Goal: Transaction & Acquisition: Purchase product/service

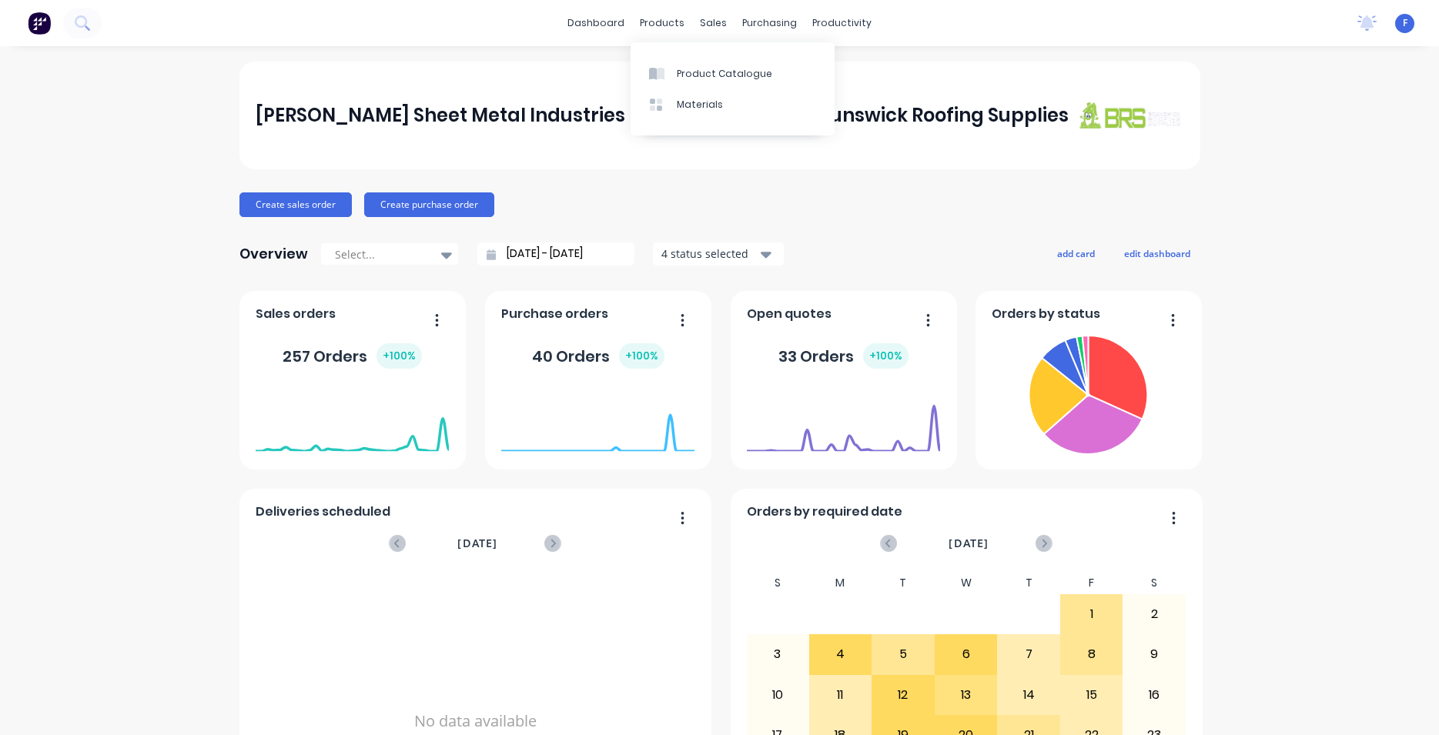
click at [658, 28] on div "products" at bounding box center [662, 23] width 60 height 23
click at [665, 69] on div at bounding box center [660, 74] width 23 height 14
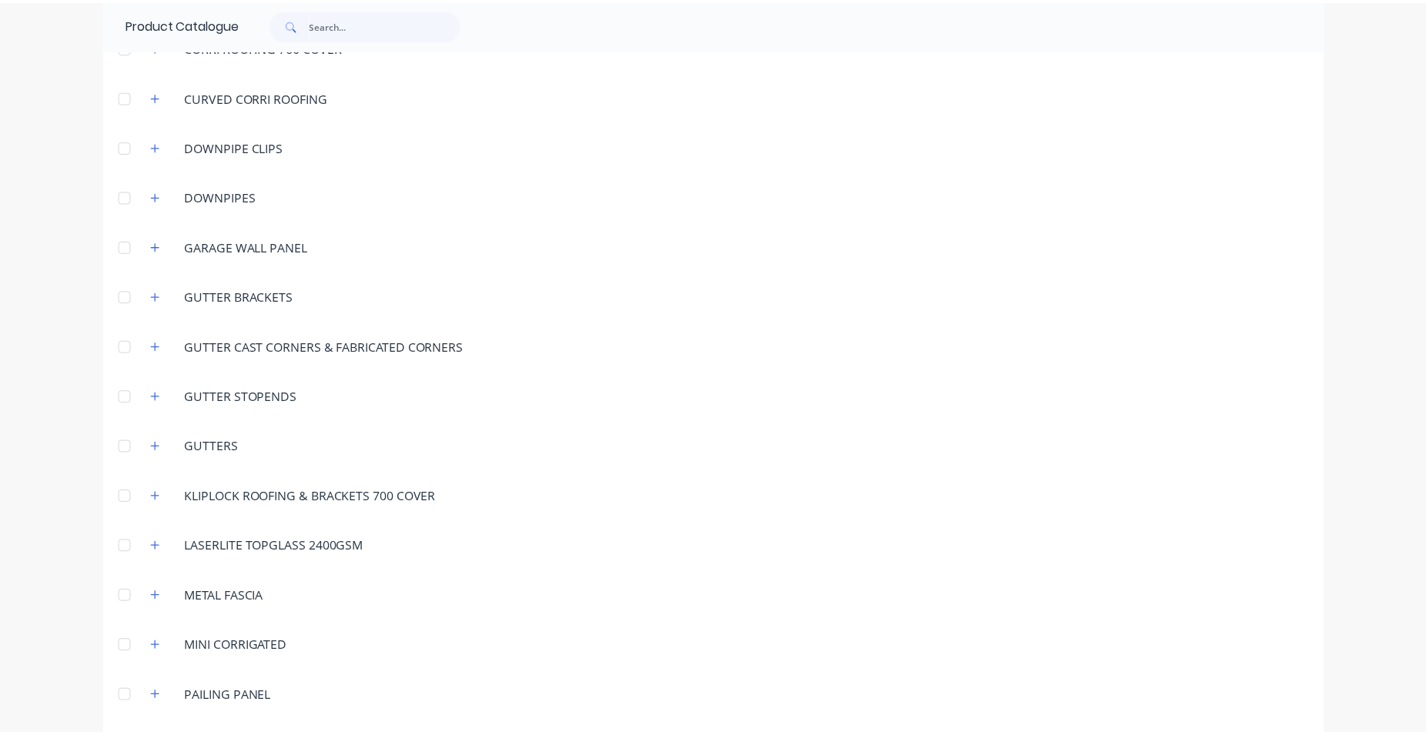
scroll to position [439, 0]
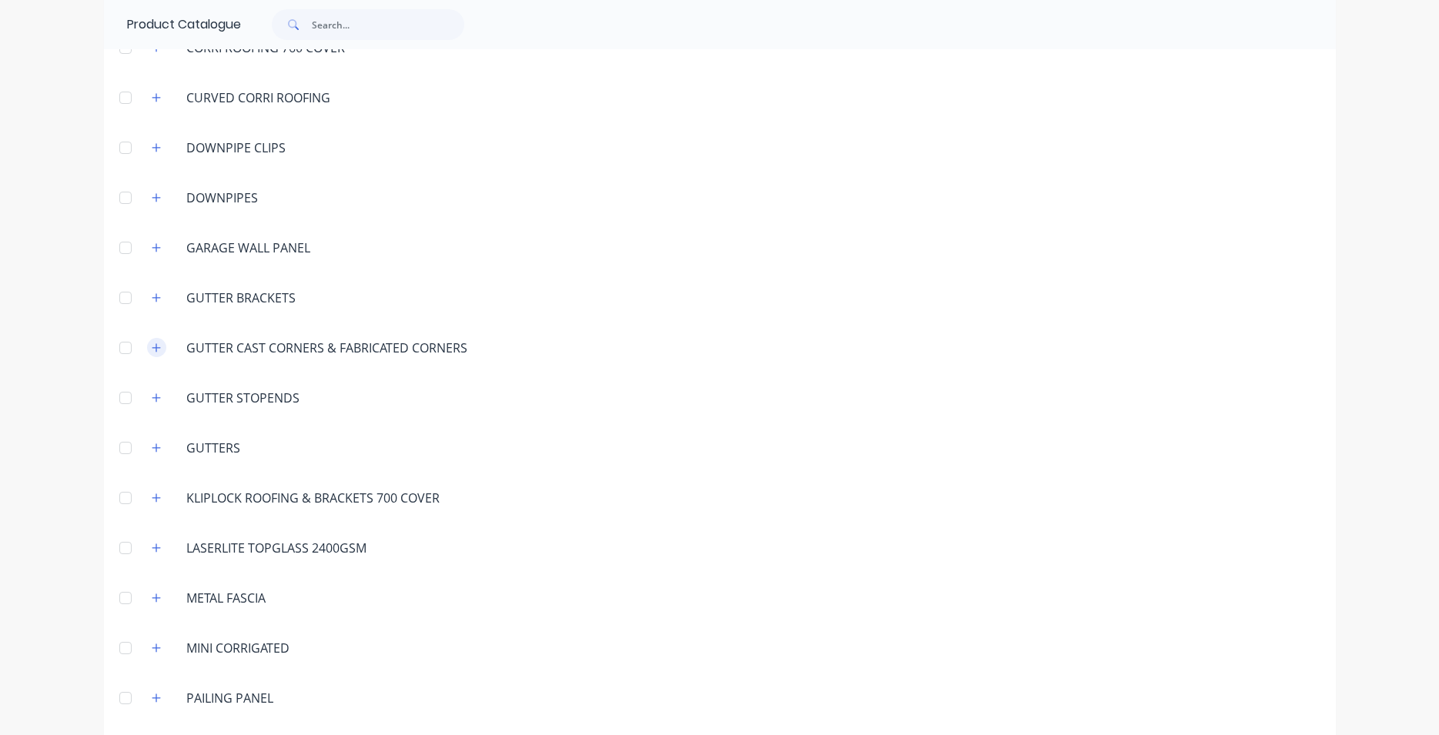
click at [147, 348] on button "button" at bounding box center [156, 347] width 19 height 19
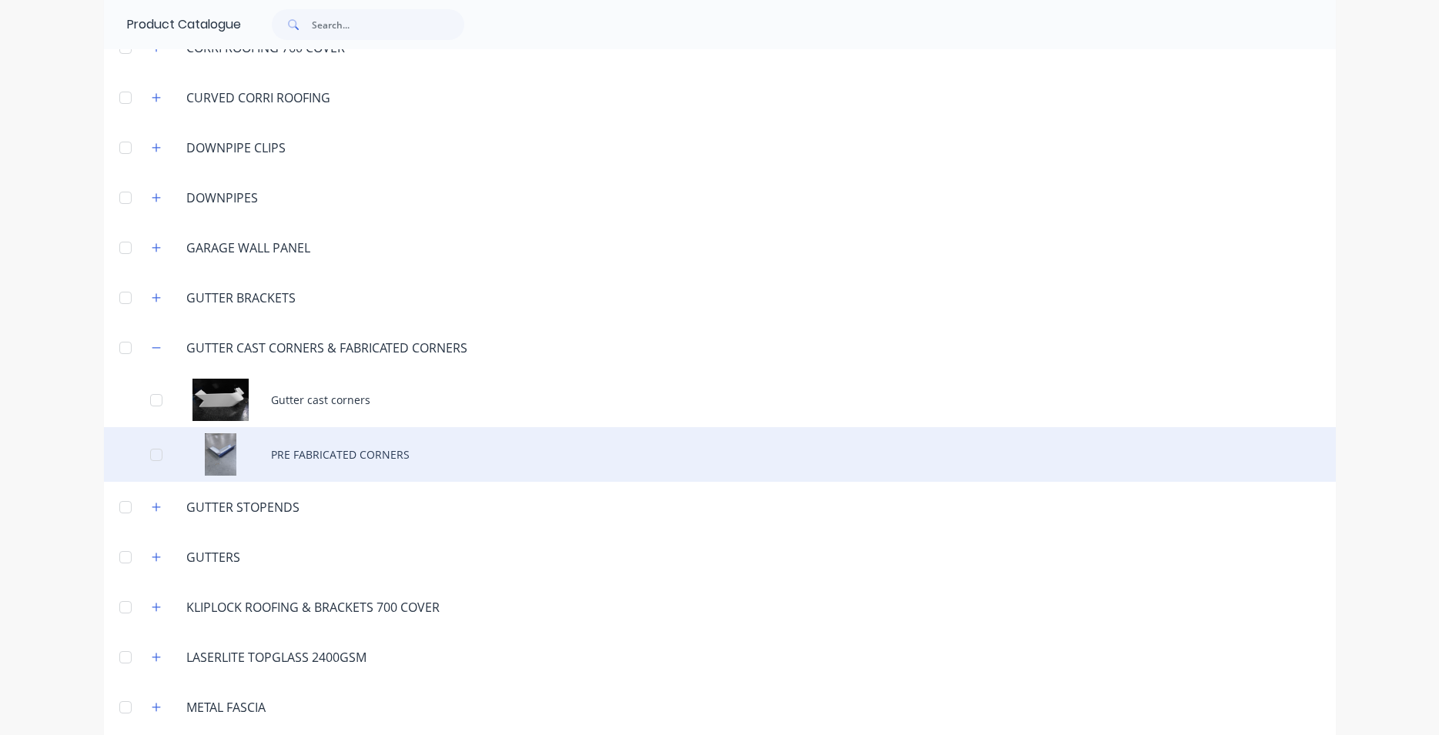
click at [399, 447] on div "PRE FABRICATED CORNERS" at bounding box center [720, 454] width 1232 height 55
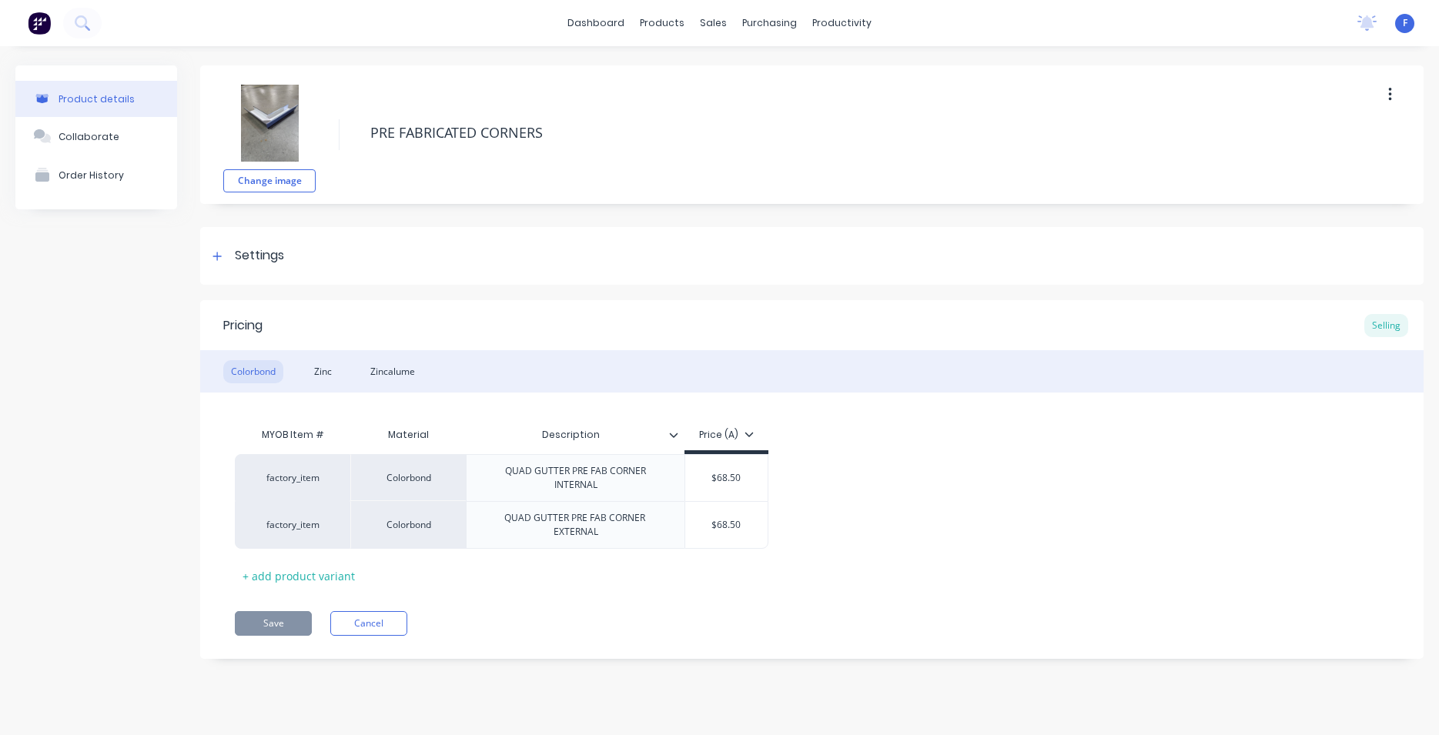
type textarea "x"
click at [721, 70] on icon at bounding box center [718, 74] width 14 height 14
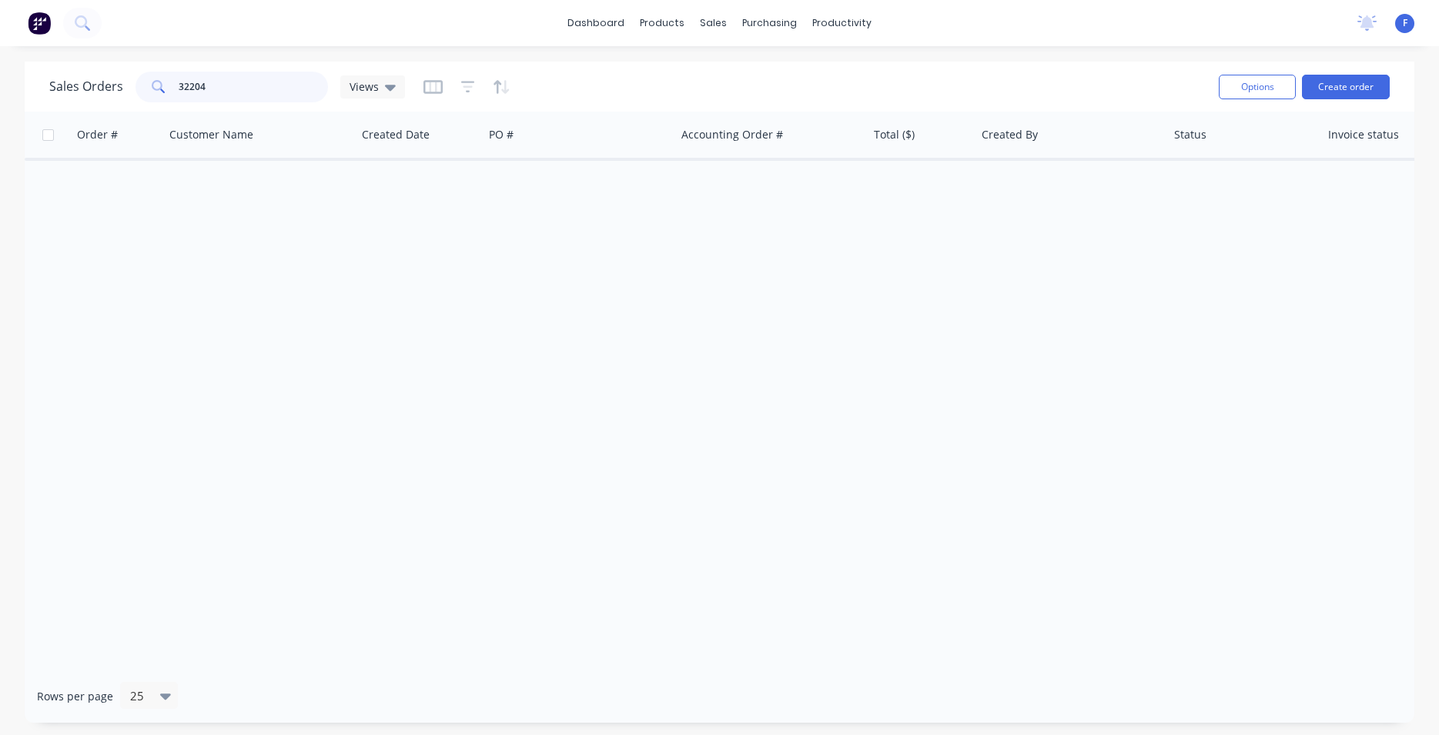
drag, startPoint x: 186, startPoint y: 80, endPoint x: 131, endPoint y: 85, distance: 55.7
click at [179, 86] on input "32204" at bounding box center [254, 87] width 150 height 31
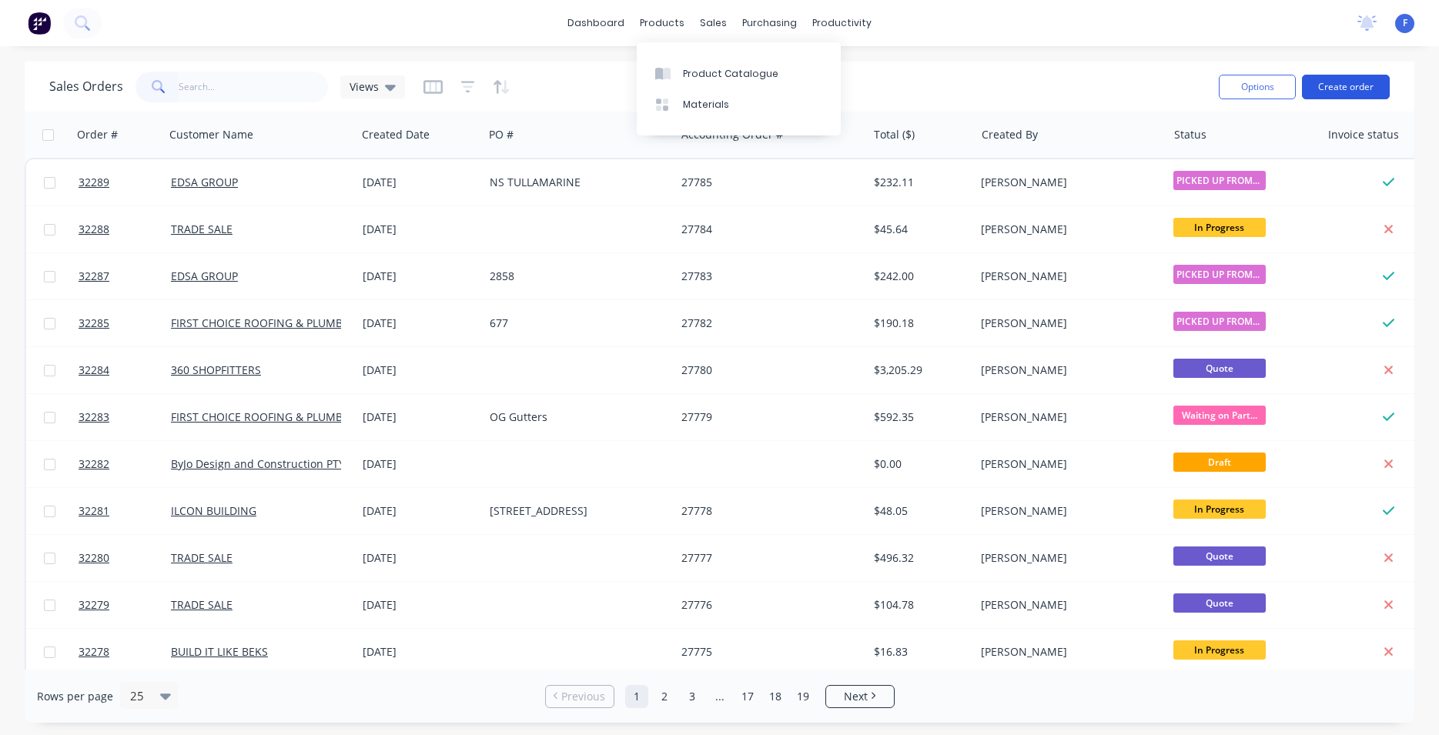
click at [1354, 86] on button "Create order" at bounding box center [1346, 87] width 88 height 25
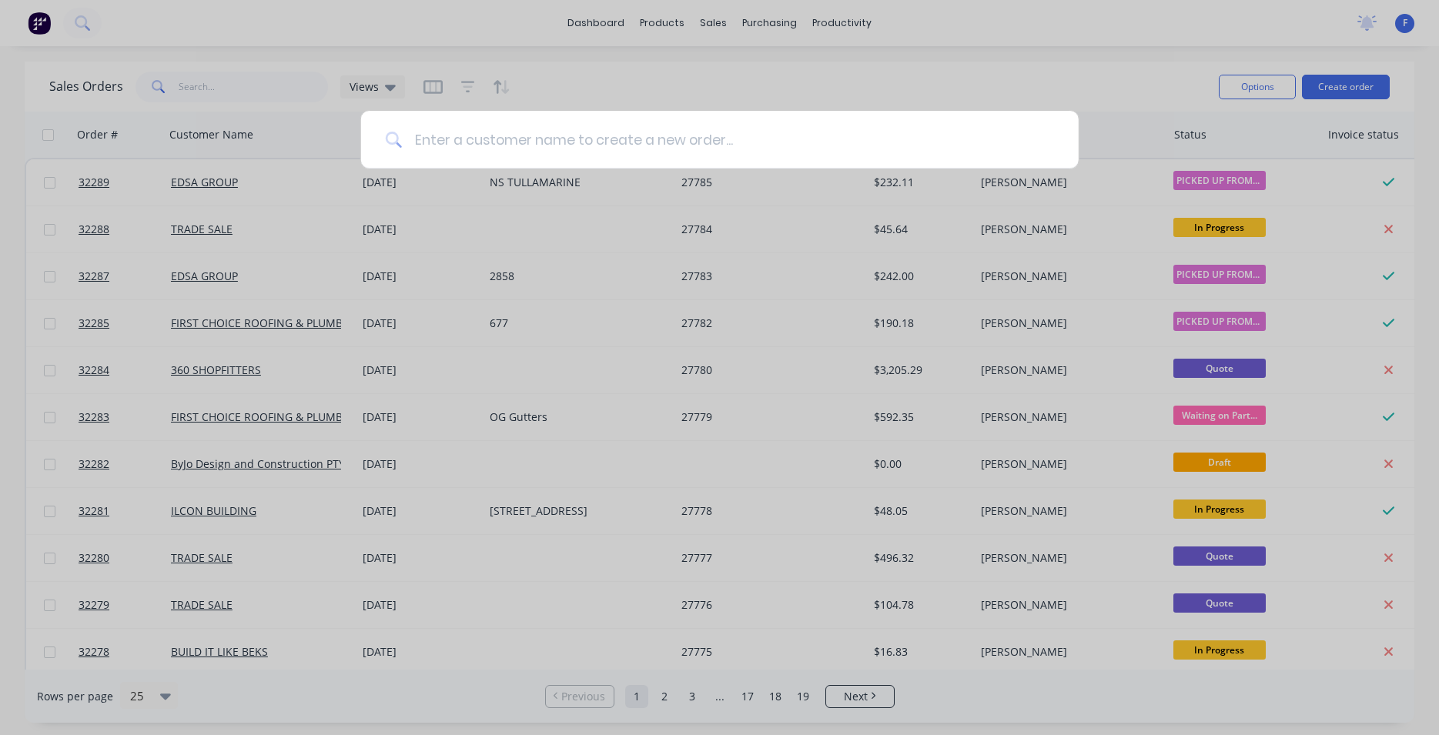
click at [698, 144] on input at bounding box center [728, 140] width 652 height 58
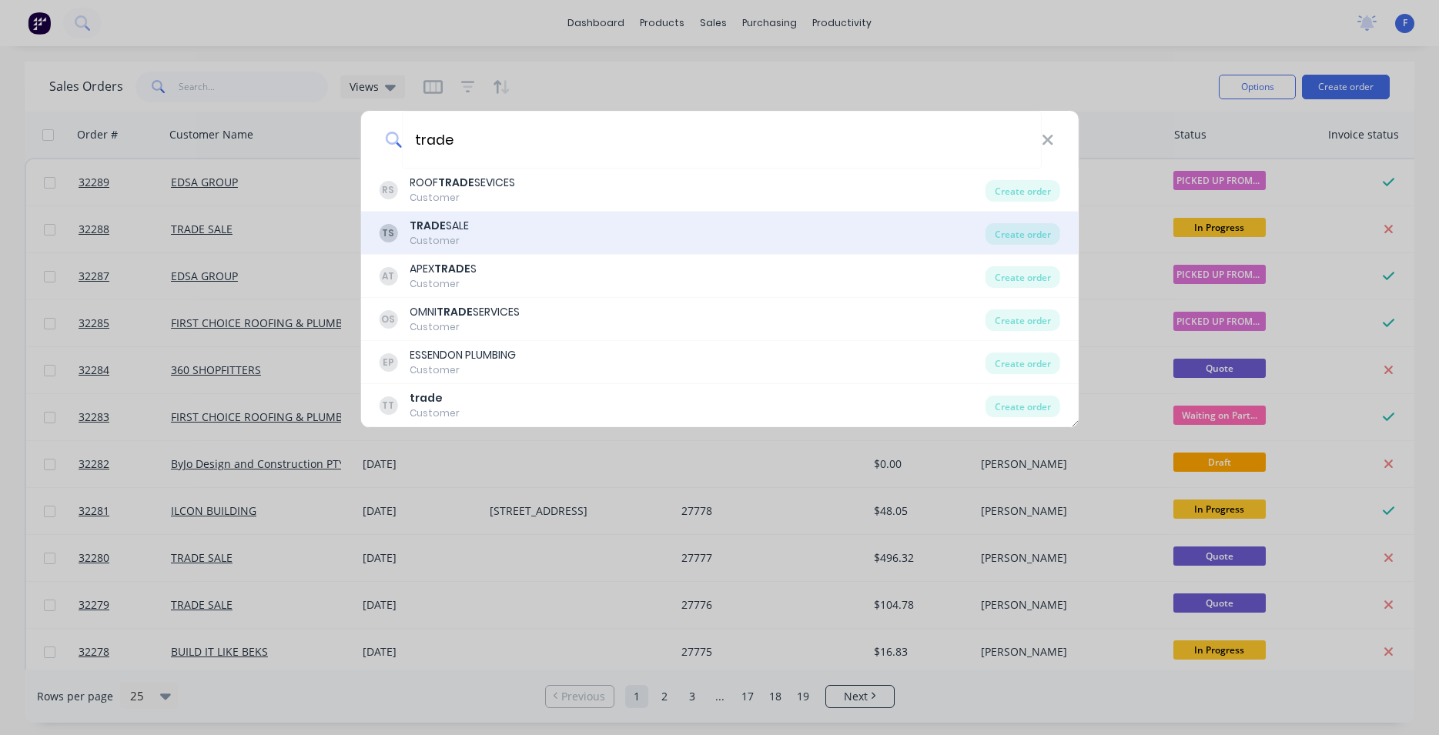
type input "trade"
click at [480, 242] on div "TS TRADE SALE Customer" at bounding box center [682, 233] width 607 height 30
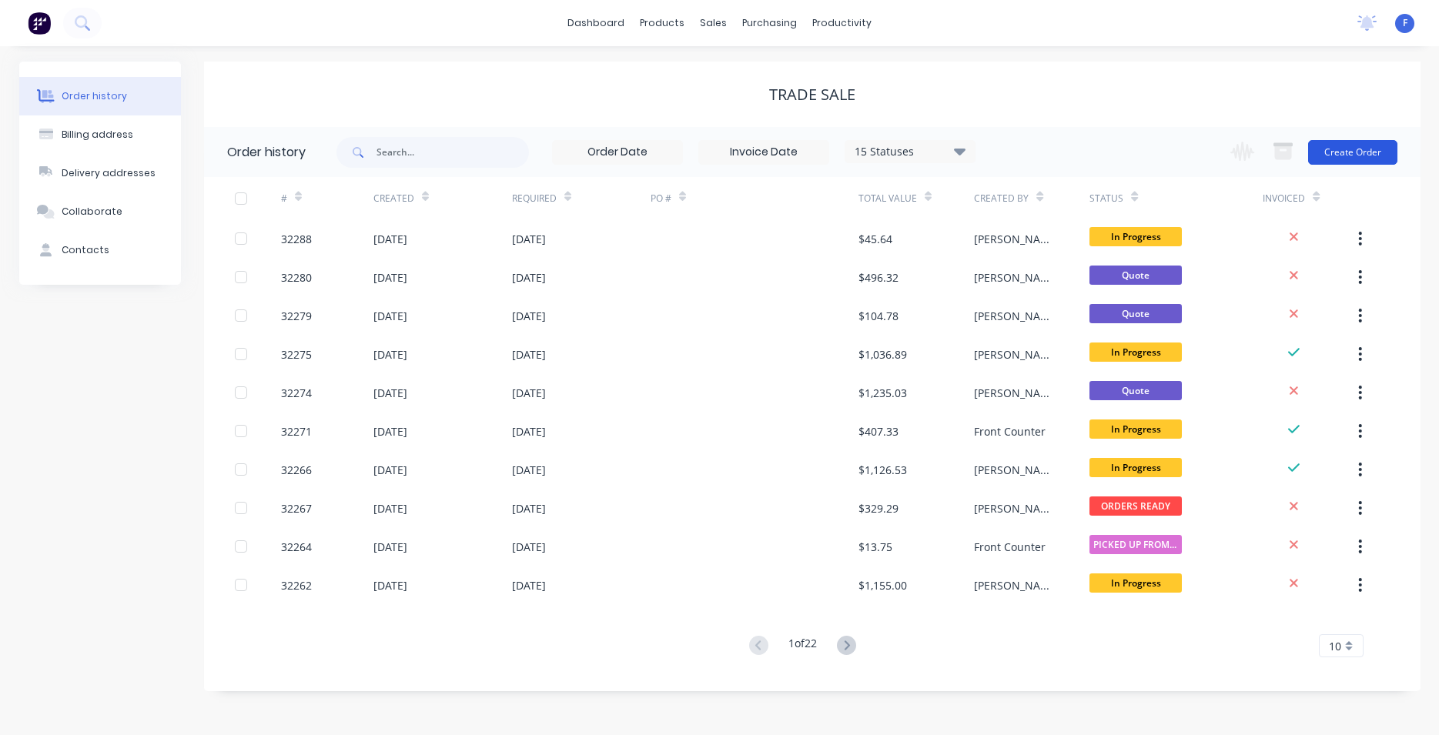
click at [1336, 152] on button "Create Order" at bounding box center [1352, 152] width 89 height 25
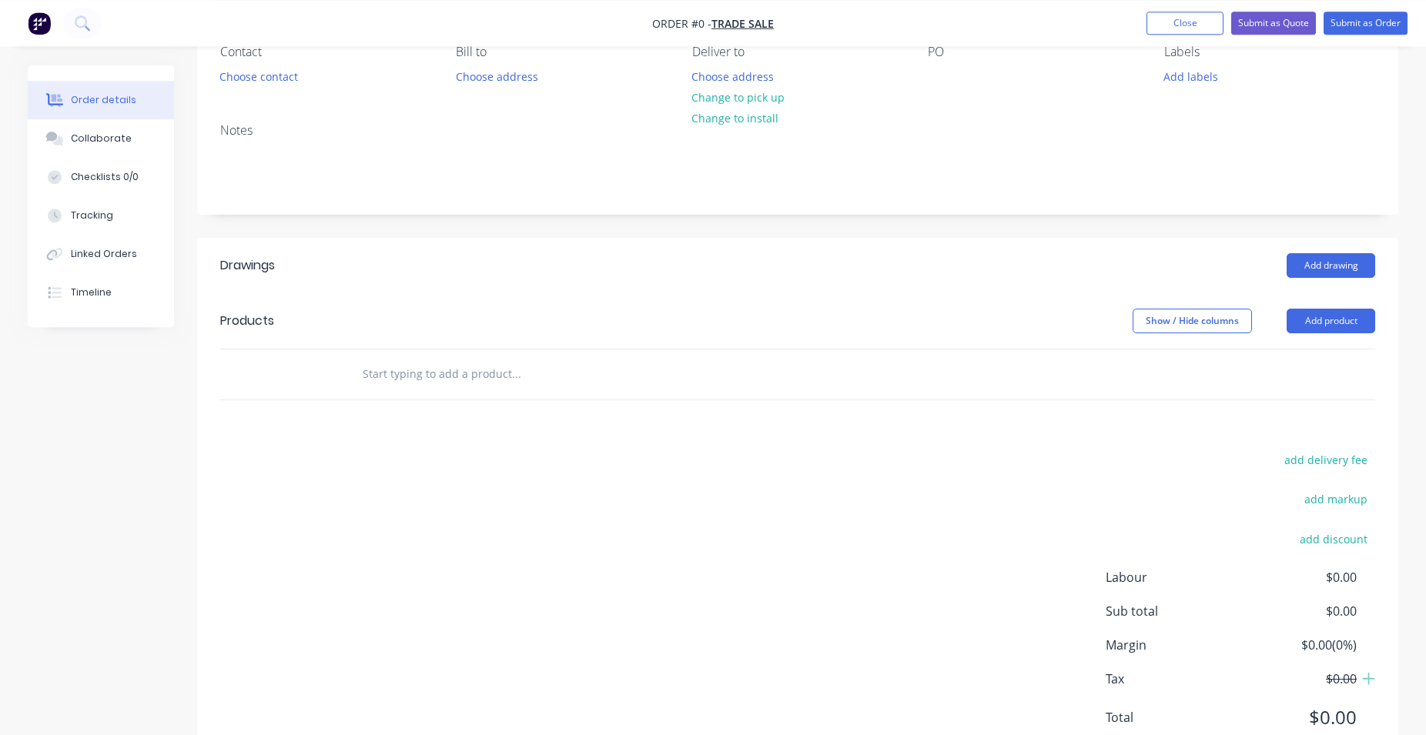
scroll to position [157, 0]
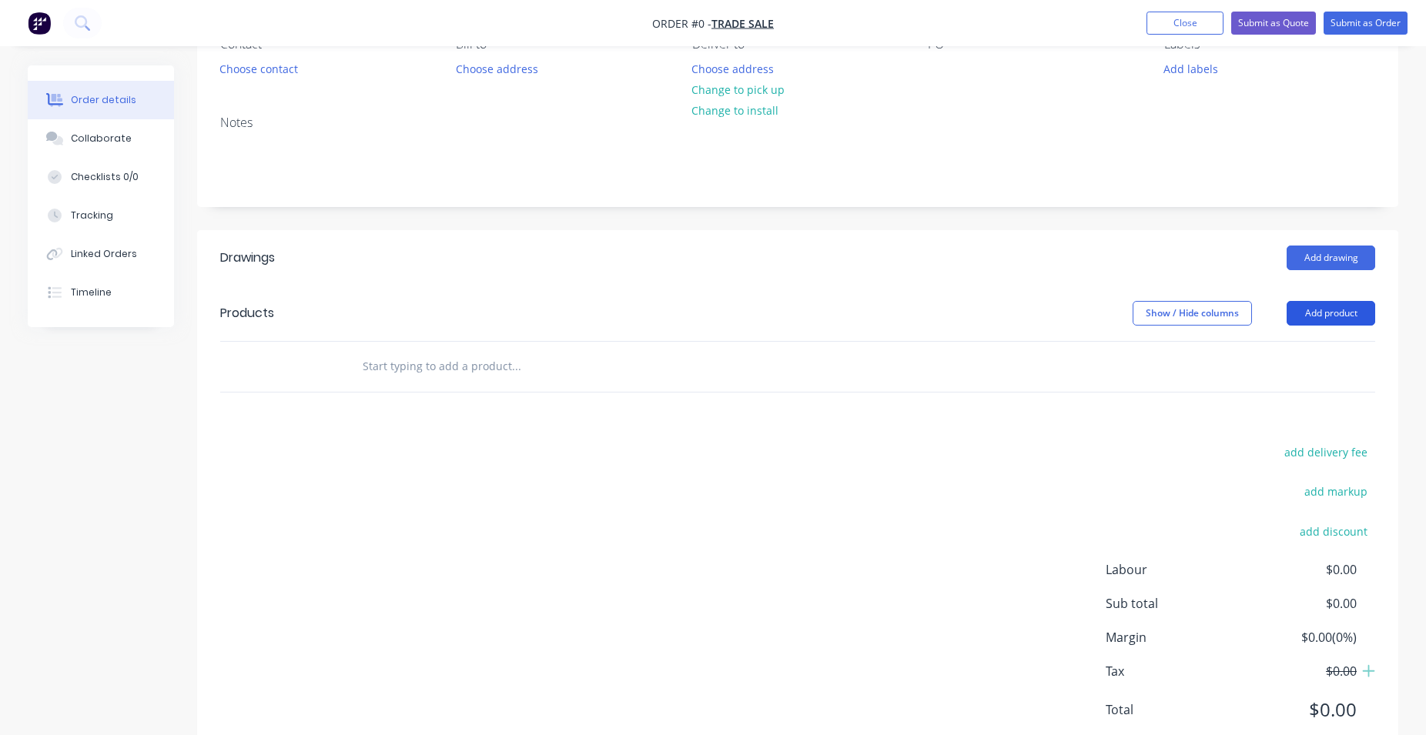
click at [1316, 306] on button "Add product" at bounding box center [1331, 313] width 89 height 25
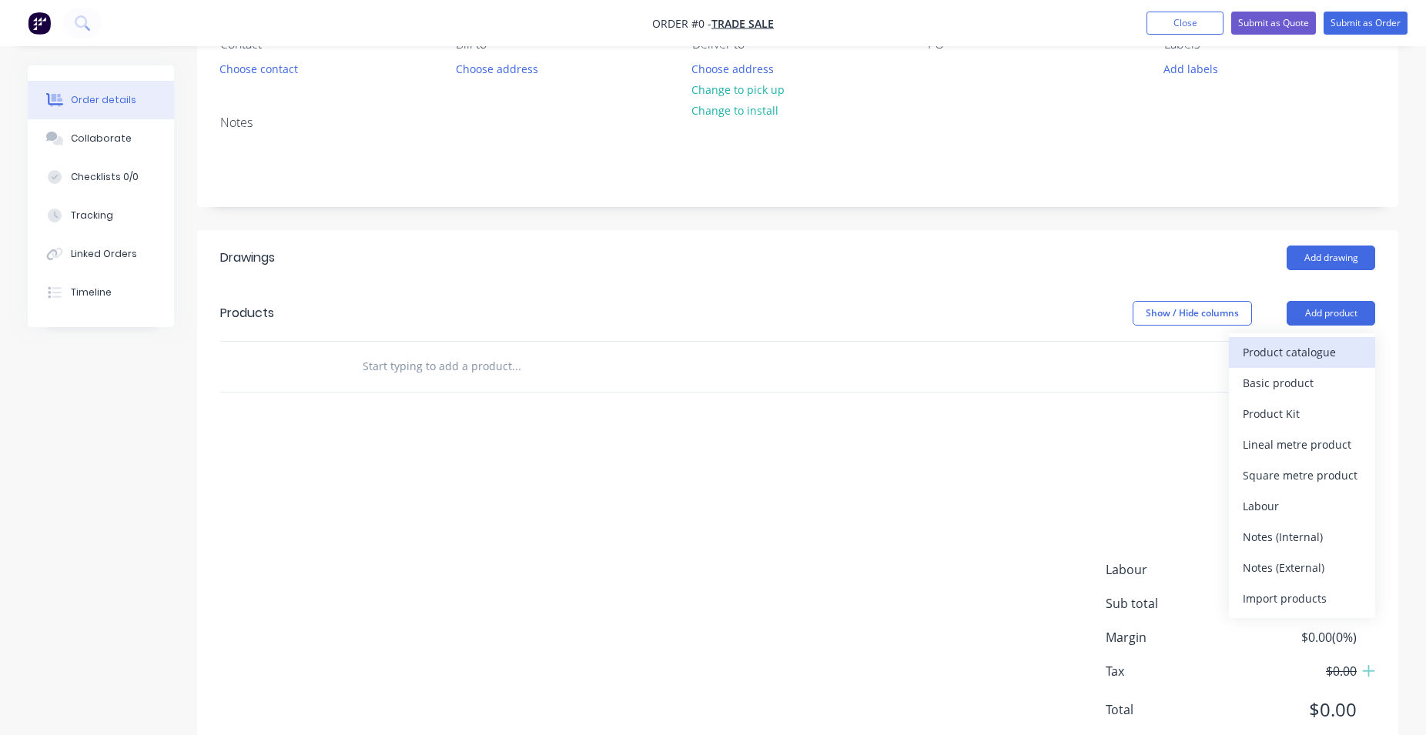
click at [1297, 354] on div "Product catalogue" at bounding box center [1302, 352] width 119 height 22
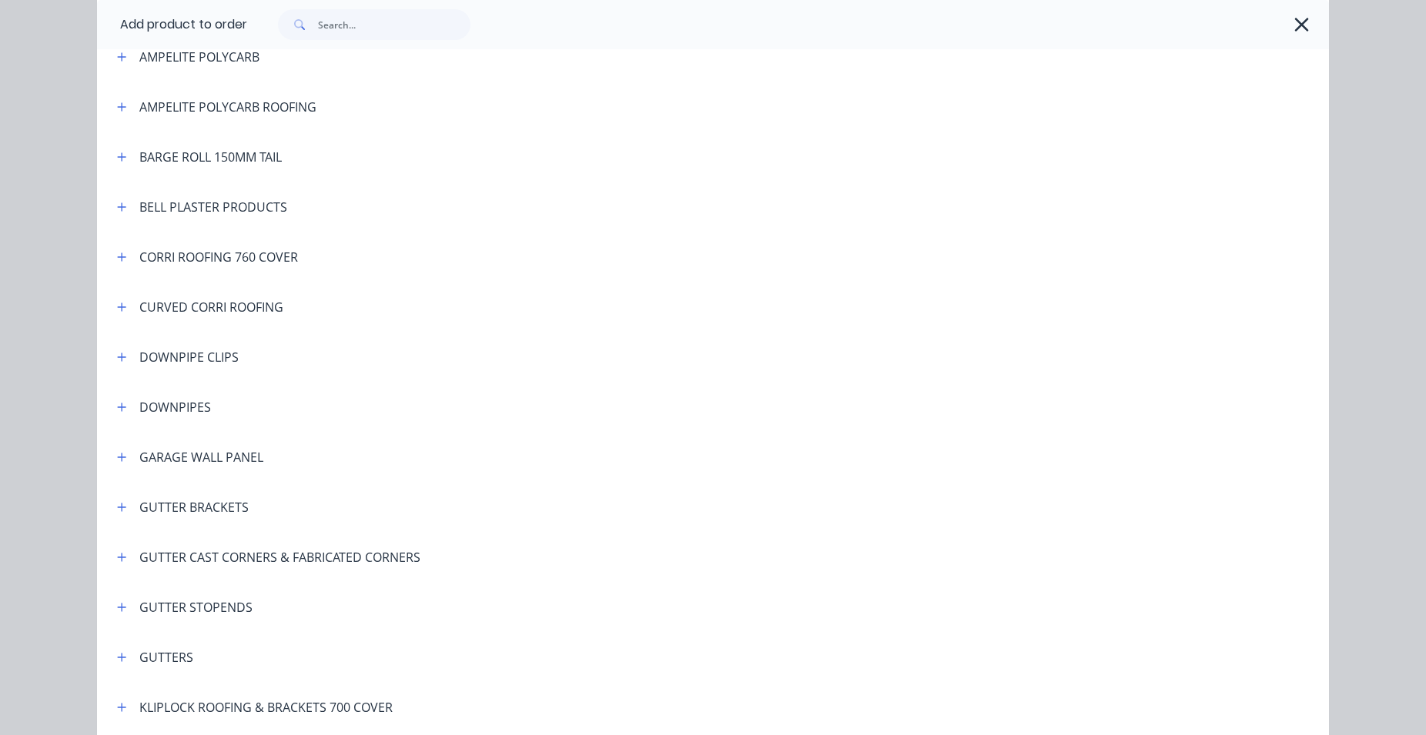
scroll to position [263, 0]
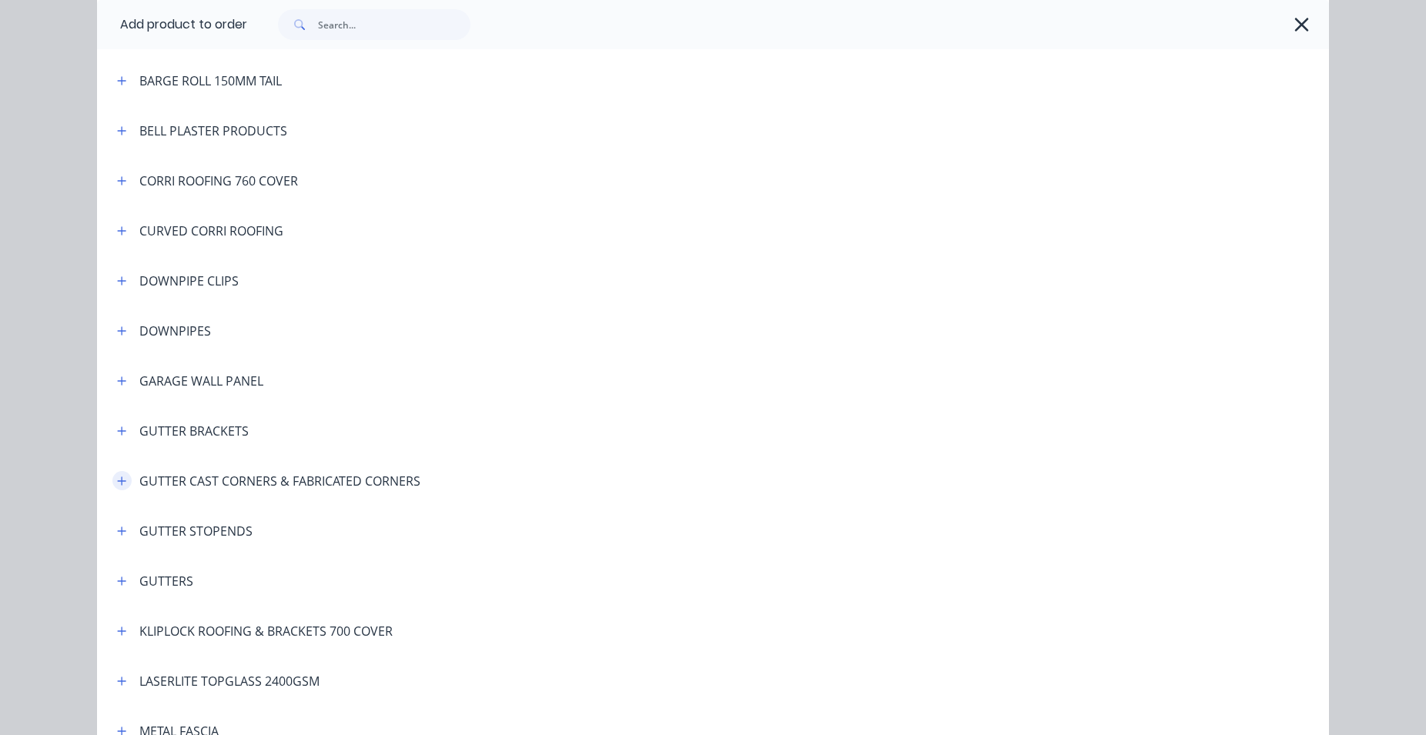
click at [118, 480] on icon "button" at bounding box center [122, 481] width 8 height 8
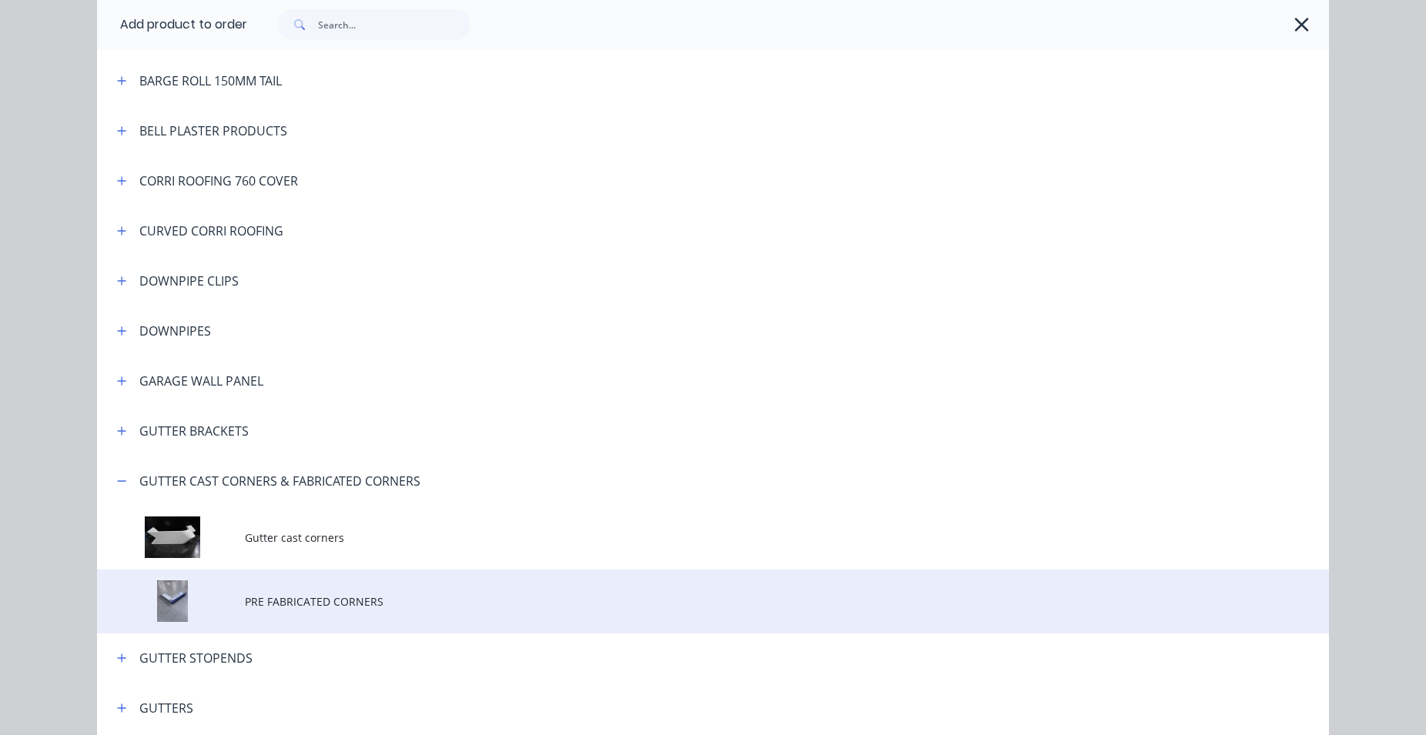
click at [326, 598] on span "PRE FABRICATED CORNERS" at bounding box center [678, 602] width 867 height 16
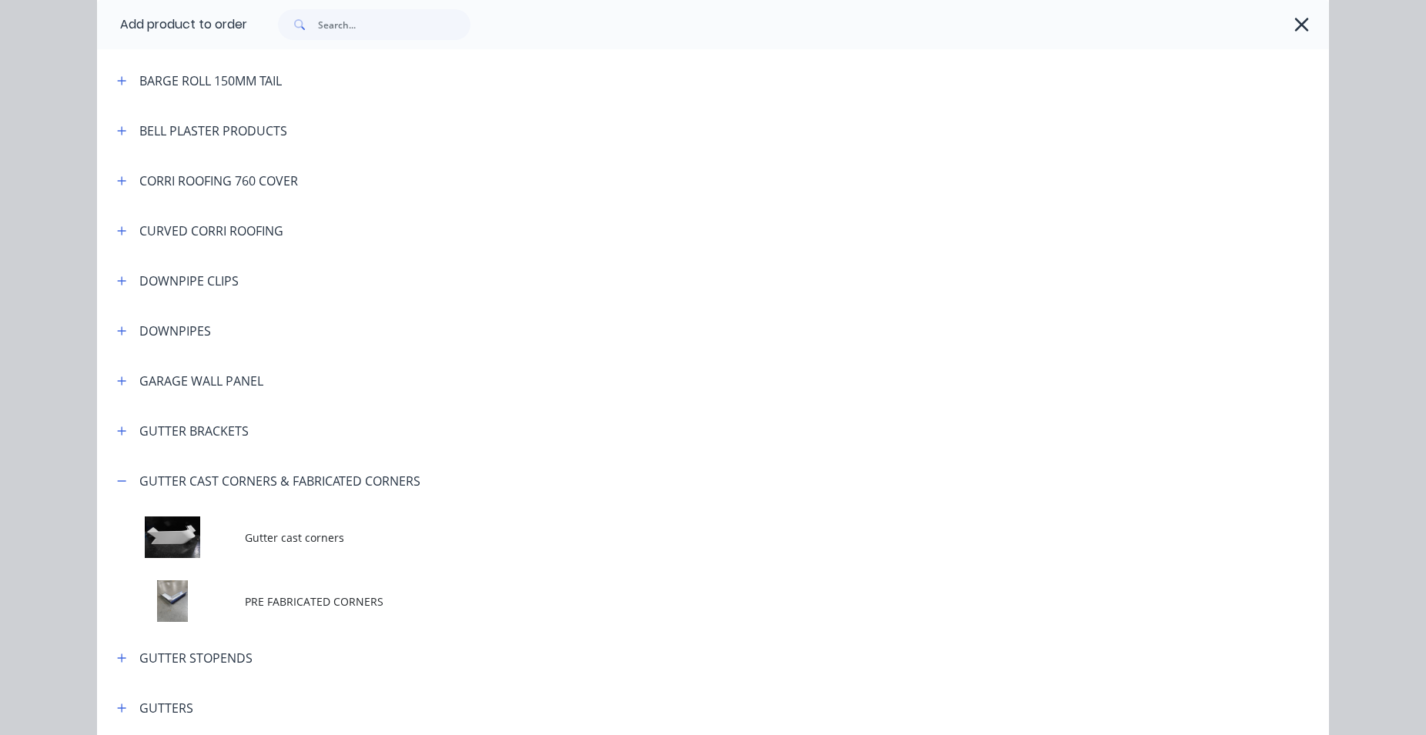
scroll to position [0, 0]
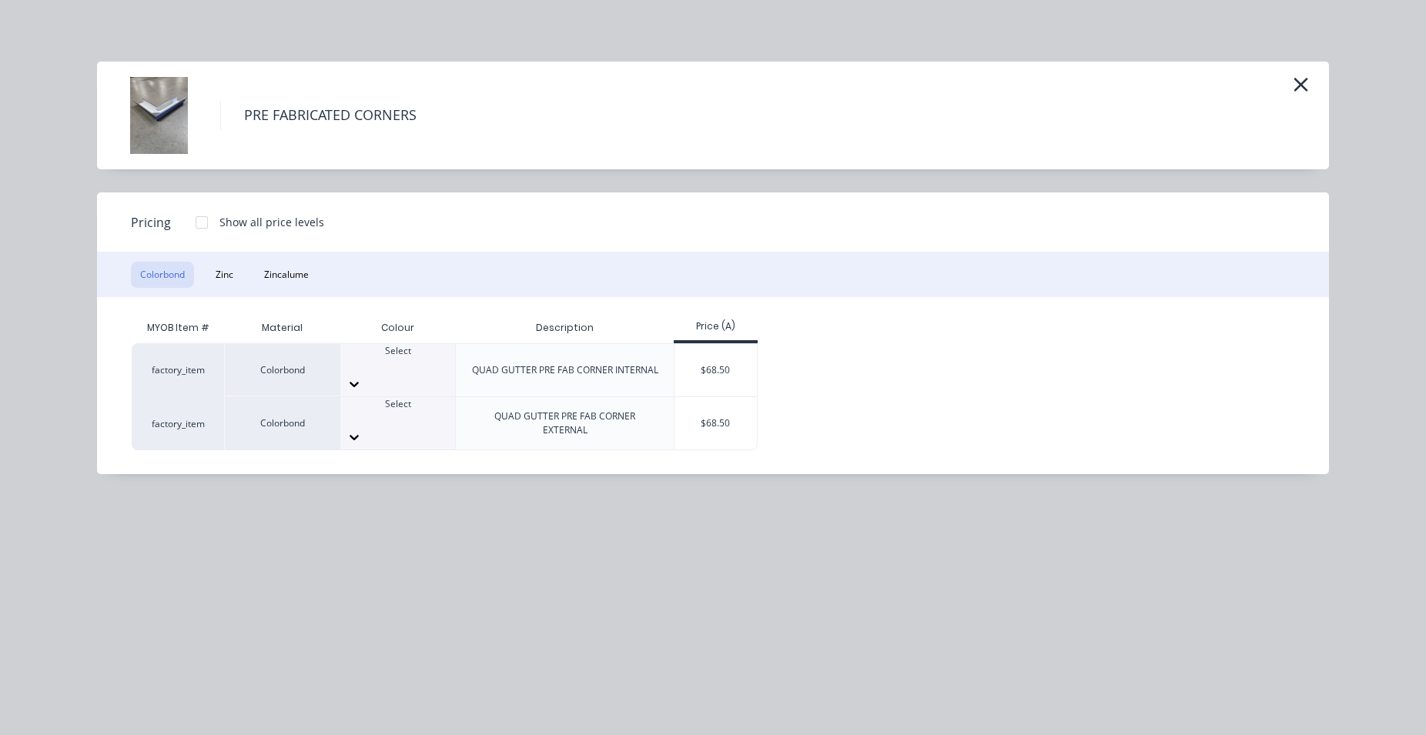
click at [350, 360] on div "Select" at bounding box center [397, 358] width 115 height 28
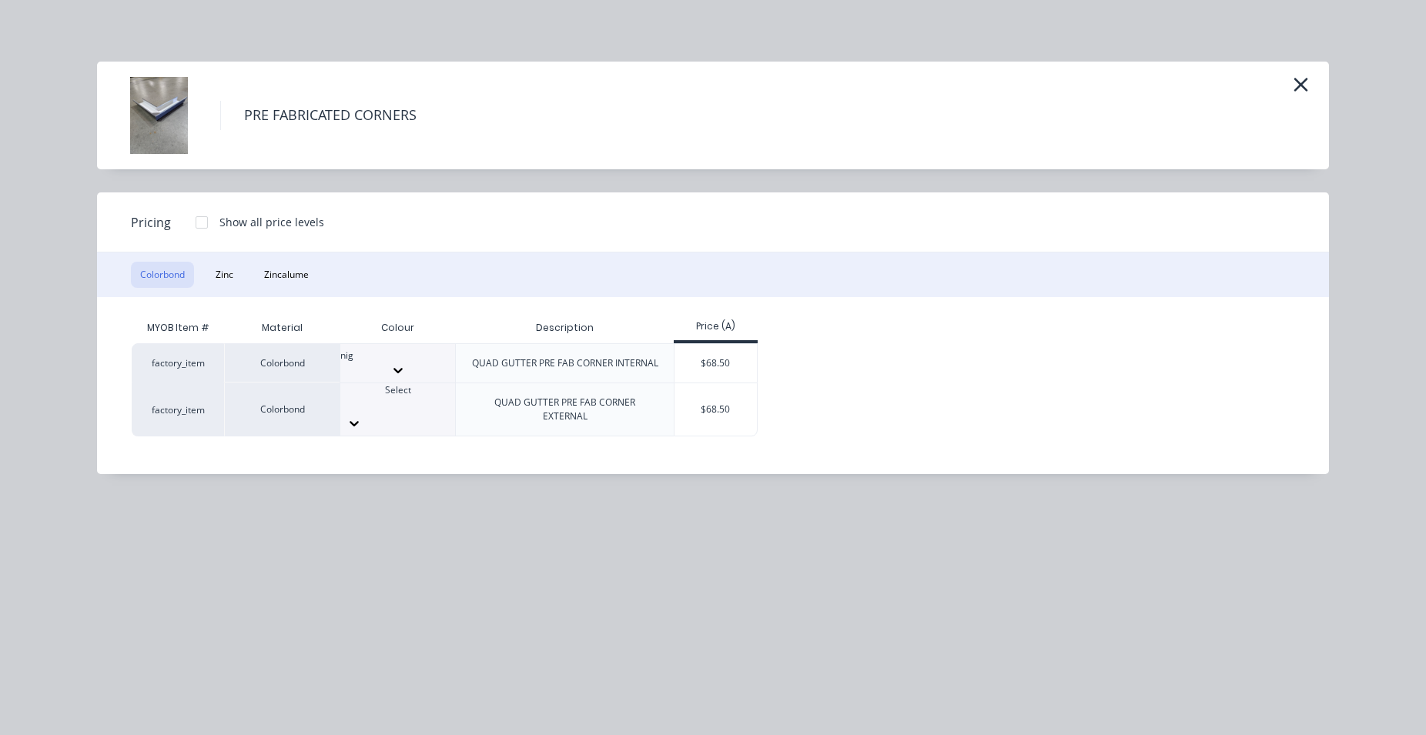
type input "nigh"
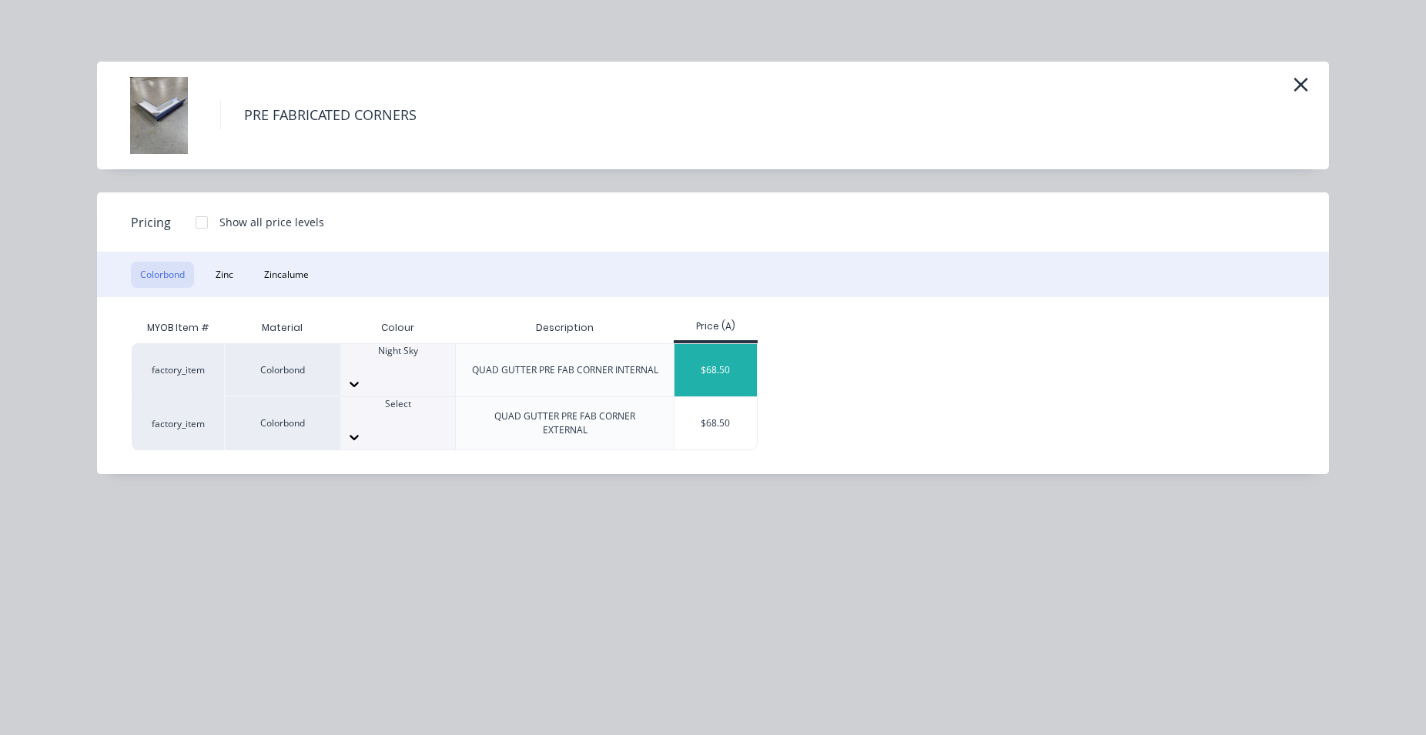
click at [729, 360] on div "$68.50" at bounding box center [715, 370] width 82 height 52
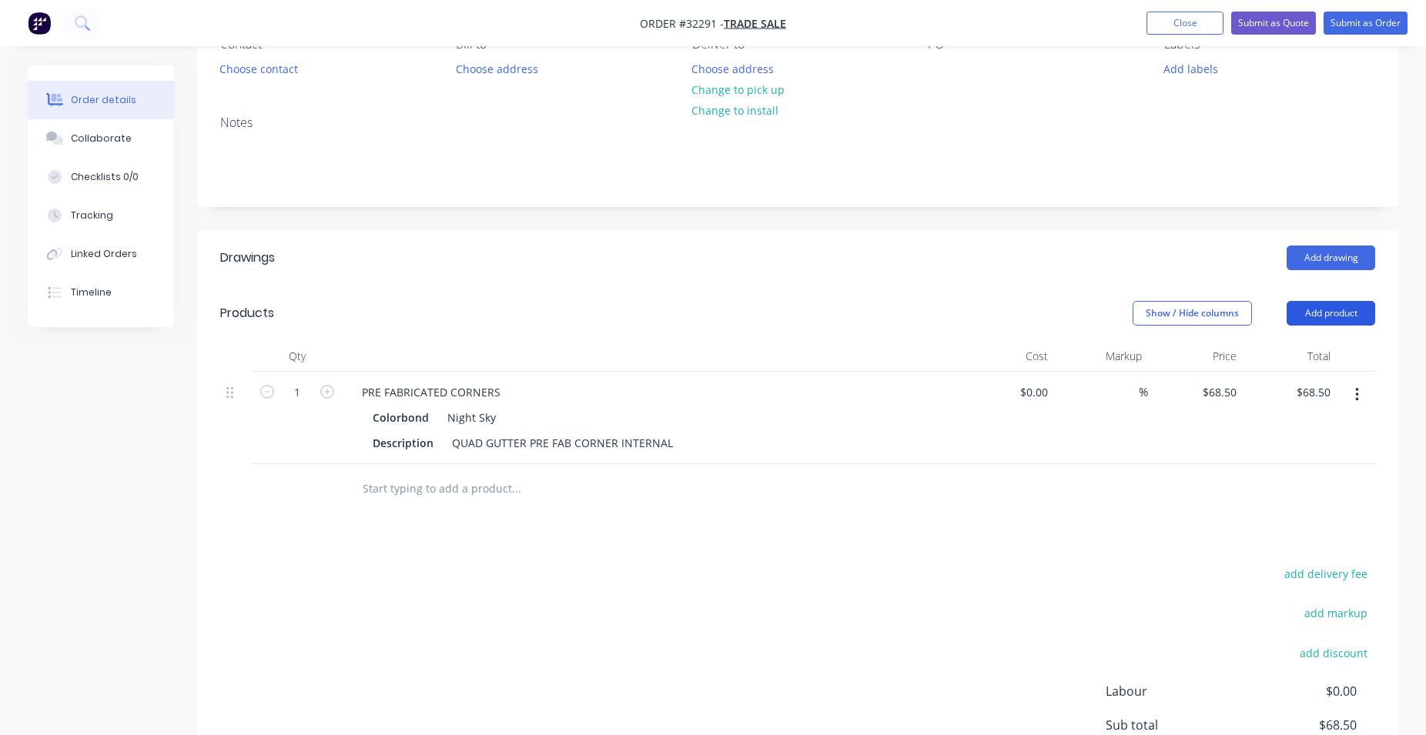
click at [1304, 308] on button "Add product" at bounding box center [1331, 313] width 89 height 25
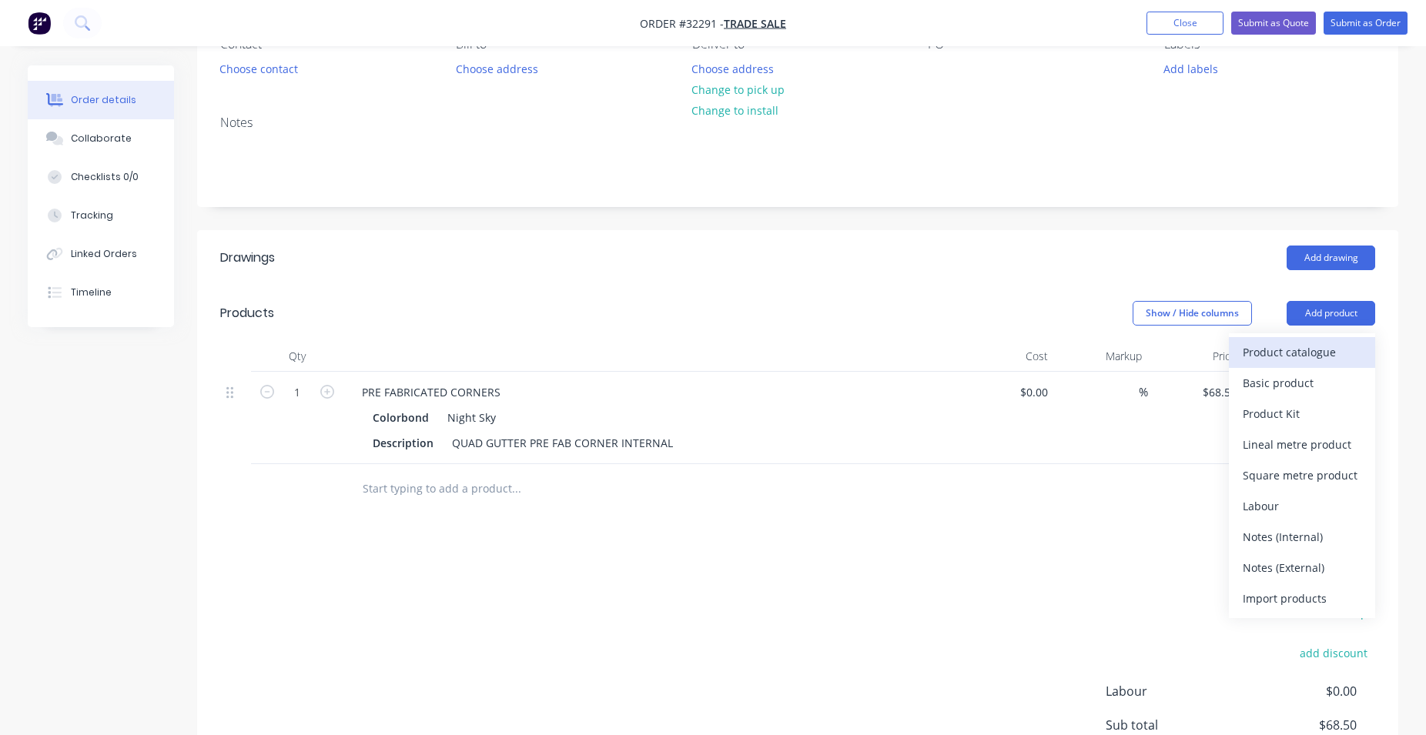
click at [1293, 350] on div "Product catalogue" at bounding box center [1302, 352] width 119 height 22
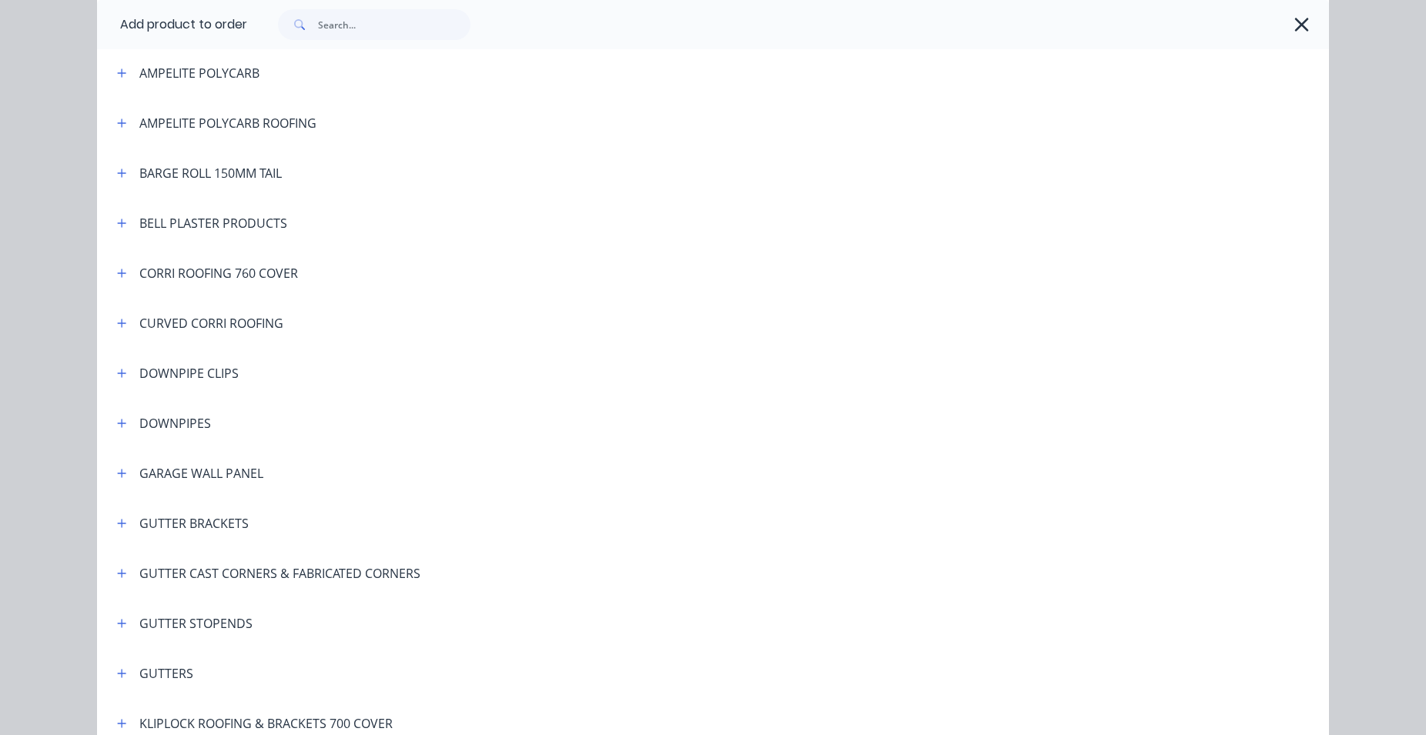
scroll to position [263, 0]
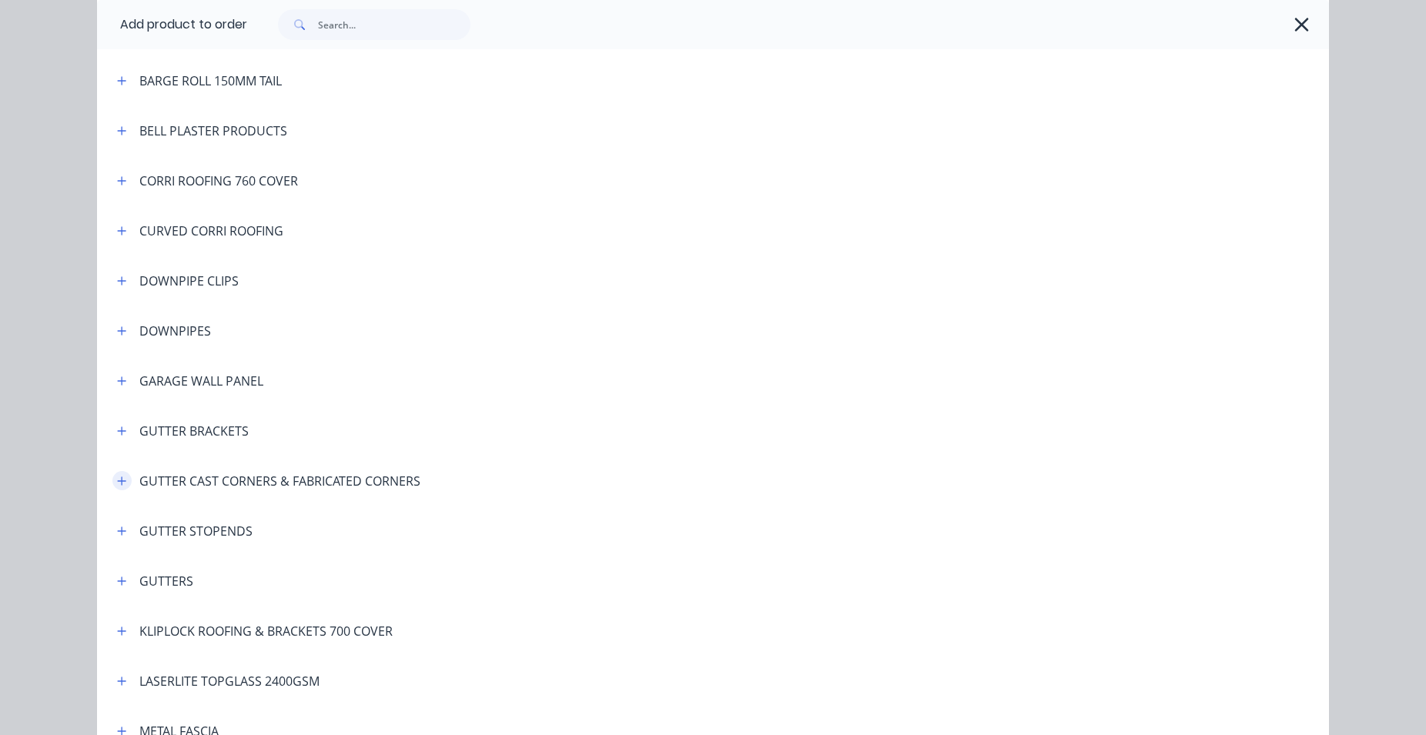
click at [117, 480] on icon "button" at bounding box center [121, 481] width 9 height 11
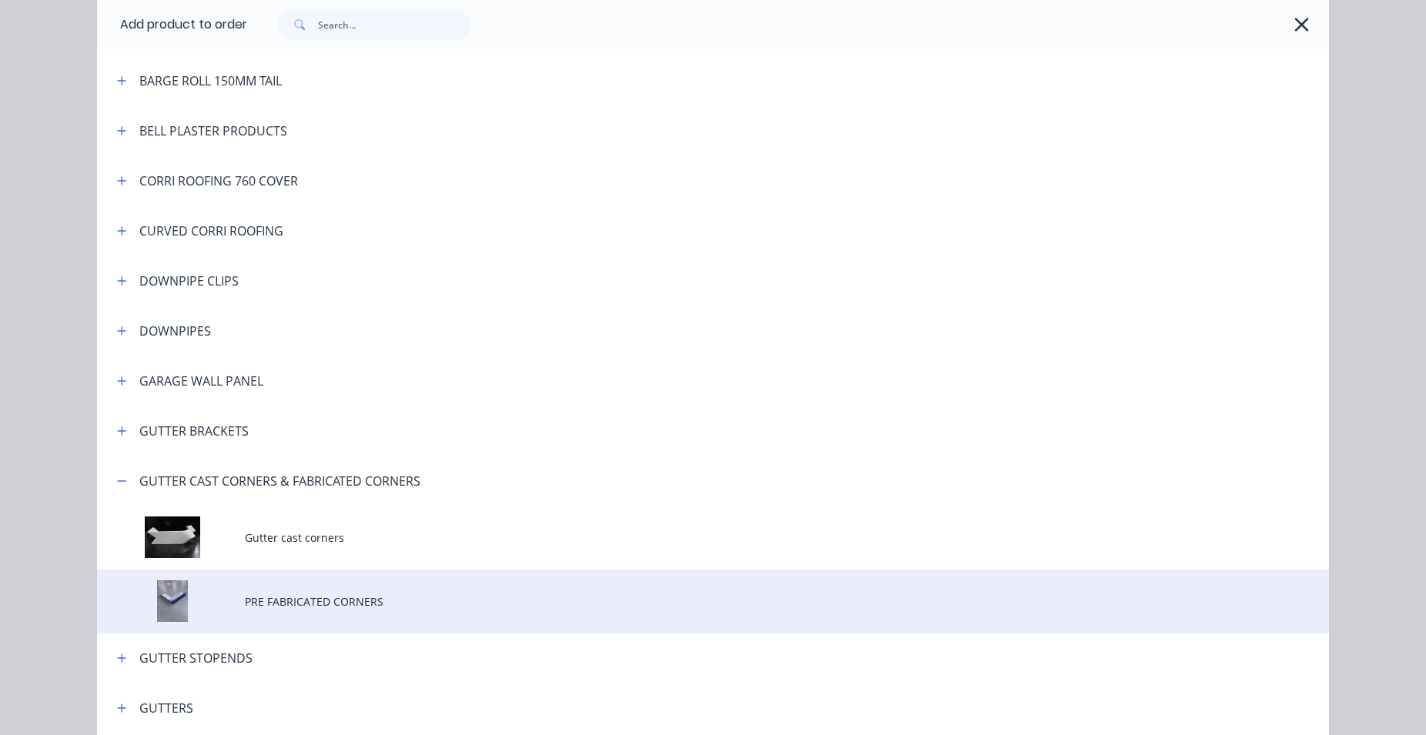
click at [333, 611] on td "PRE FABRICATED CORNERS" at bounding box center [787, 602] width 1084 height 64
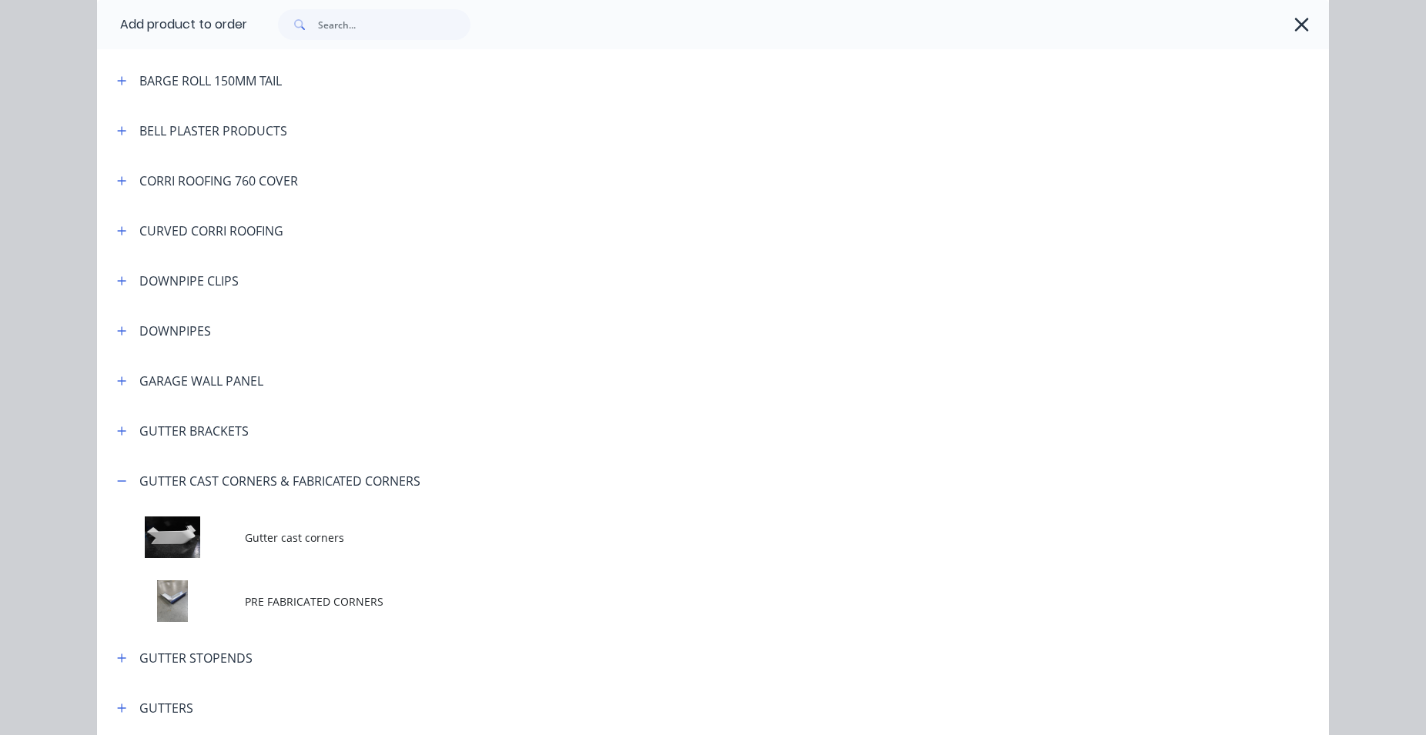
scroll to position [0, 0]
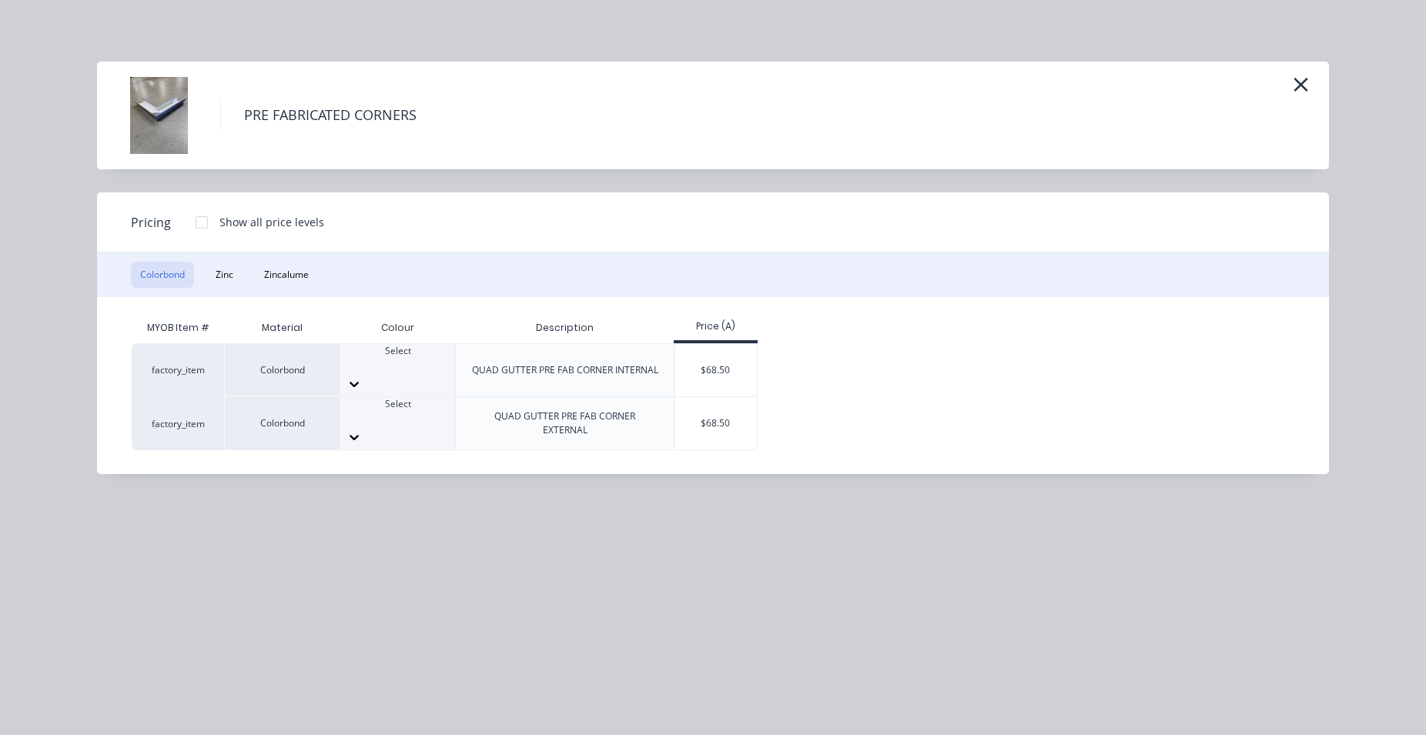
click at [373, 411] on div at bounding box center [397, 418] width 115 height 14
type input "night"
click at [747, 413] on div "$68.50" at bounding box center [715, 423] width 82 height 52
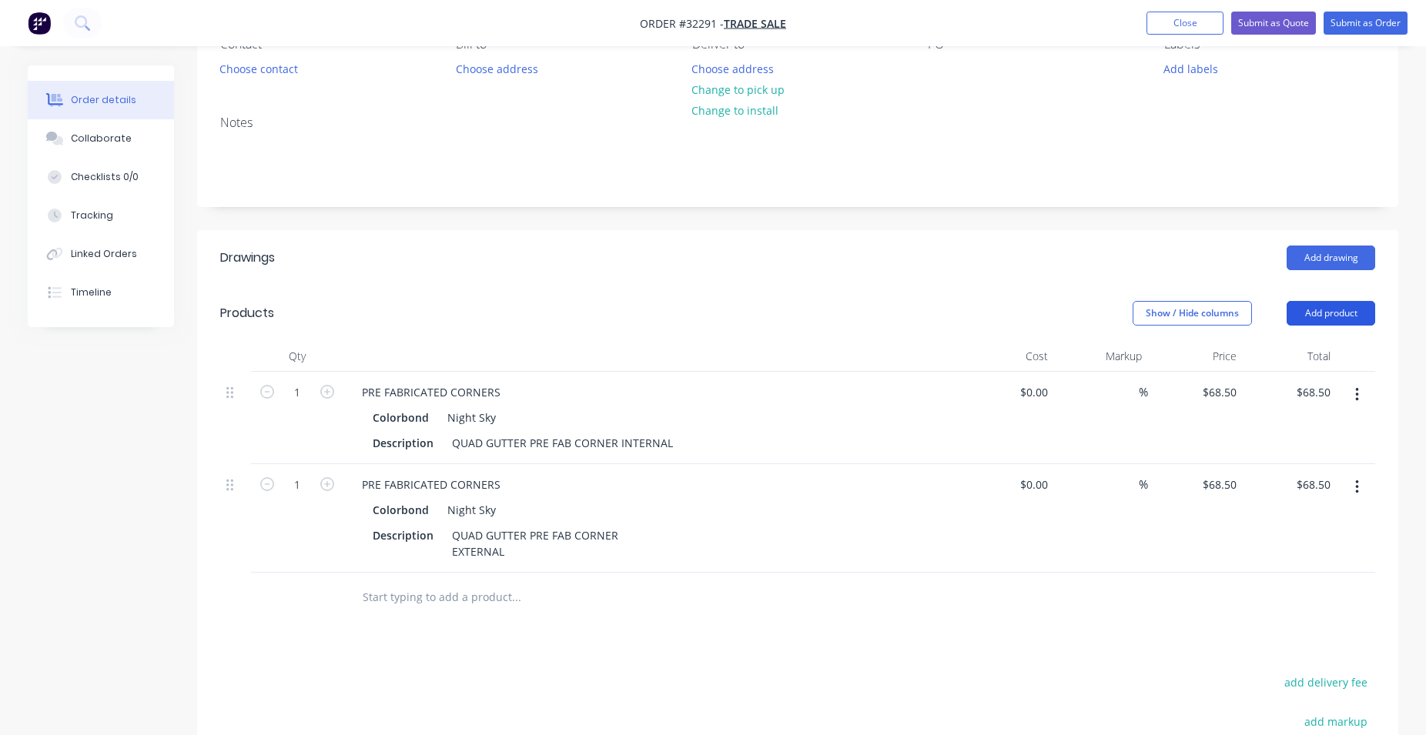
click at [1344, 311] on button "Add product" at bounding box center [1331, 313] width 89 height 25
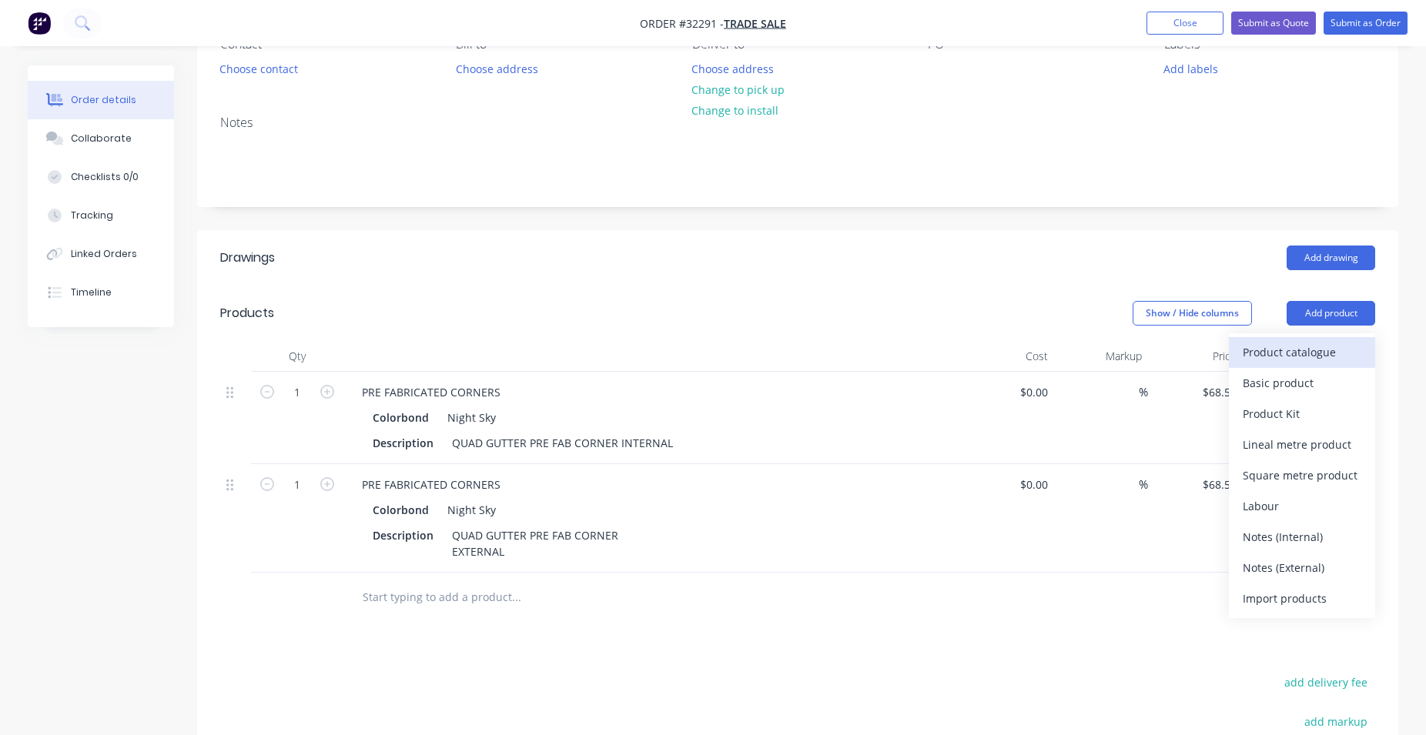
click at [1268, 360] on div "Product catalogue" at bounding box center [1302, 352] width 119 height 22
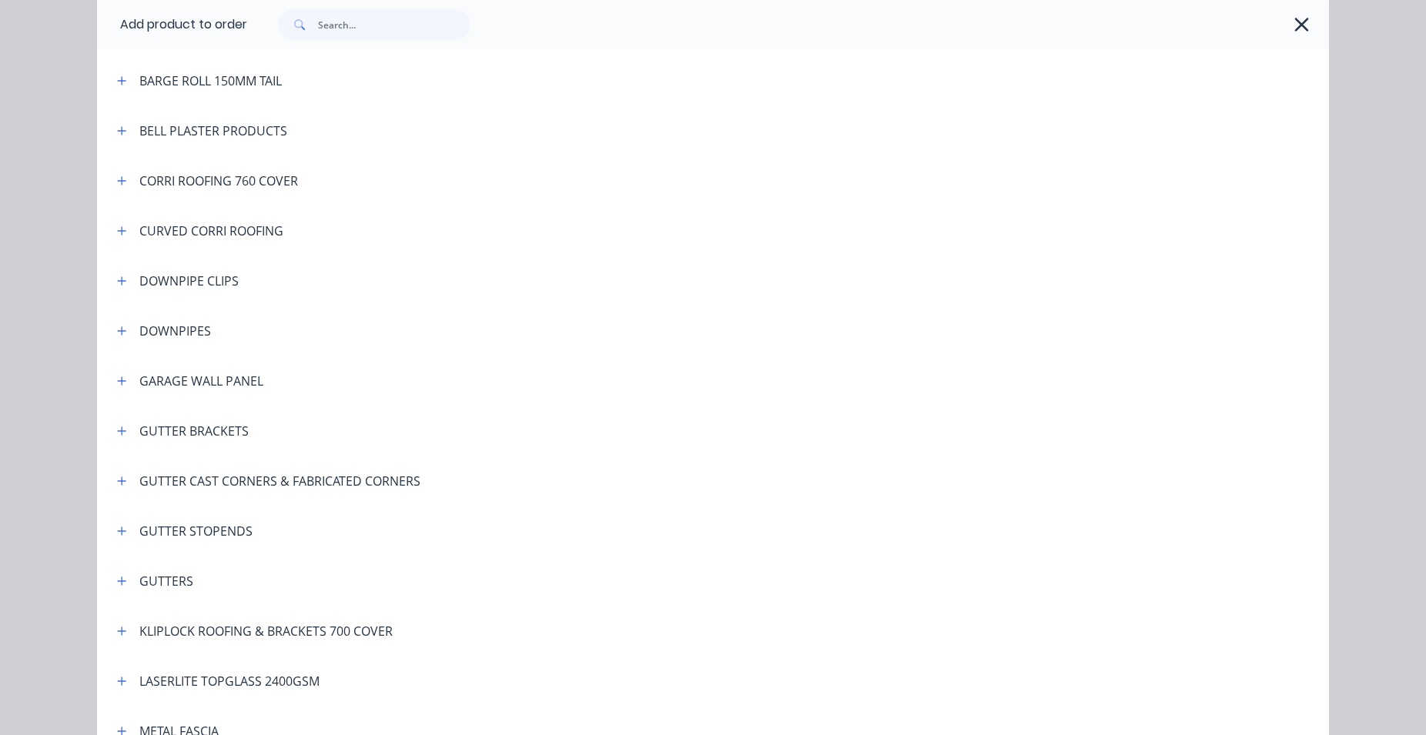
scroll to position [351, 0]
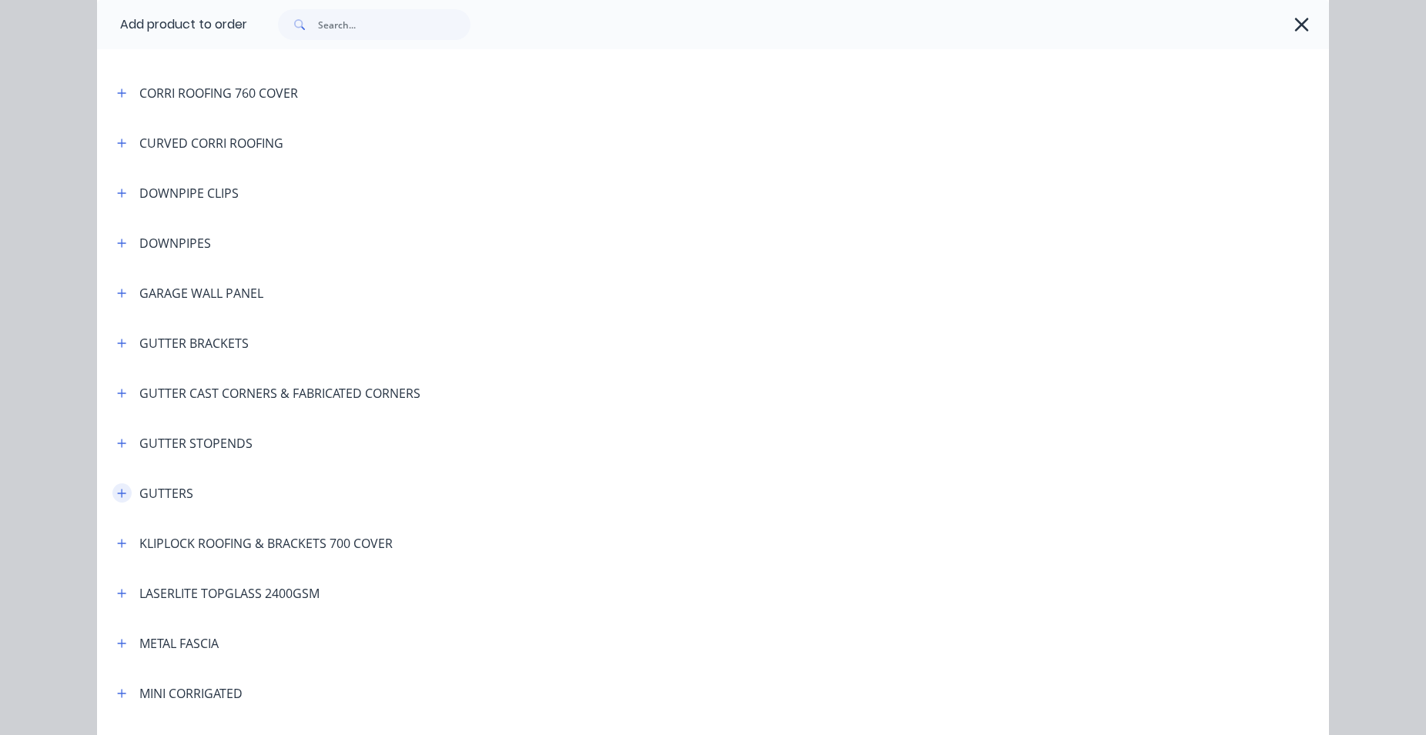
click at [112, 490] on button "button" at bounding box center [121, 493] width 19 height 19
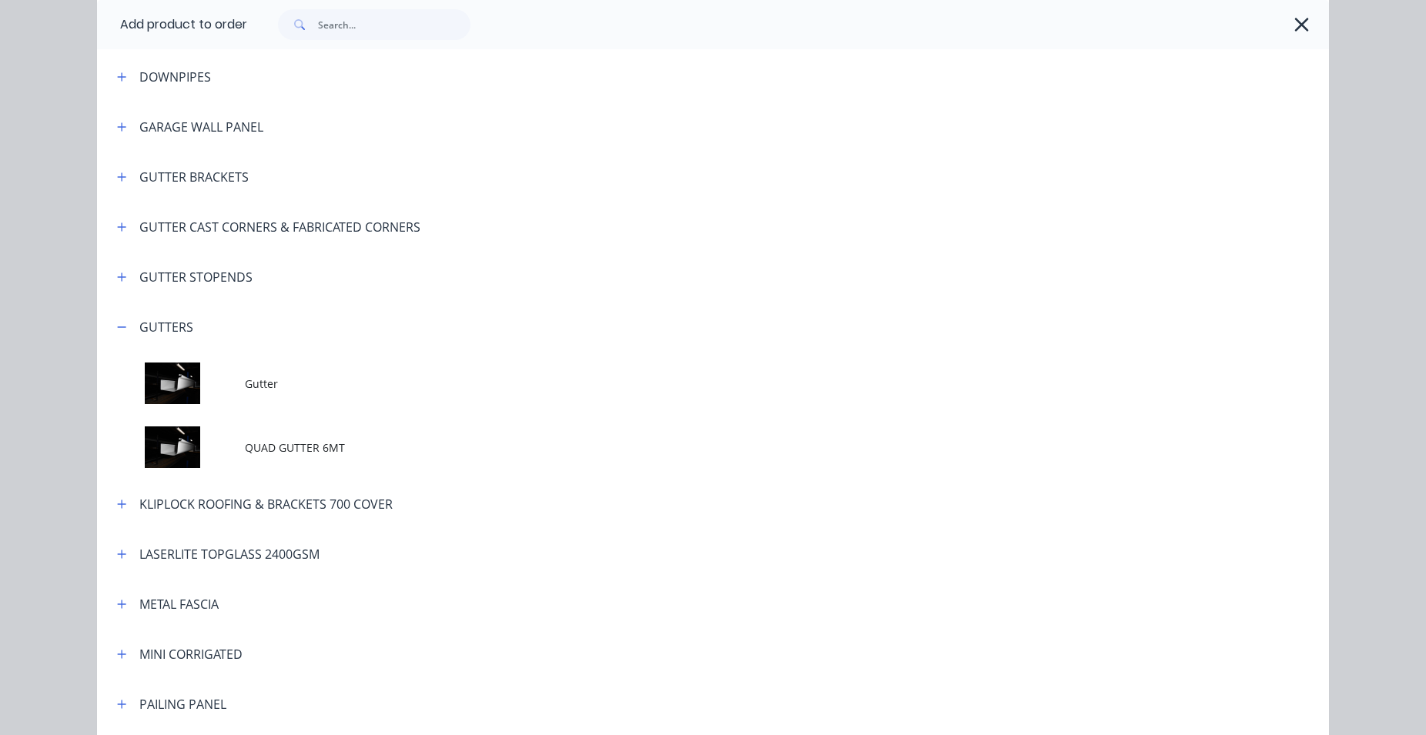
scroll to position [527, 0]
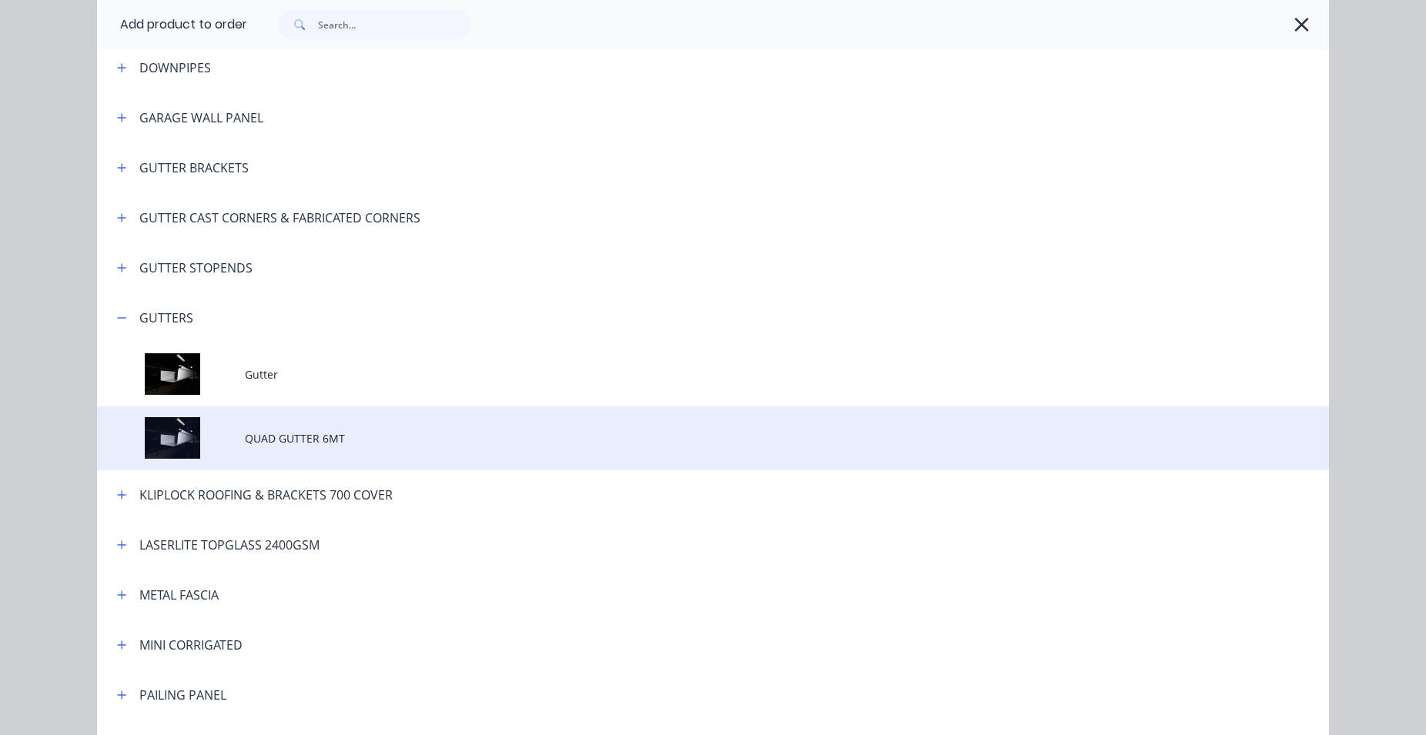
click at [277, 441] on span "QUAD GUTTER 6MT" at bounding box center [678, 438] width 867 height 16
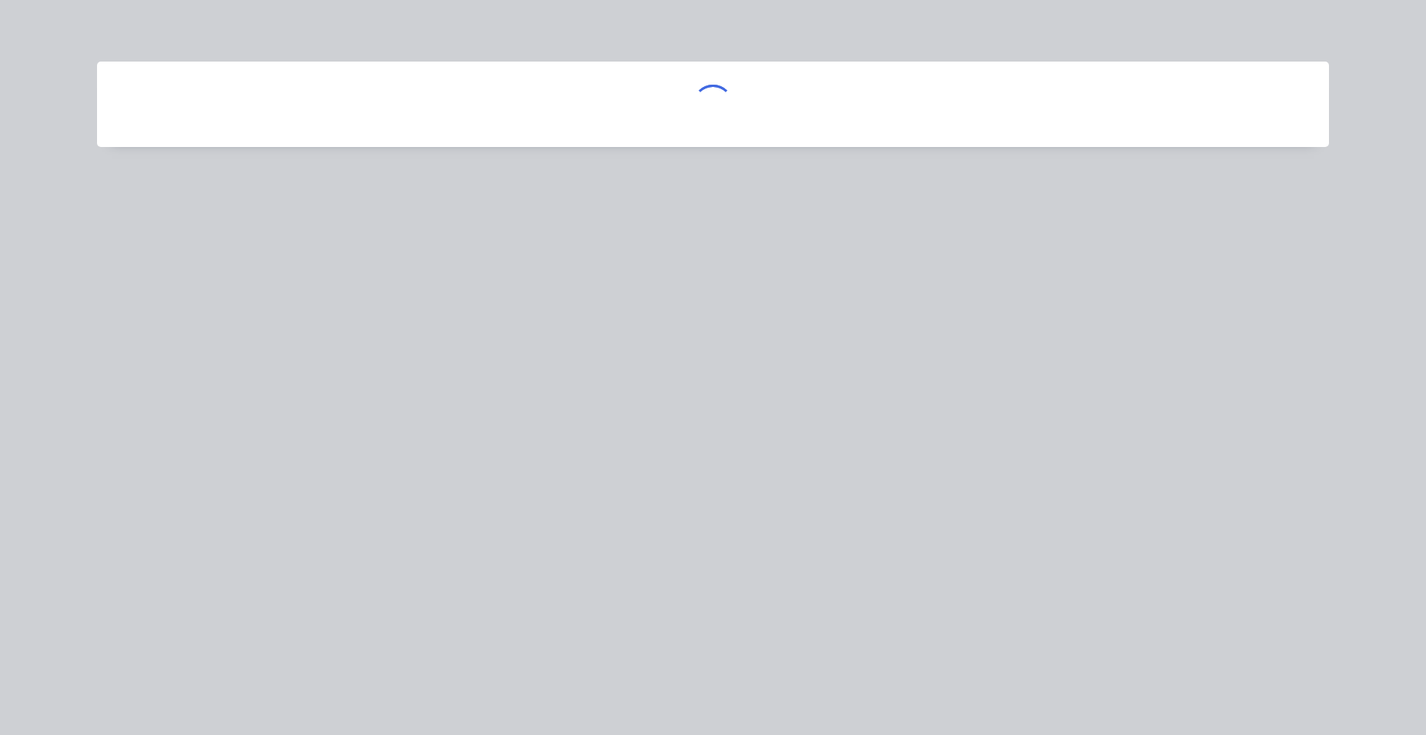
scroll to position [0, 0]
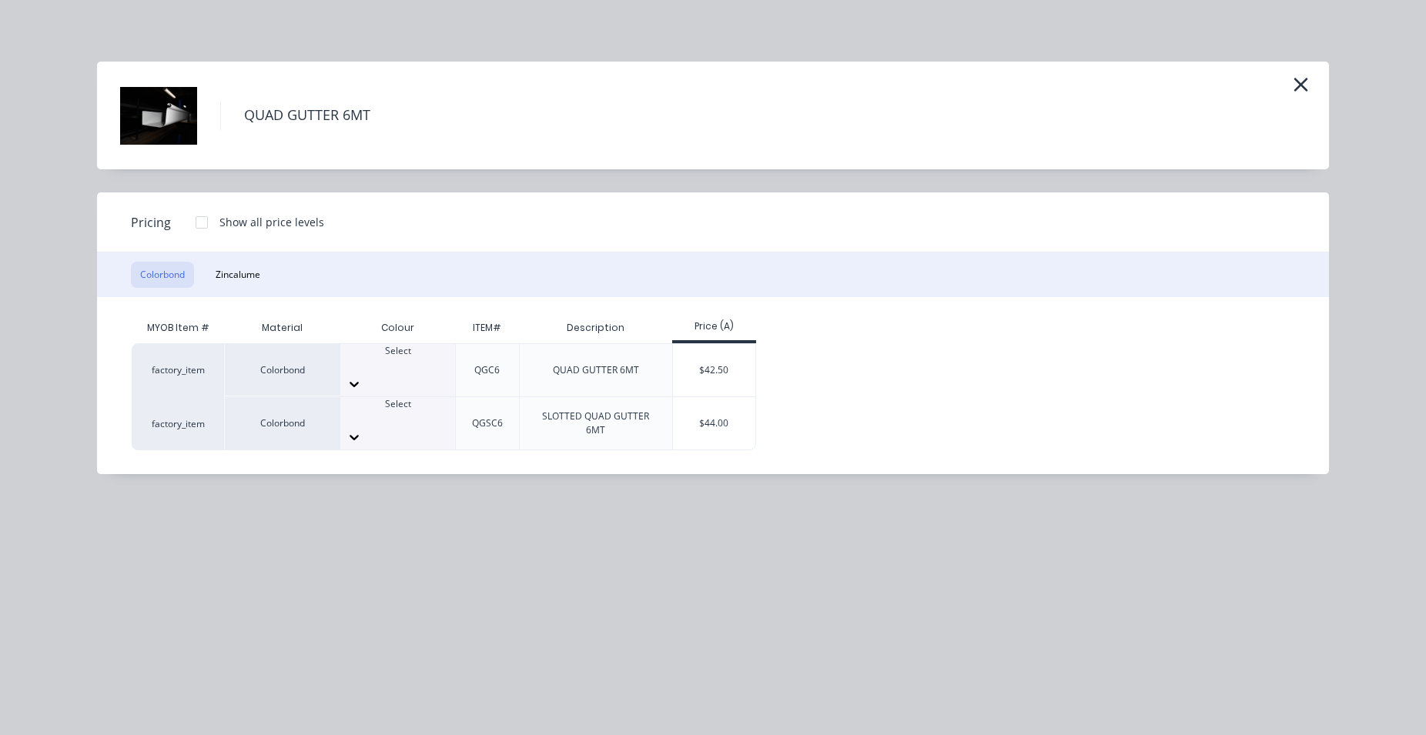
click at [362, 376] on icon at bounding box center [353, 383] width 15 height 15
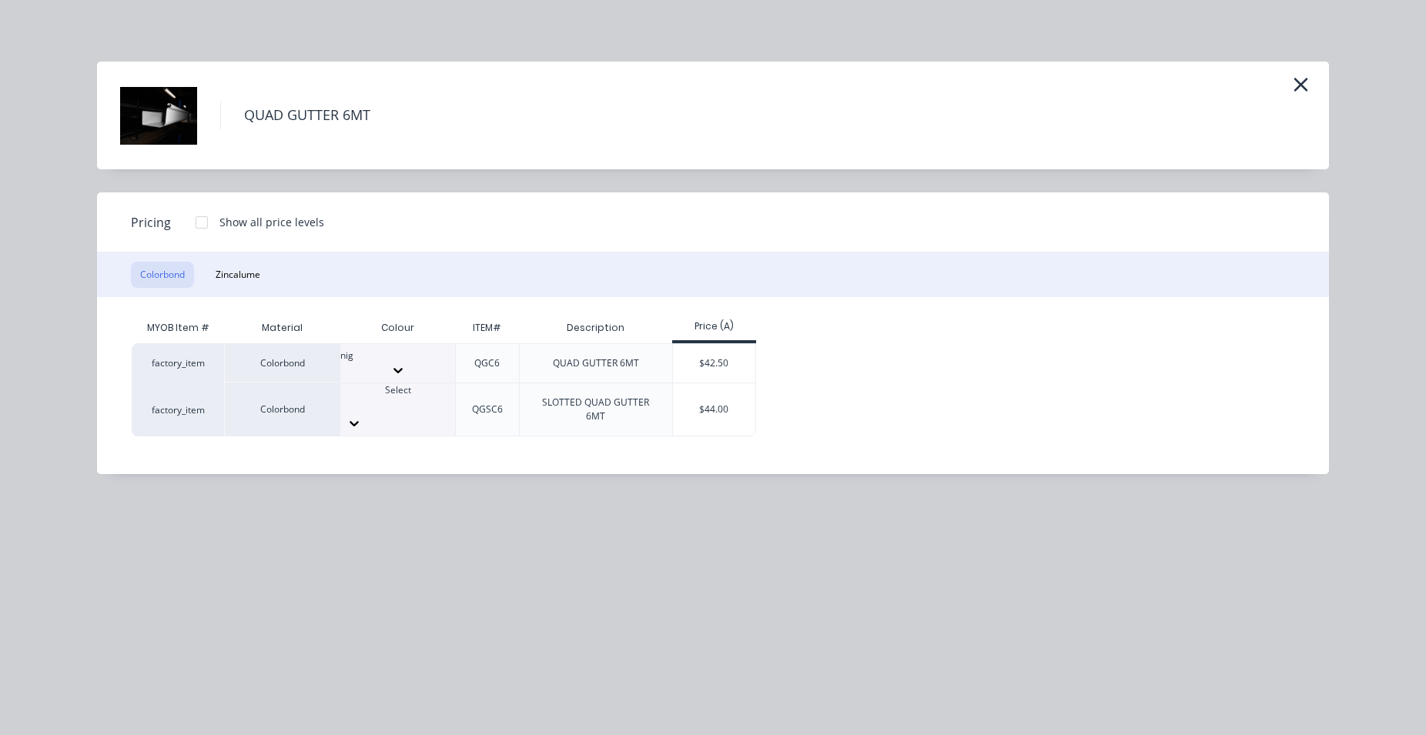
type input "nigh"
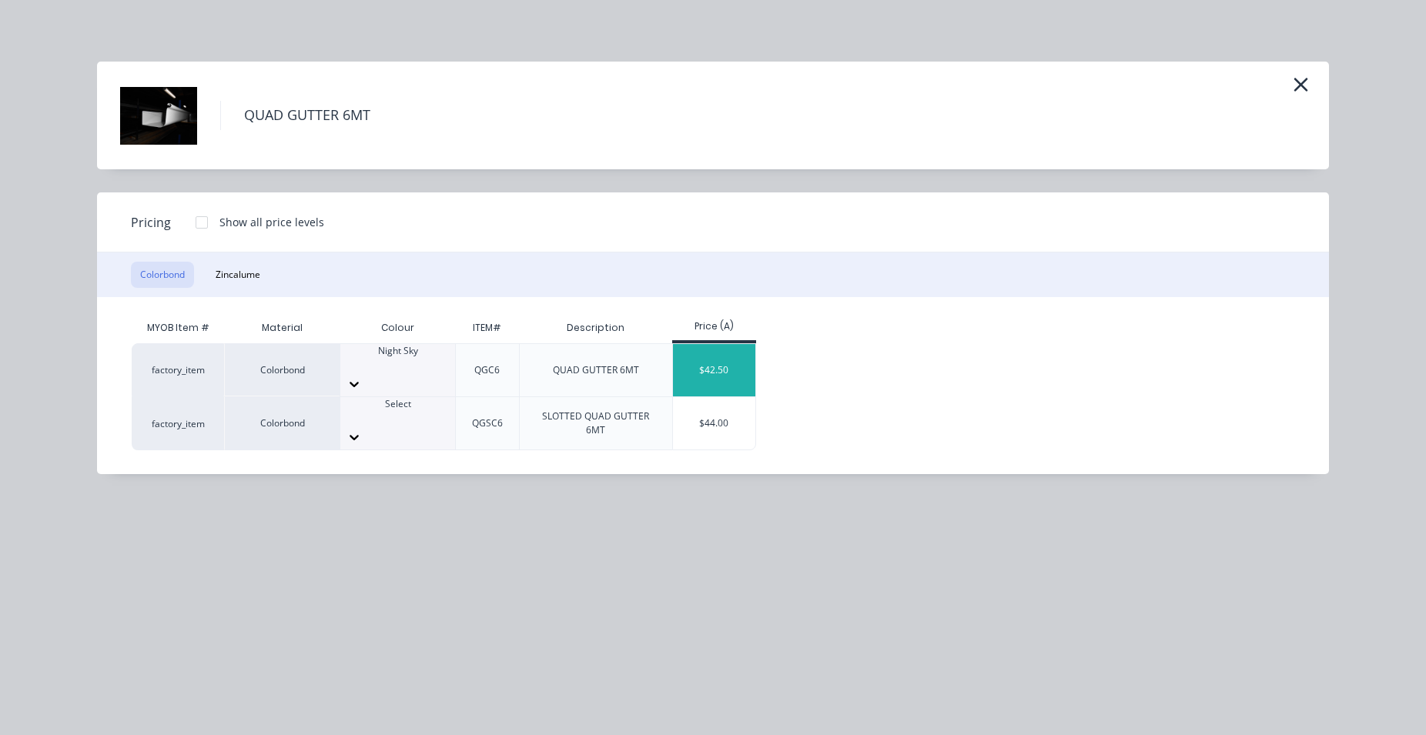
click at [718, 367] on div "$42.50" at bounding box center [714, 370] width 82 height 52
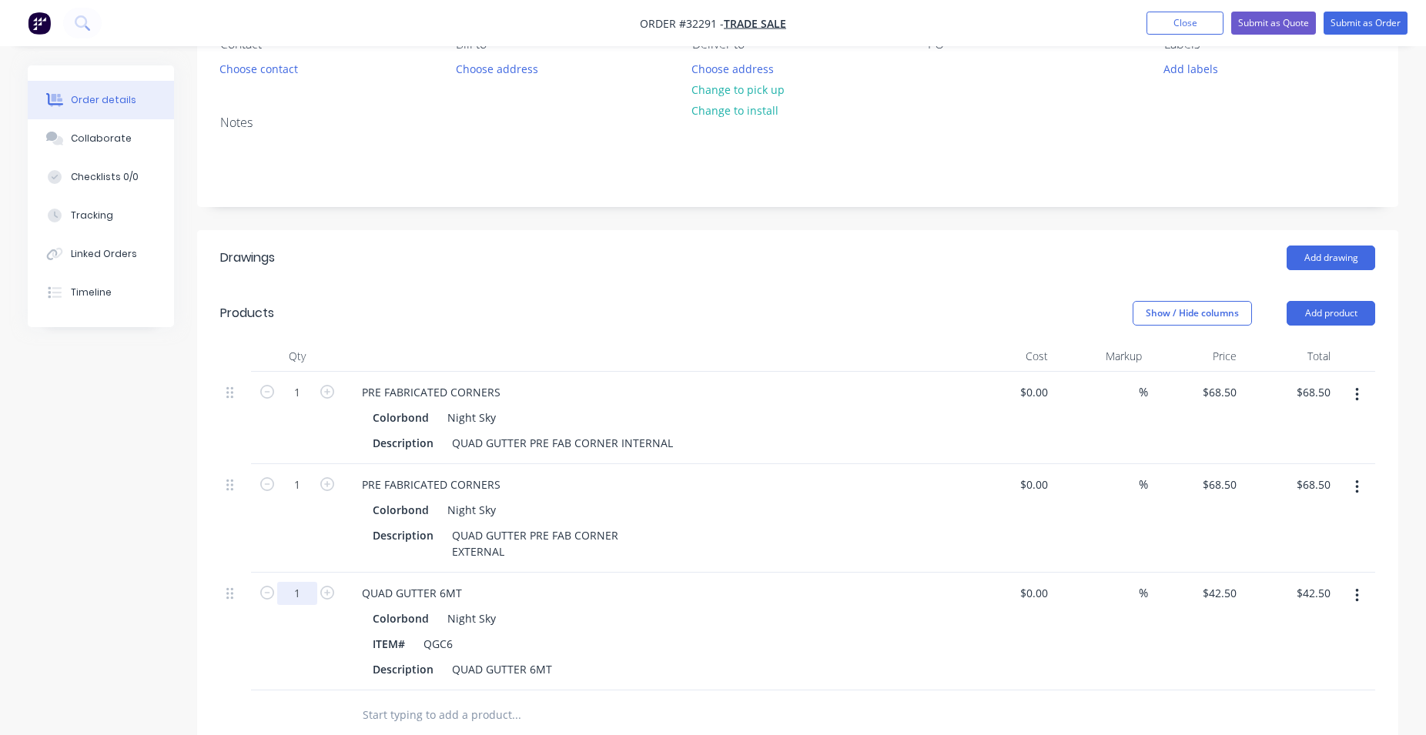
click at [309, 404] on input "1" at bounding box center [297, 392] width 40 height 23
type input "9"
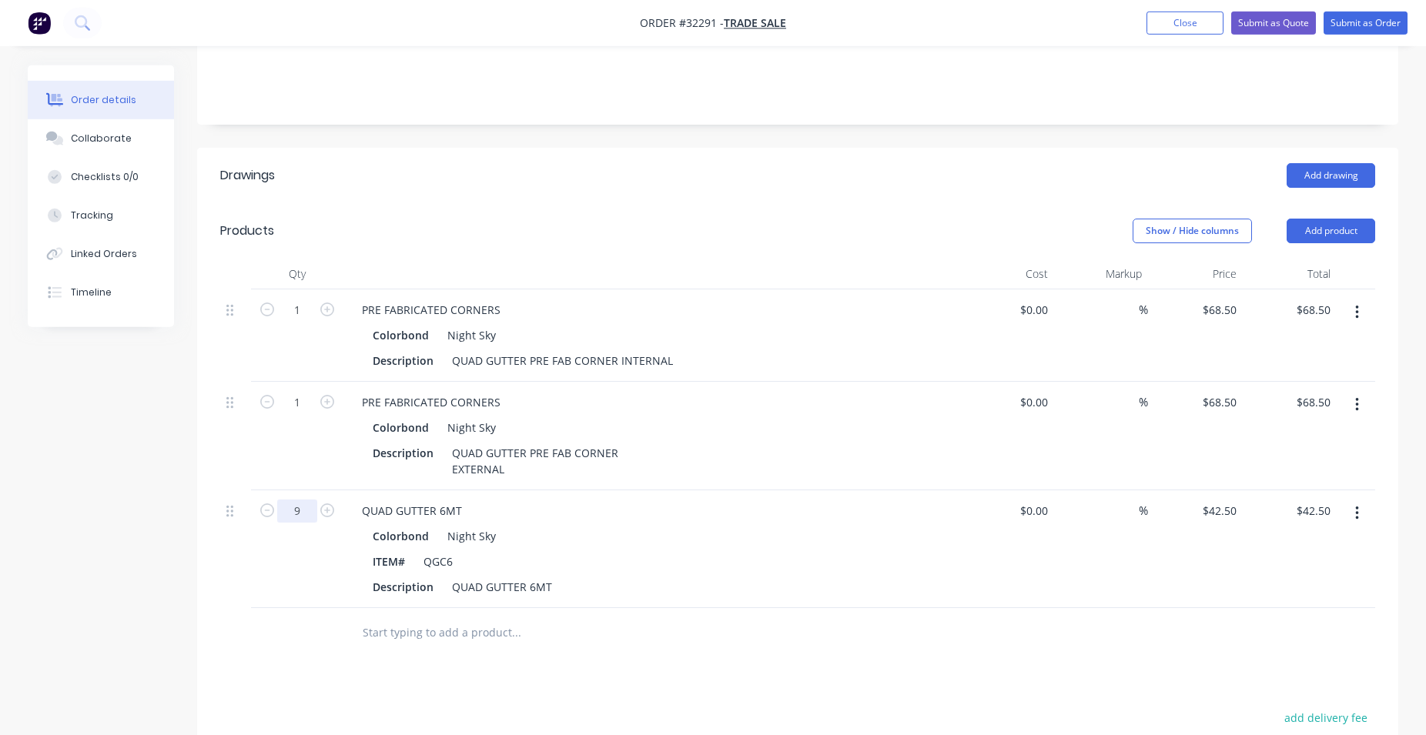
scroll to position [314, 0]
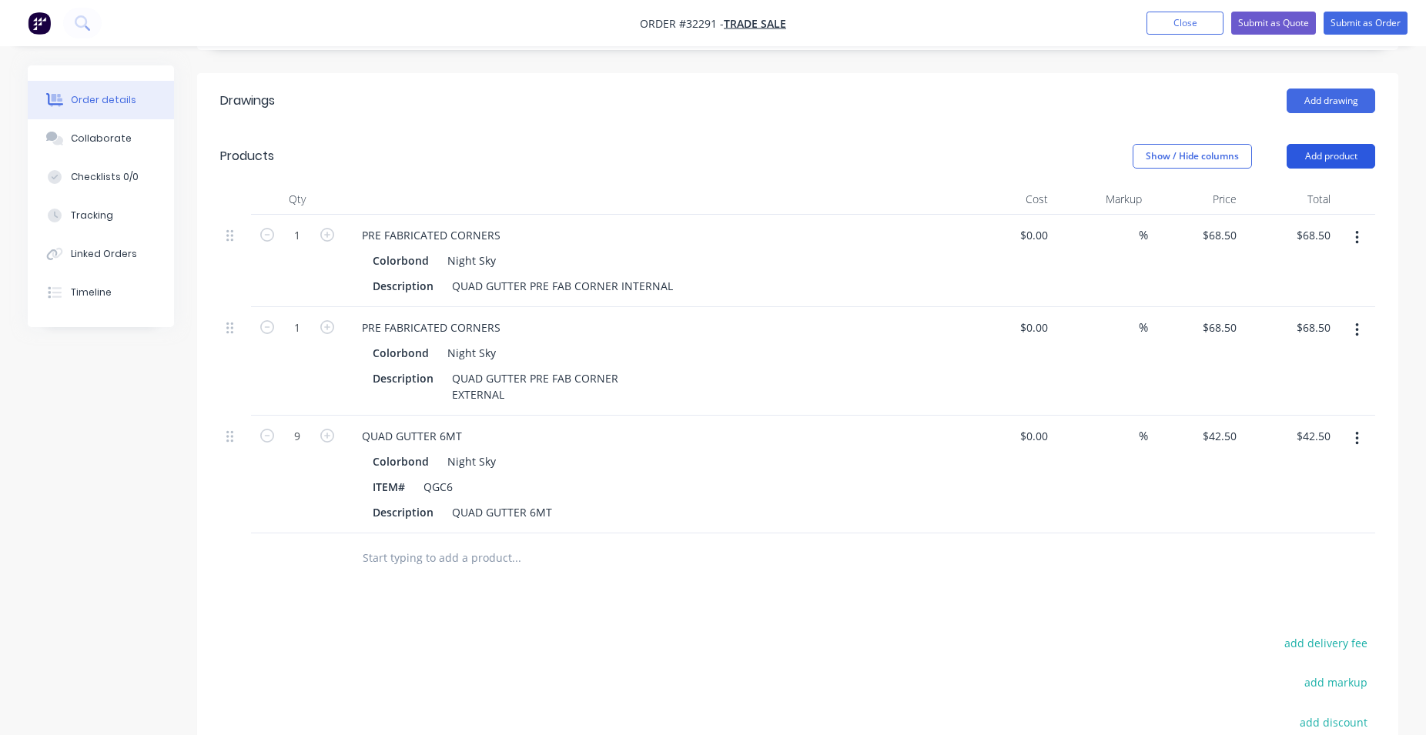
type input "$382.50"
click at [1327, 152] on button "Add product" at bounding box center [1331, 156] width 89 height 25
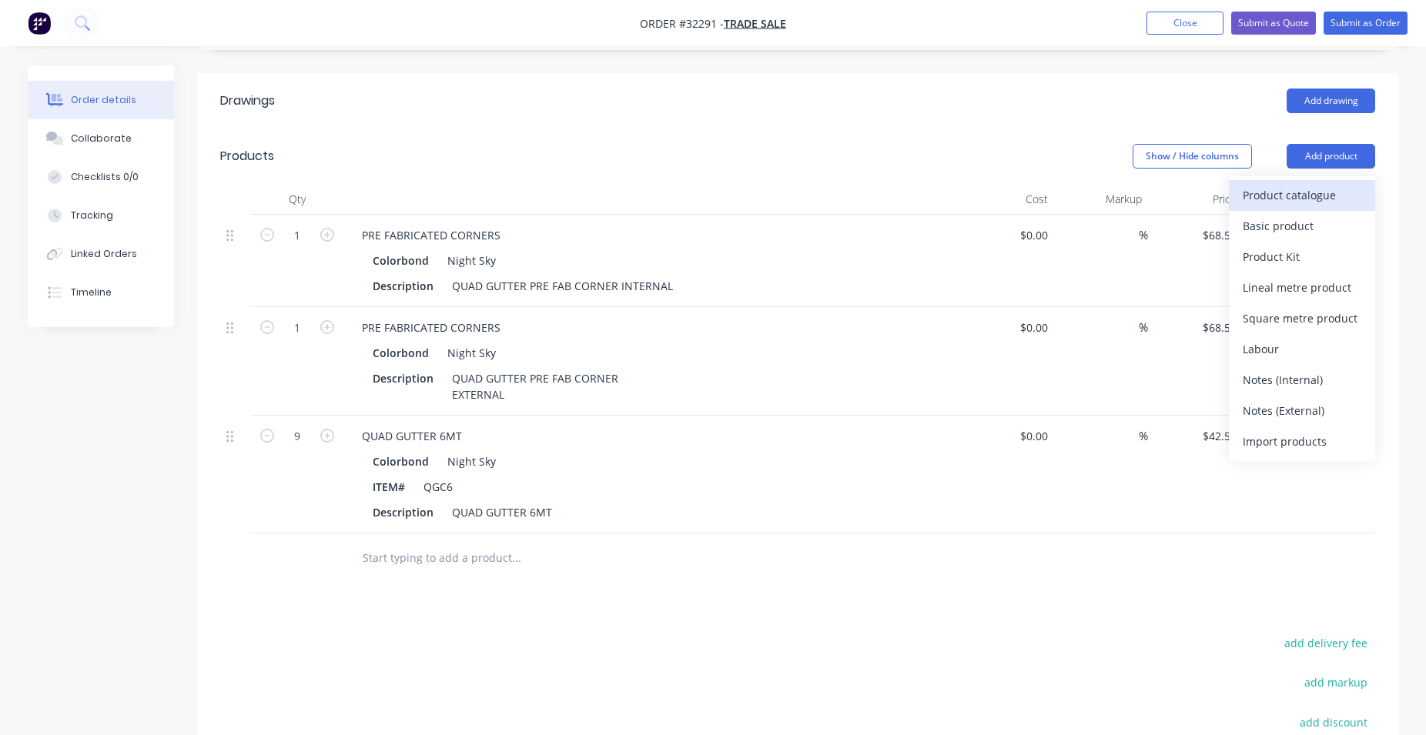
click at [1258, 187] on div "Product catalogue" at bounding box center [1302, 195] width 119 height 22
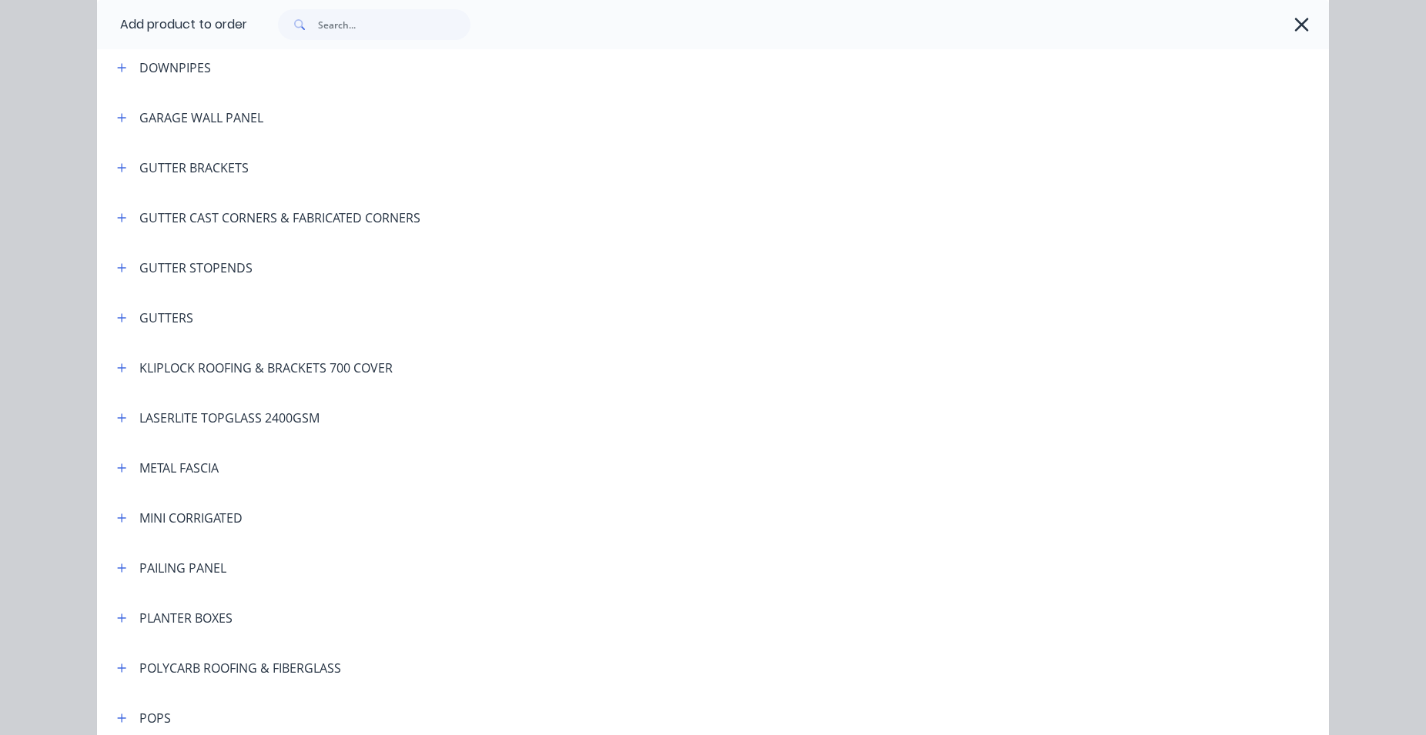
scroll to position [351, 0]
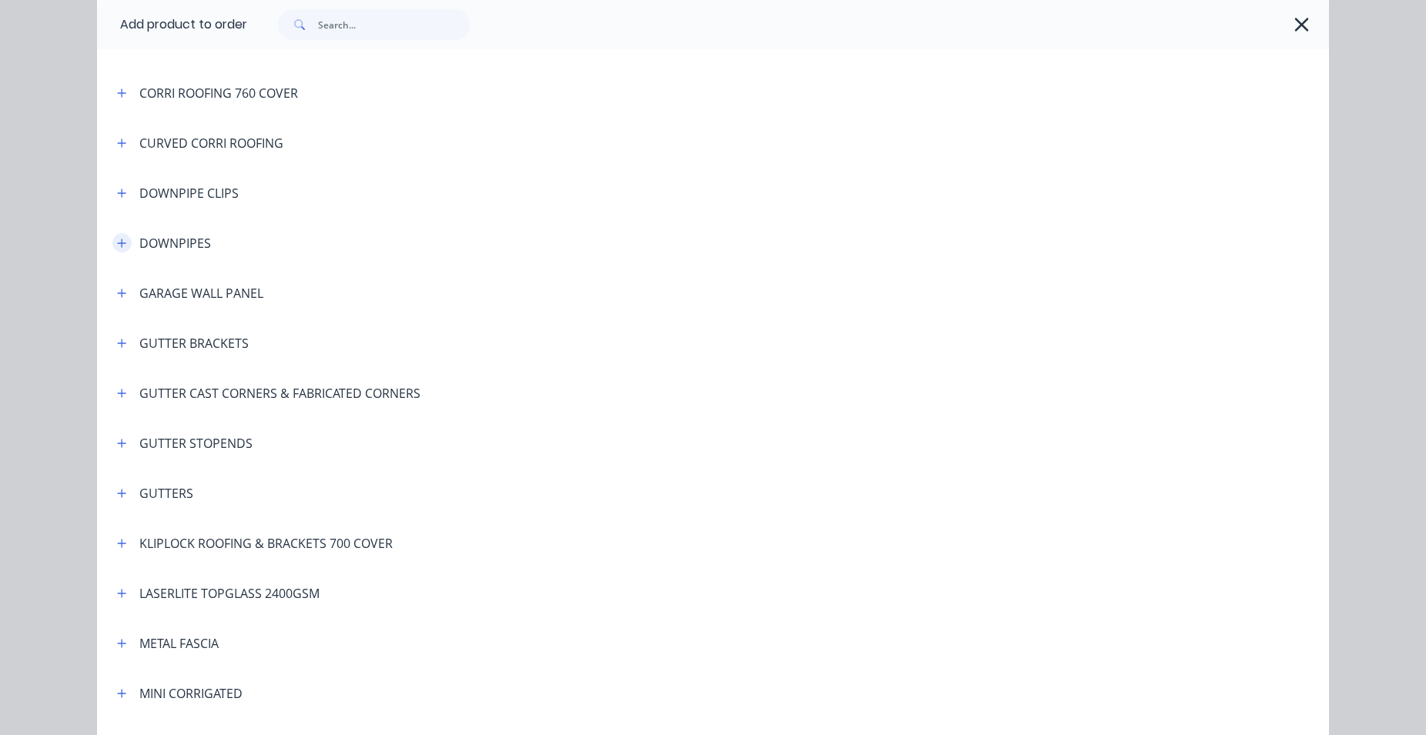
click at [118, 246] on icon "button" at bounding box center [122, 243] width 8 height 8
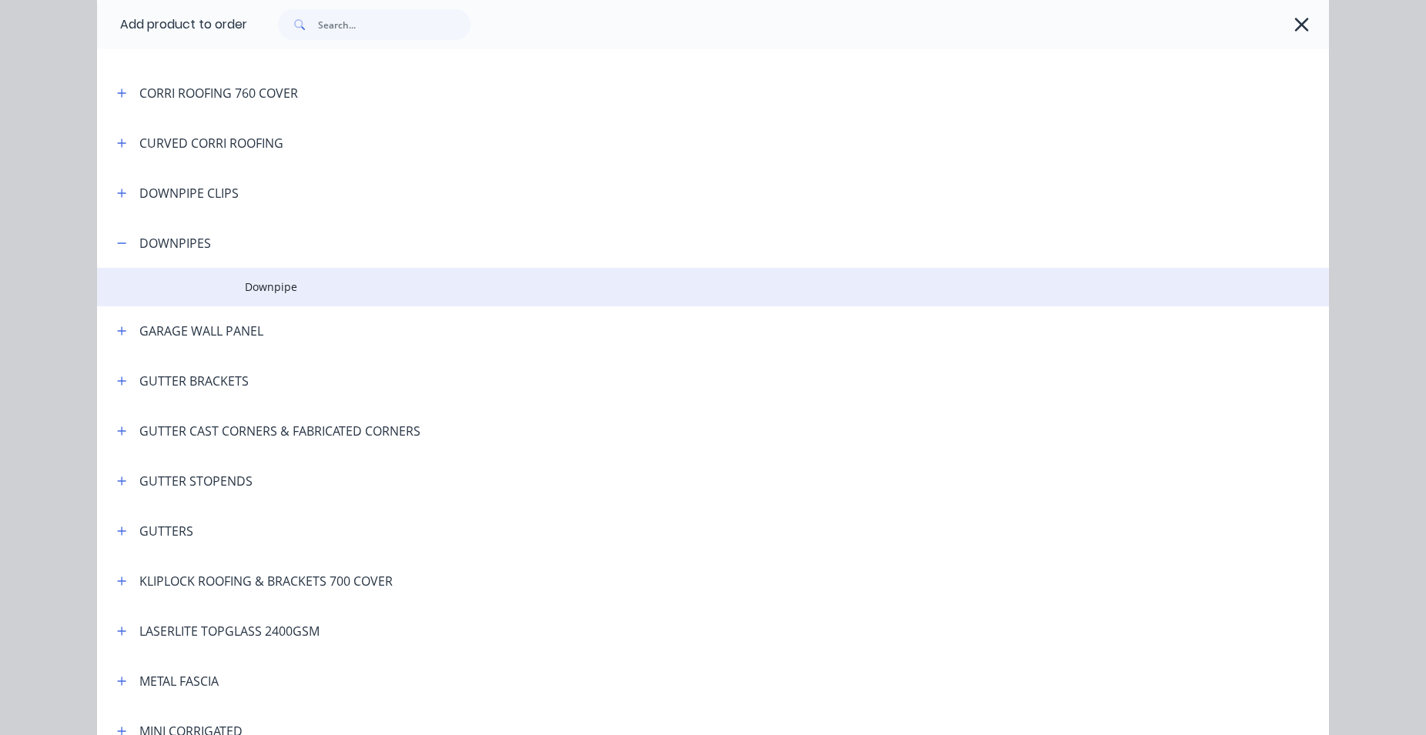
click at [256, 289] on span "Downpipe" at bounding box center [678, 287] width 867 height 16
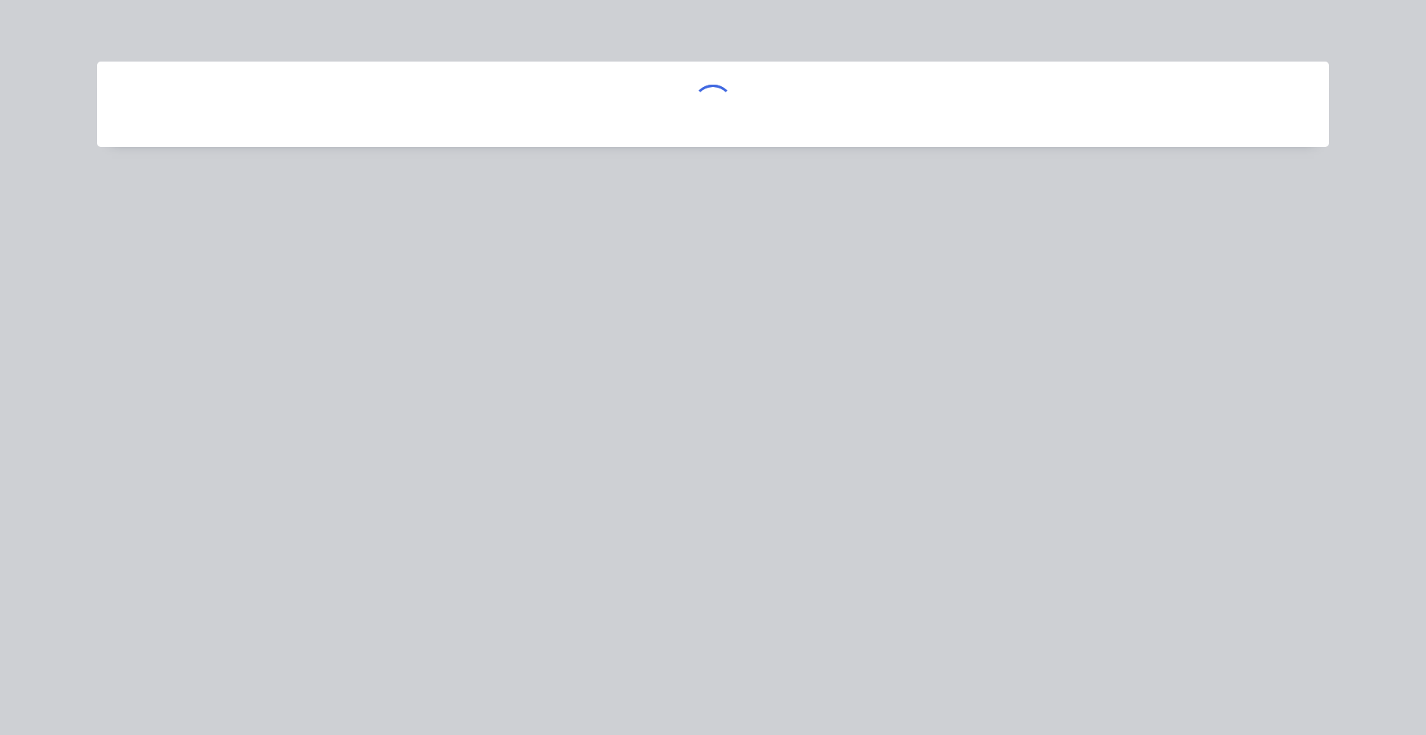
scroll to position [0, 0]
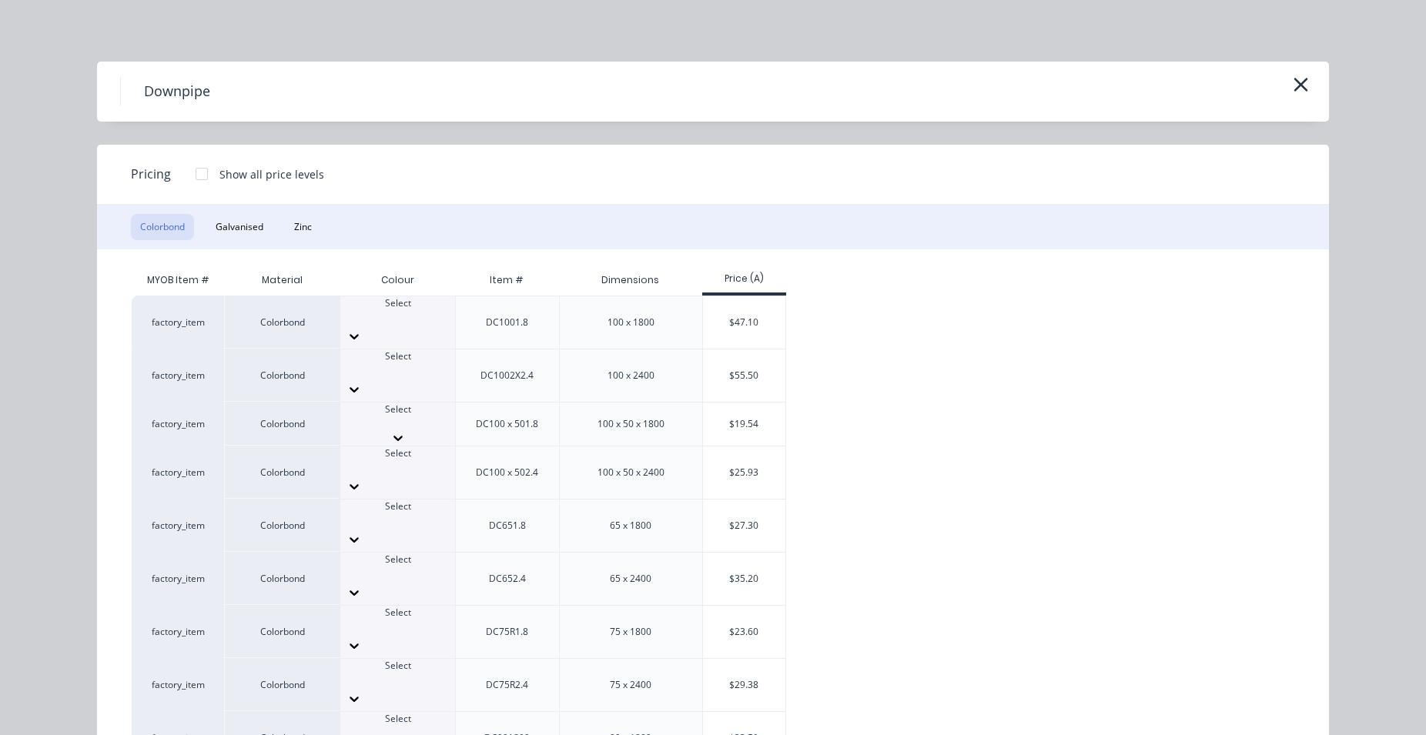
click at [396, 417] on div at bounding box center [397, 424] width 115 height 14
type input "night"
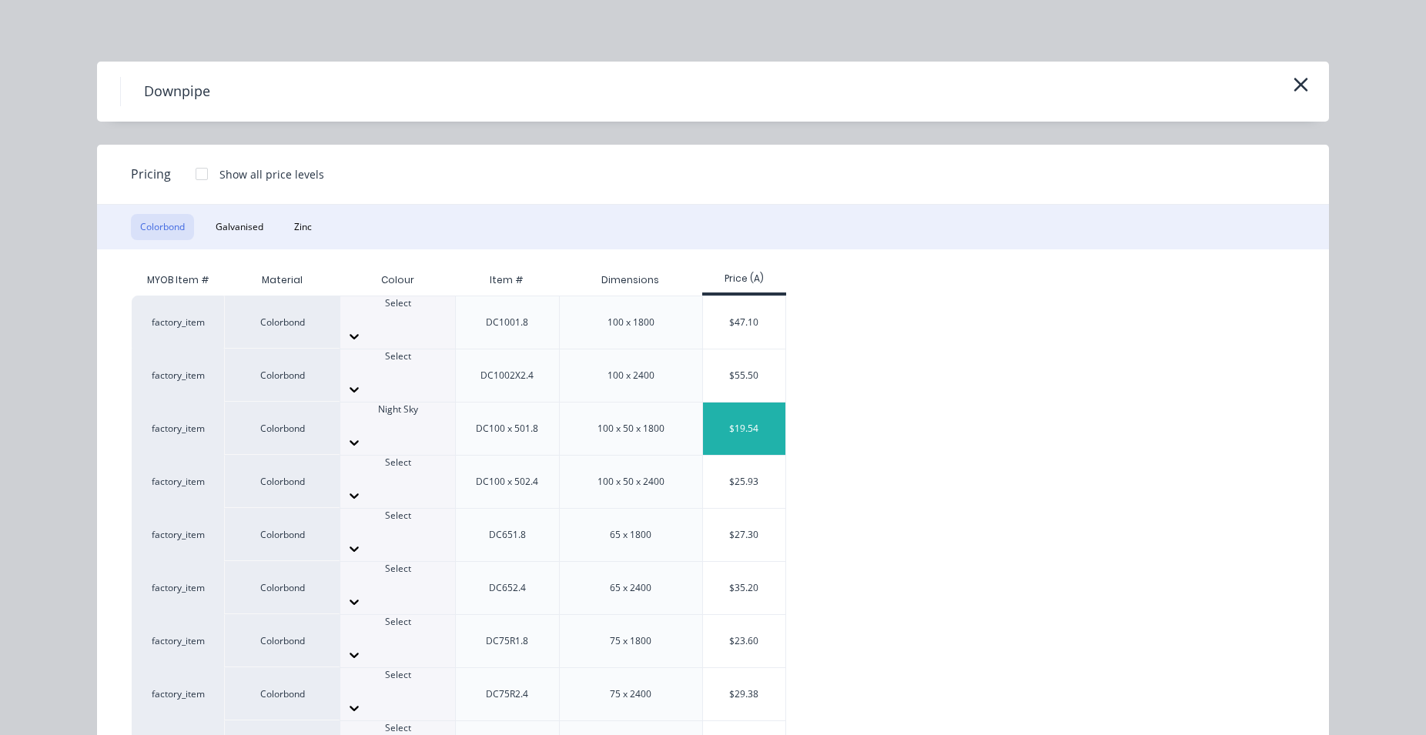
click at [755, 403] on div "$19.54" at bounding box center [744, 429] width 82 height 52
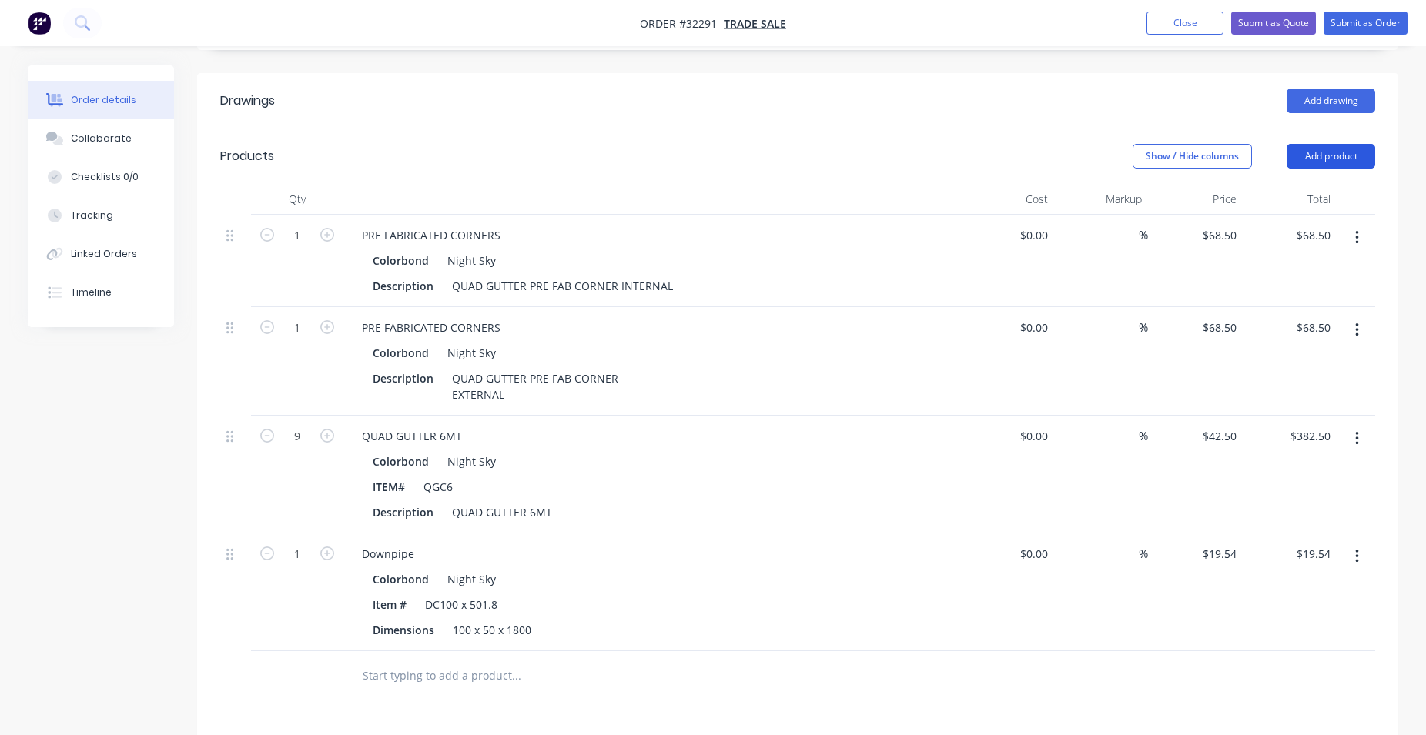
click at [1313, 150] on button "Add product" at bounding box center [1331, 156] width 89 height 25
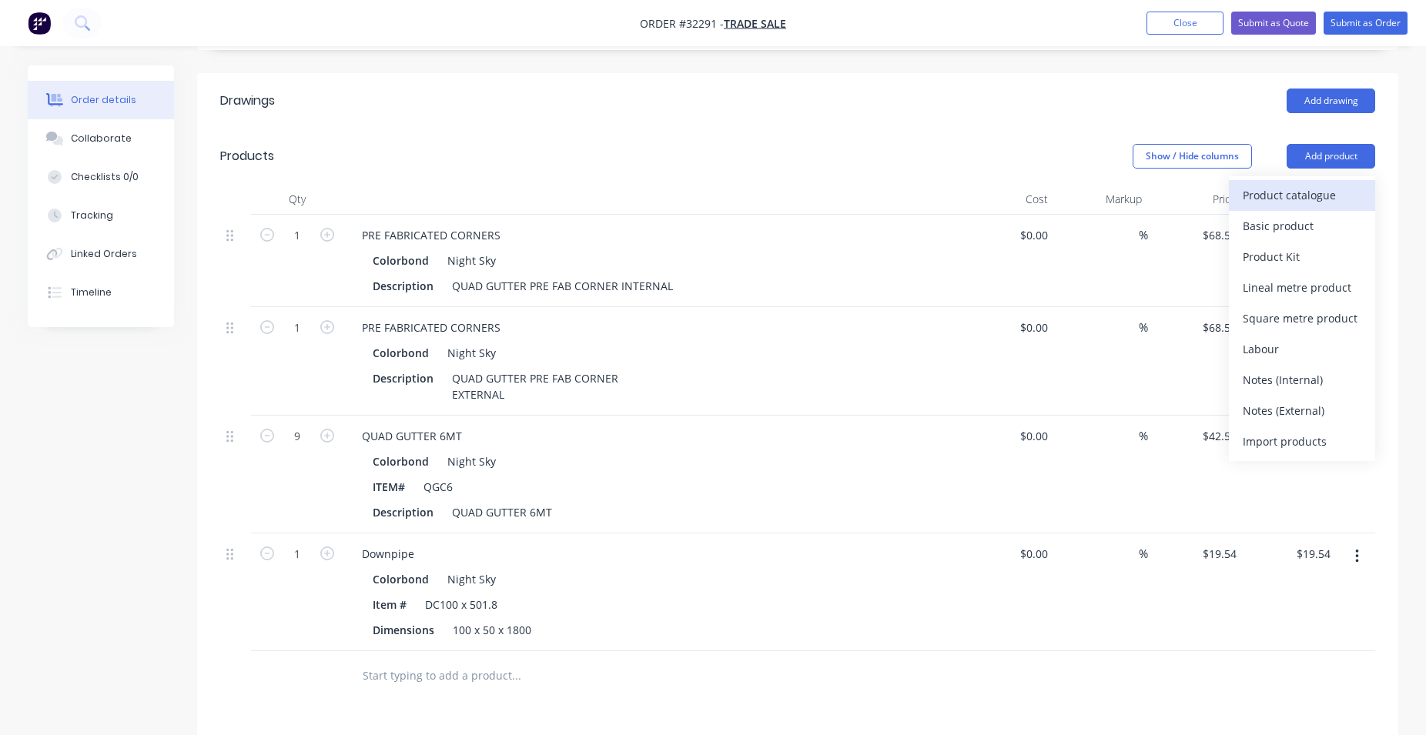
click at [1287, 197] on div "Product catalogue" at bounding box center [1302, 195] width 119 height 22
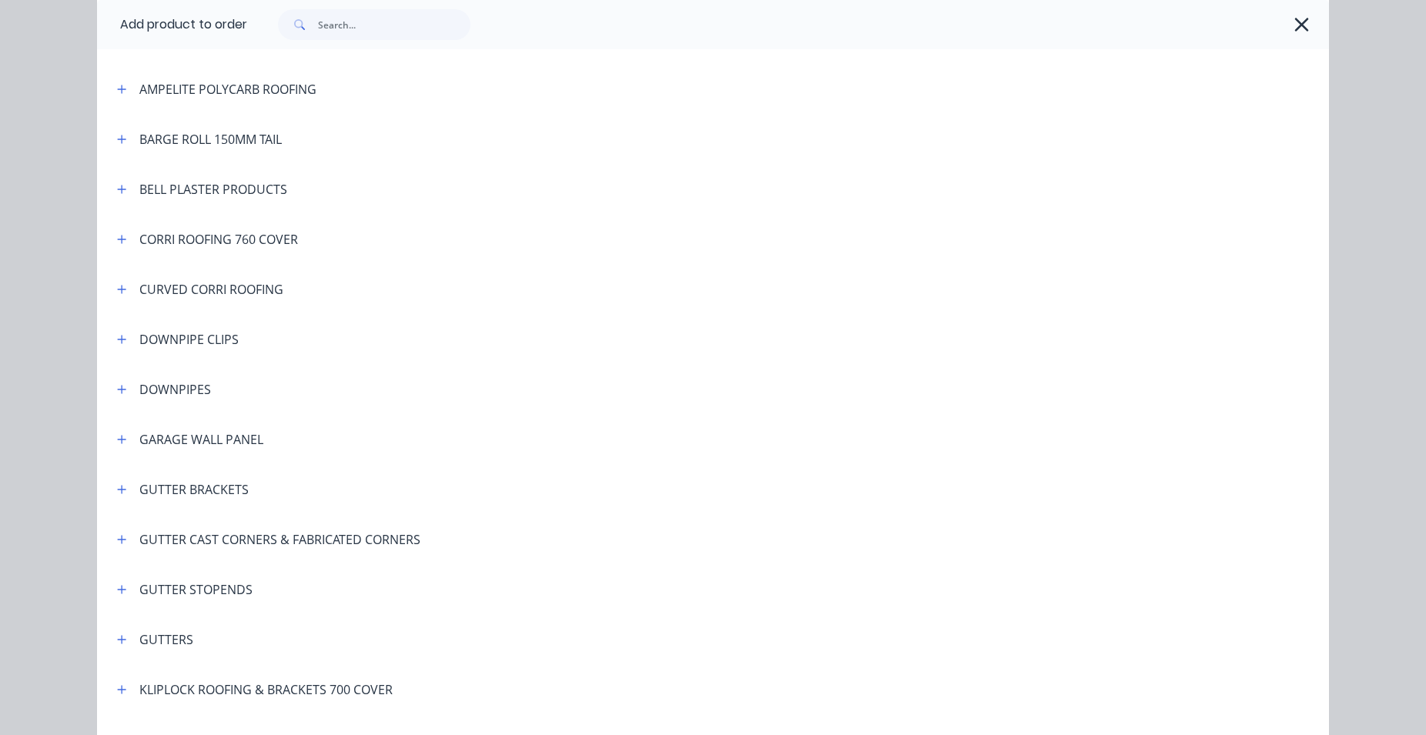
scroll to position [263, 0]
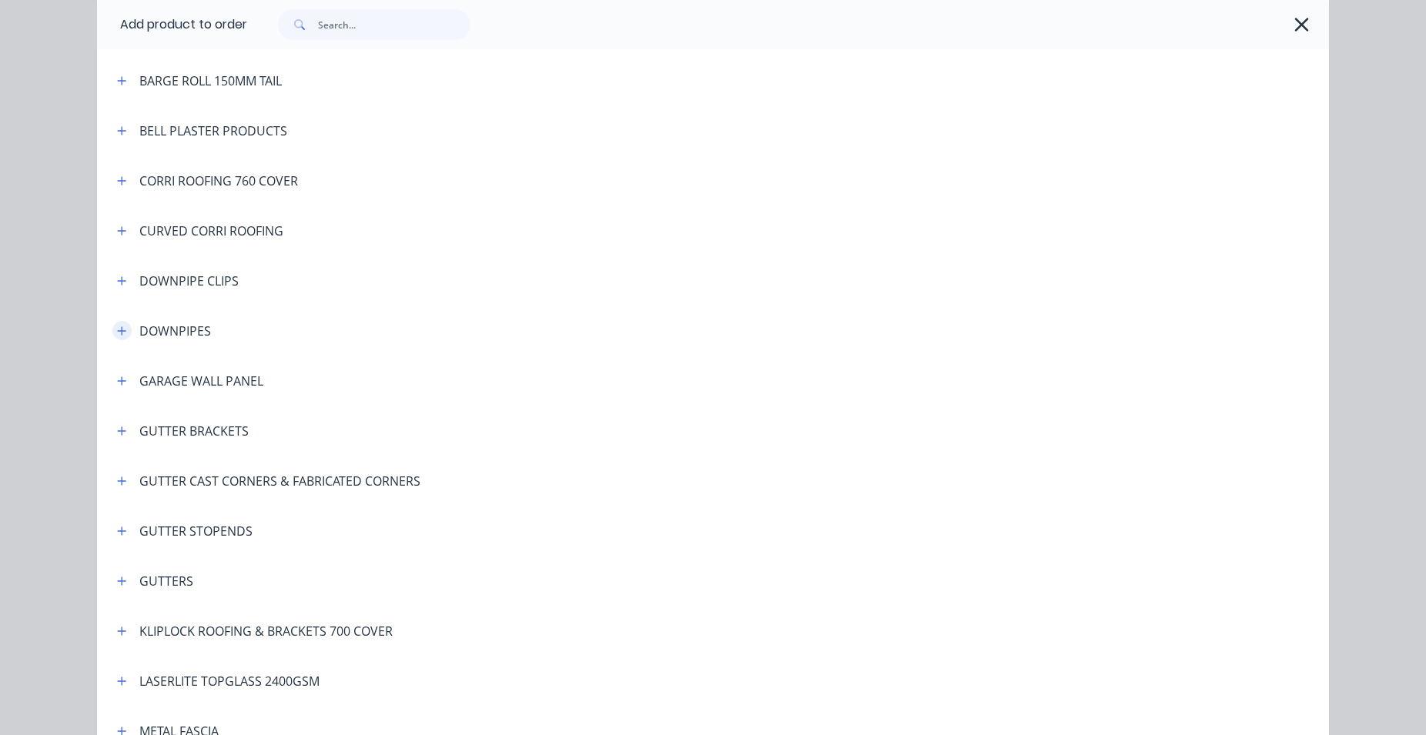
click at [117, 327] on icon "button" at bounding box center [121, 331] width 9 height 11
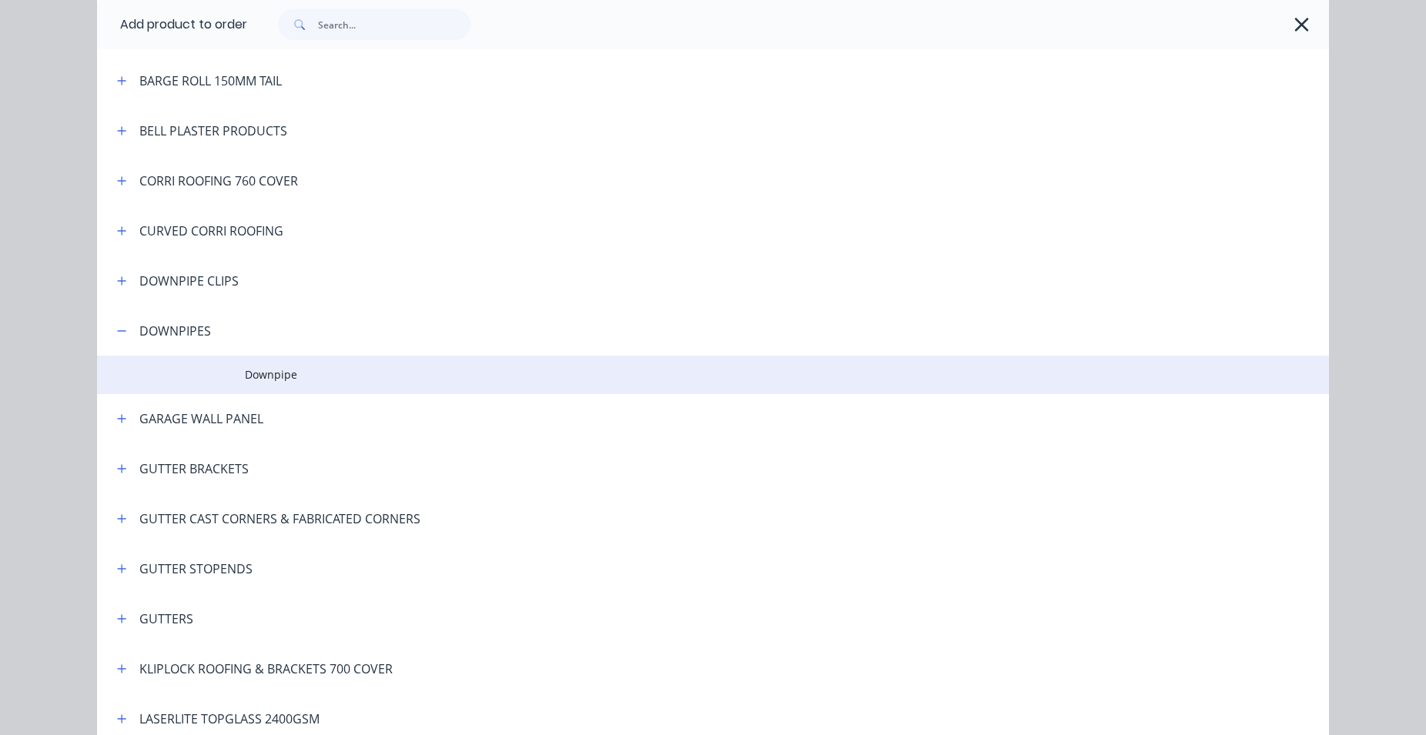
click at [316, 387] on td "Downpipe" at bounding box center [787, 375] width 1084 height 38
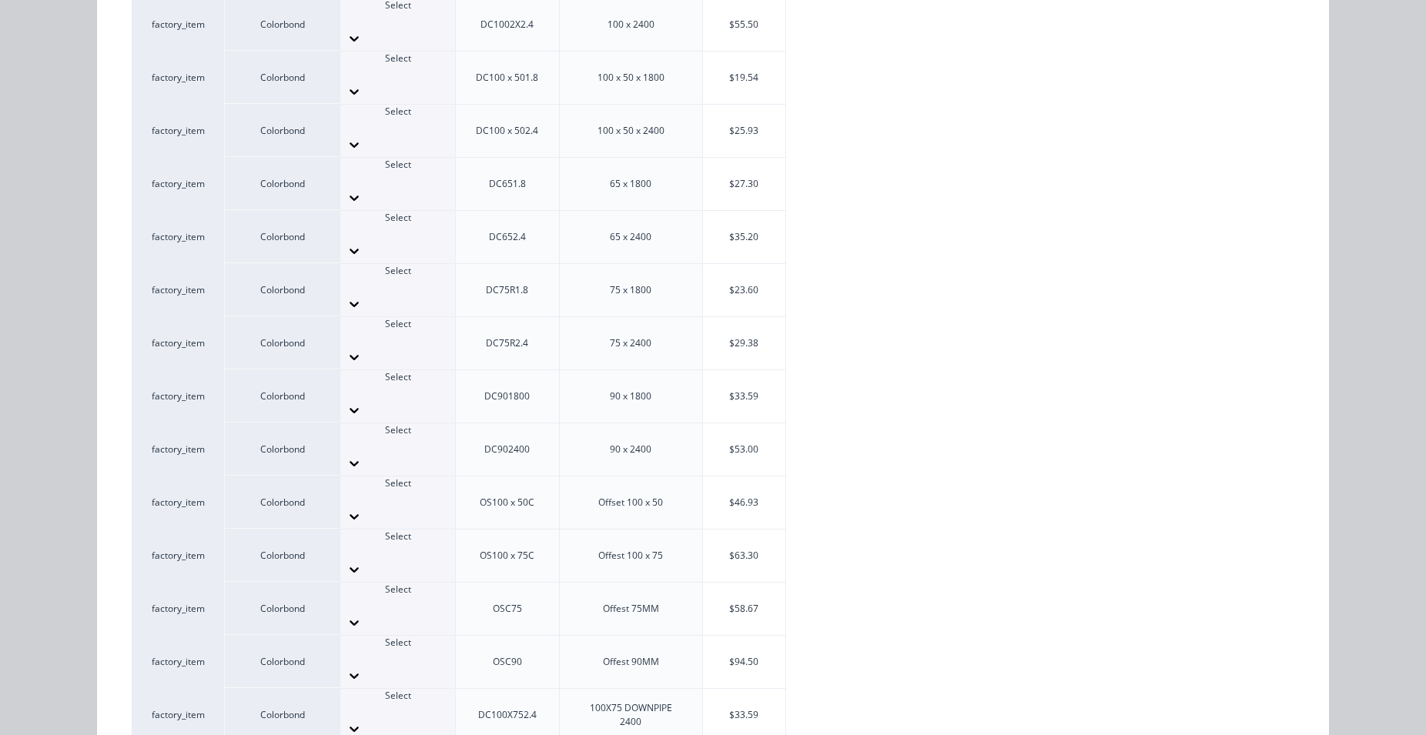
scroll to position [407, 0]
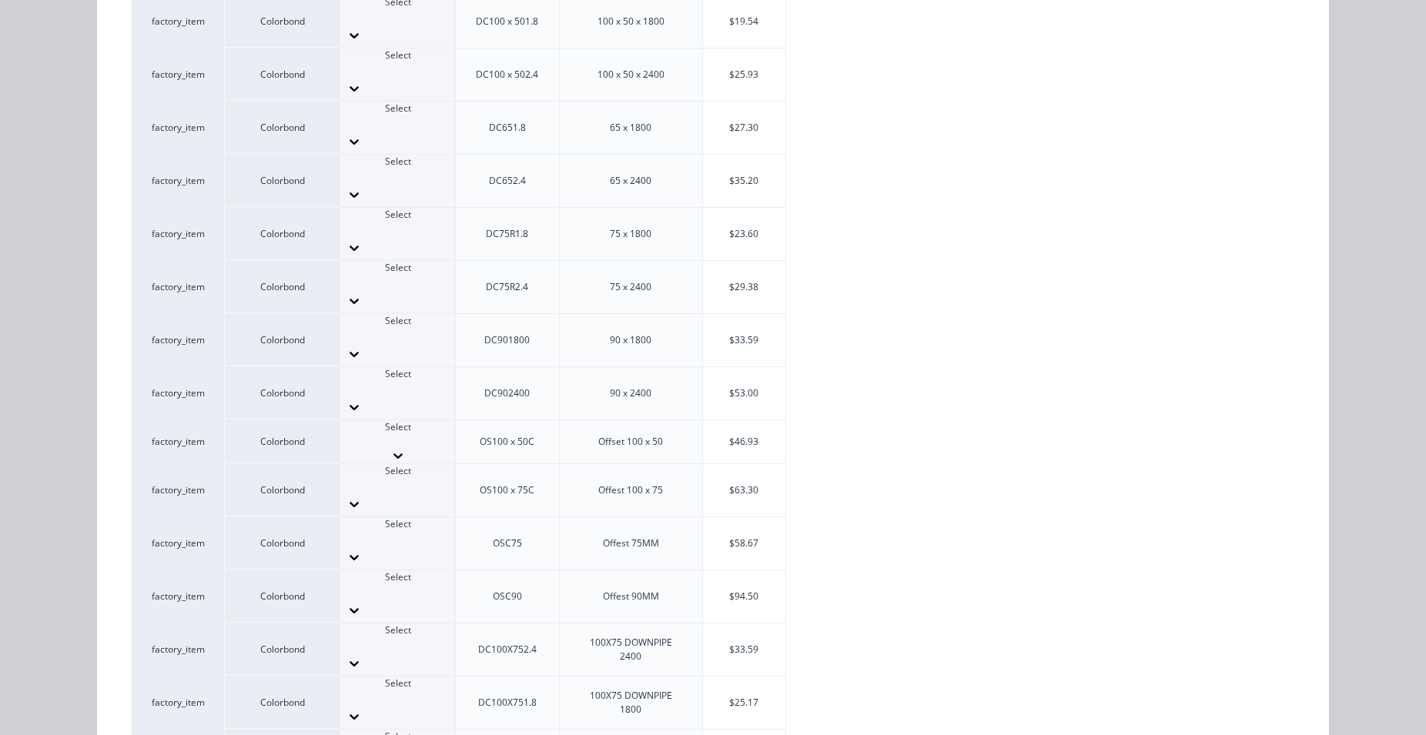
click at [381, 434] on div at bounding box center [397, 441] width 115 height 14
type input "night"
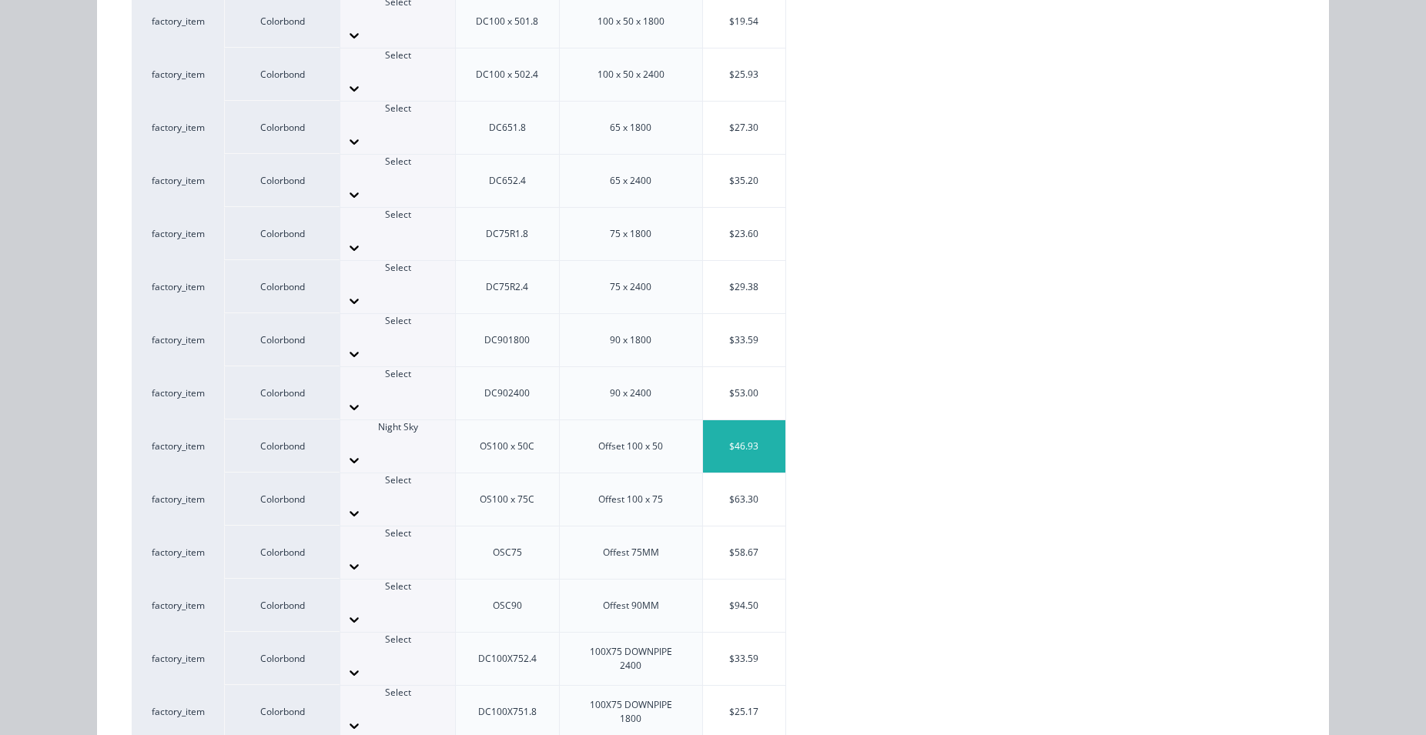
click at [737, 420] on div "$46.93" at bounding box center [744, 446] width 82 height 52
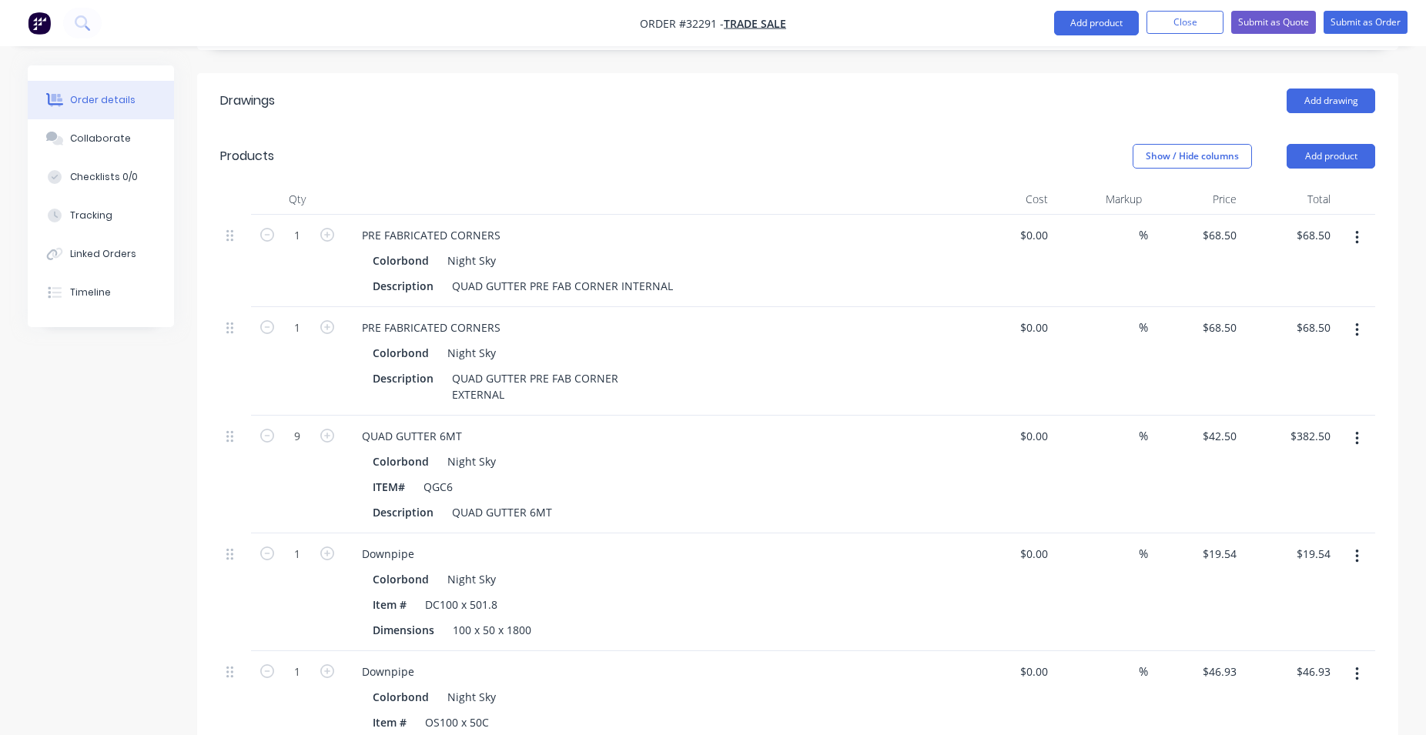
scroll to position [550, 0]
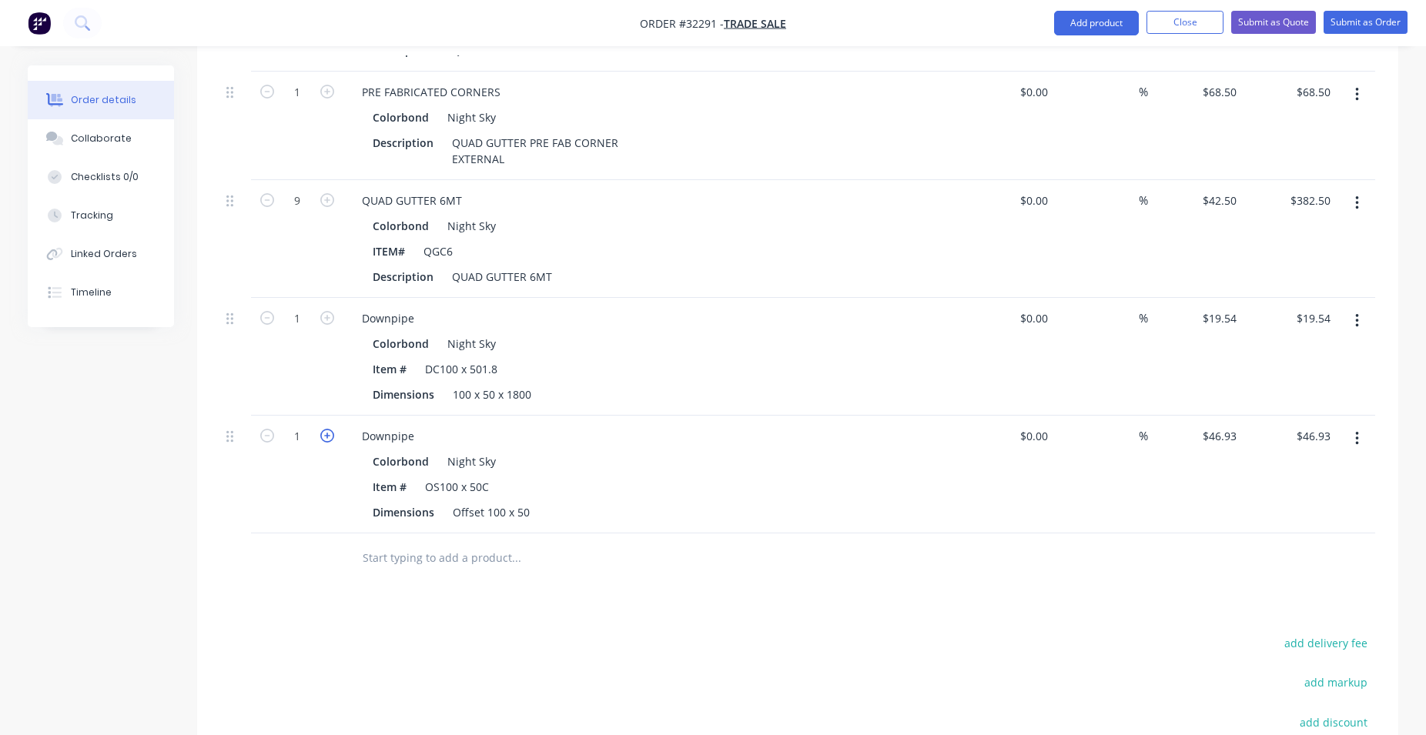
click at [326, 436] on icon "button" at bounding box center [327, 436] width 14 height 14
type input "2"
type input "$93.86"
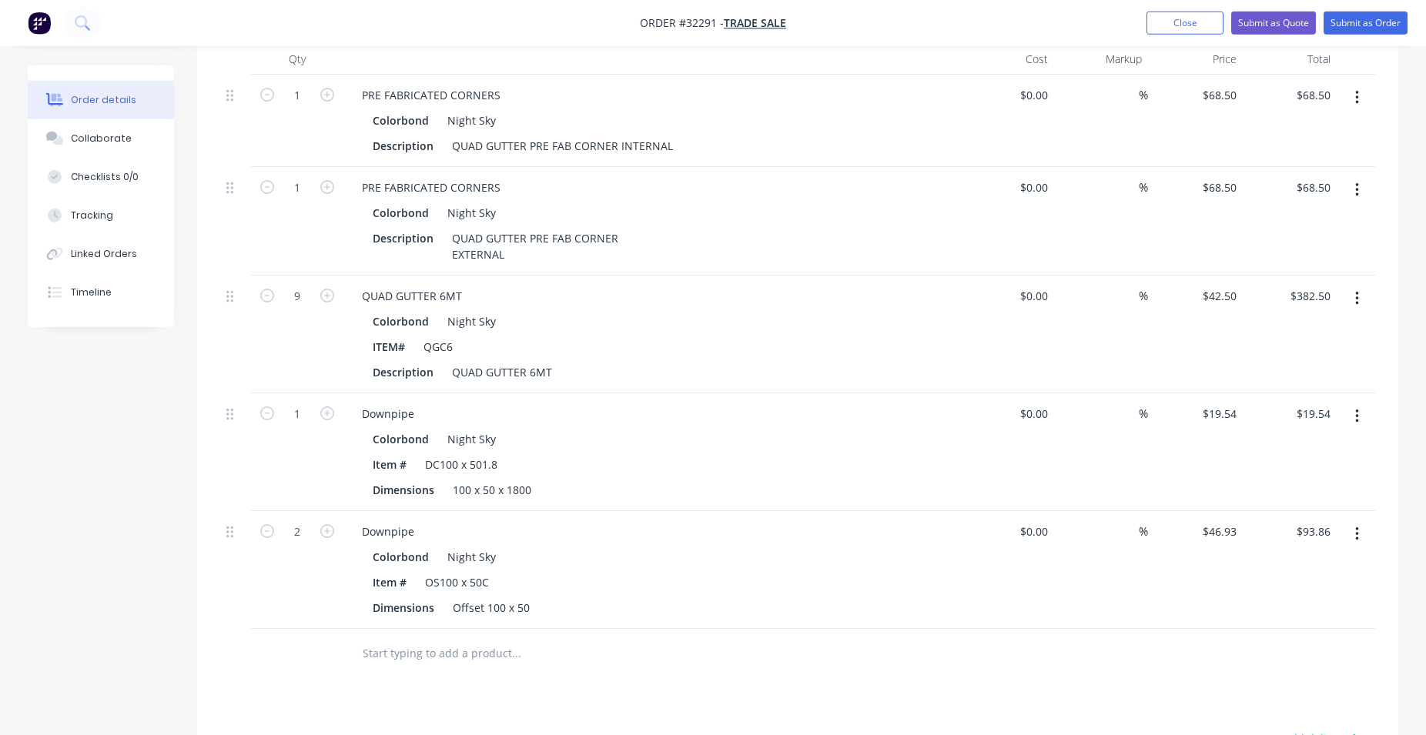
scroll to position [393, 0]
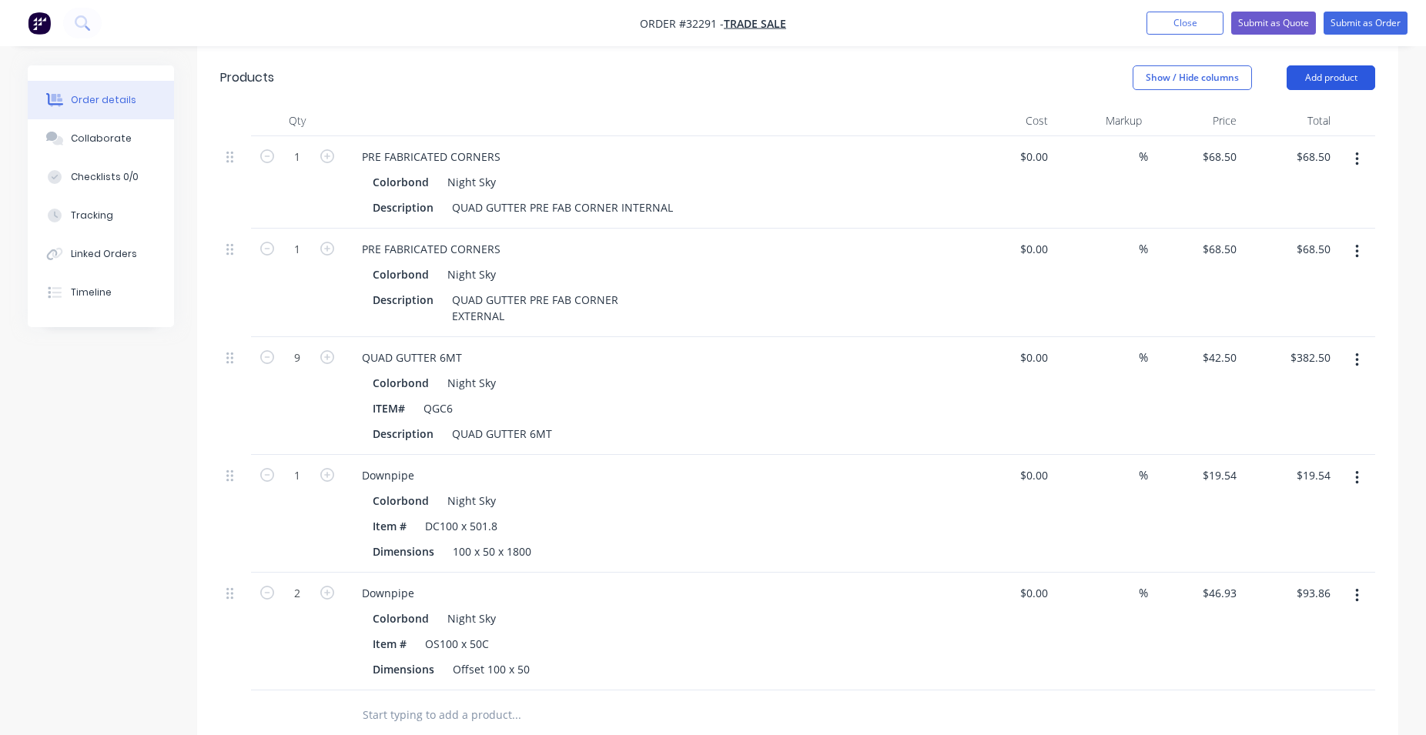
click at [1326, 79] on button "Add product" at bounding box center [1331, 77] width 89 height 25
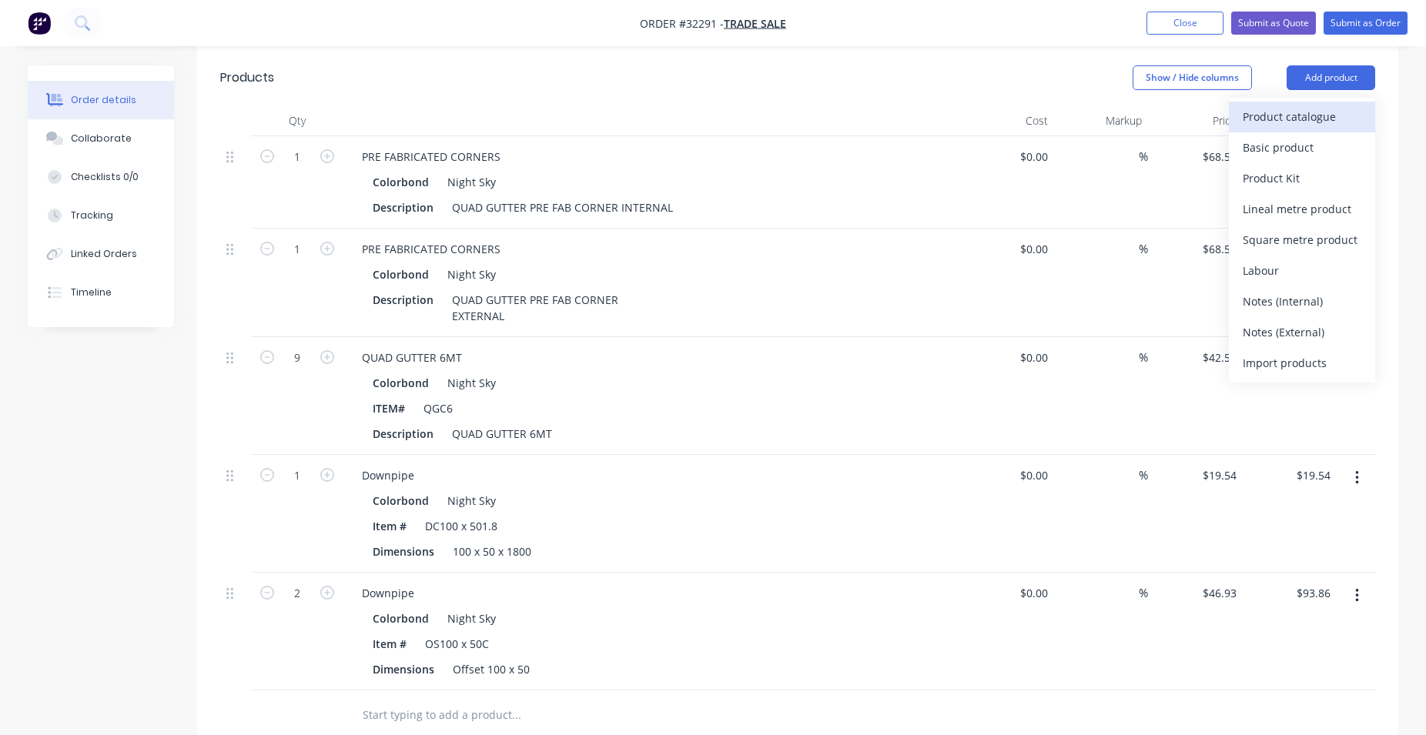
drag, startPoint x: 1290, startPoint y: 109, endPoint x: 1284, endPoint y: 120, distance: 12.1
click at [1284, 120] on div "Product catalogue" at bounding box center [1302, 116] width 119 height 22
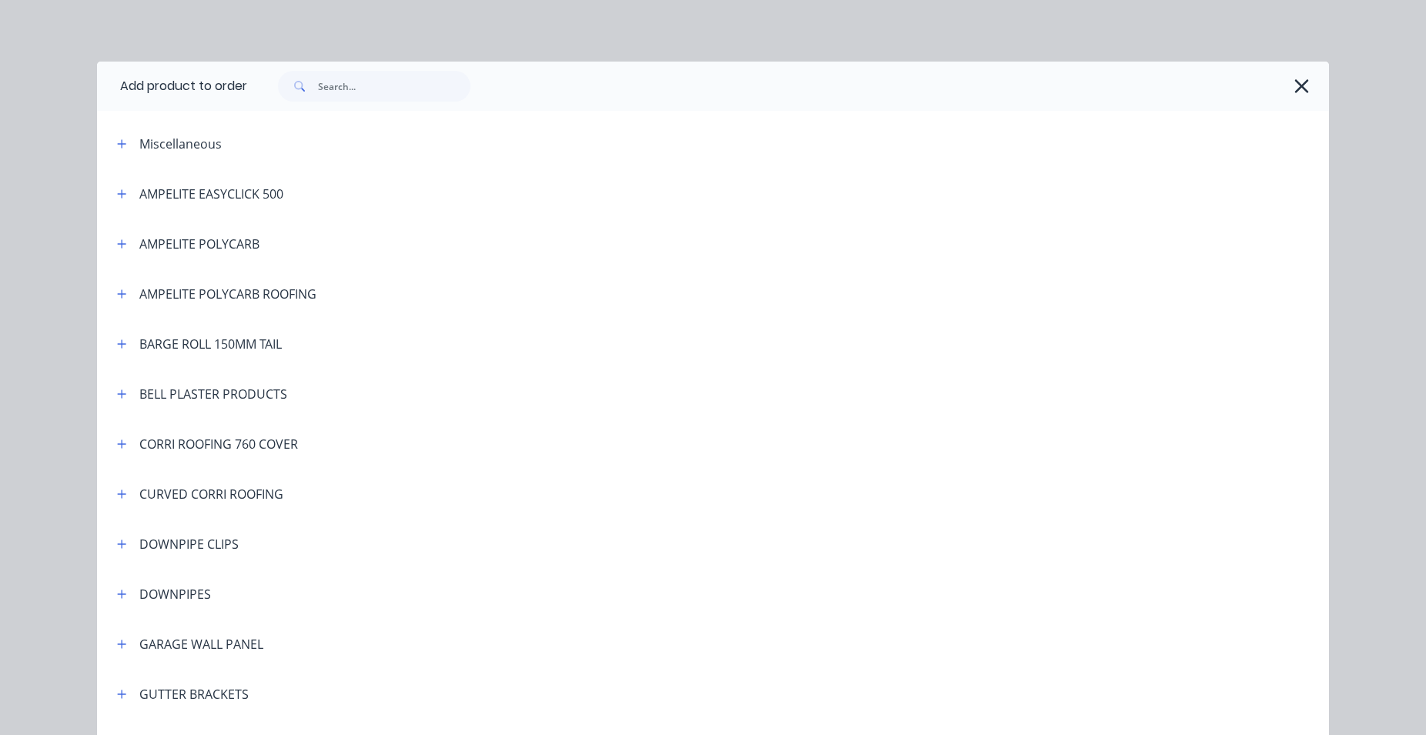
scroll to position [263, 0]
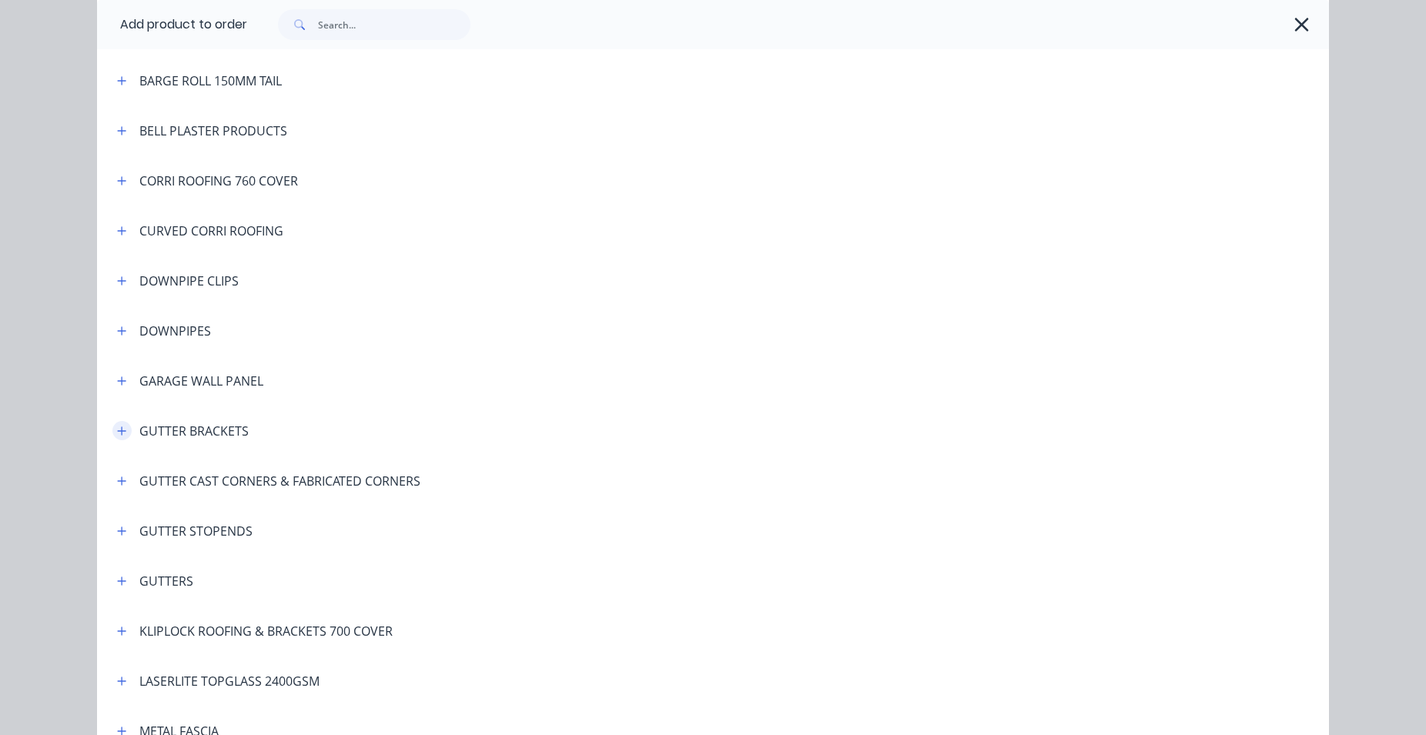
click at [117, 432] on icon "button" at bounding box center [121, 431] width 9 height 11
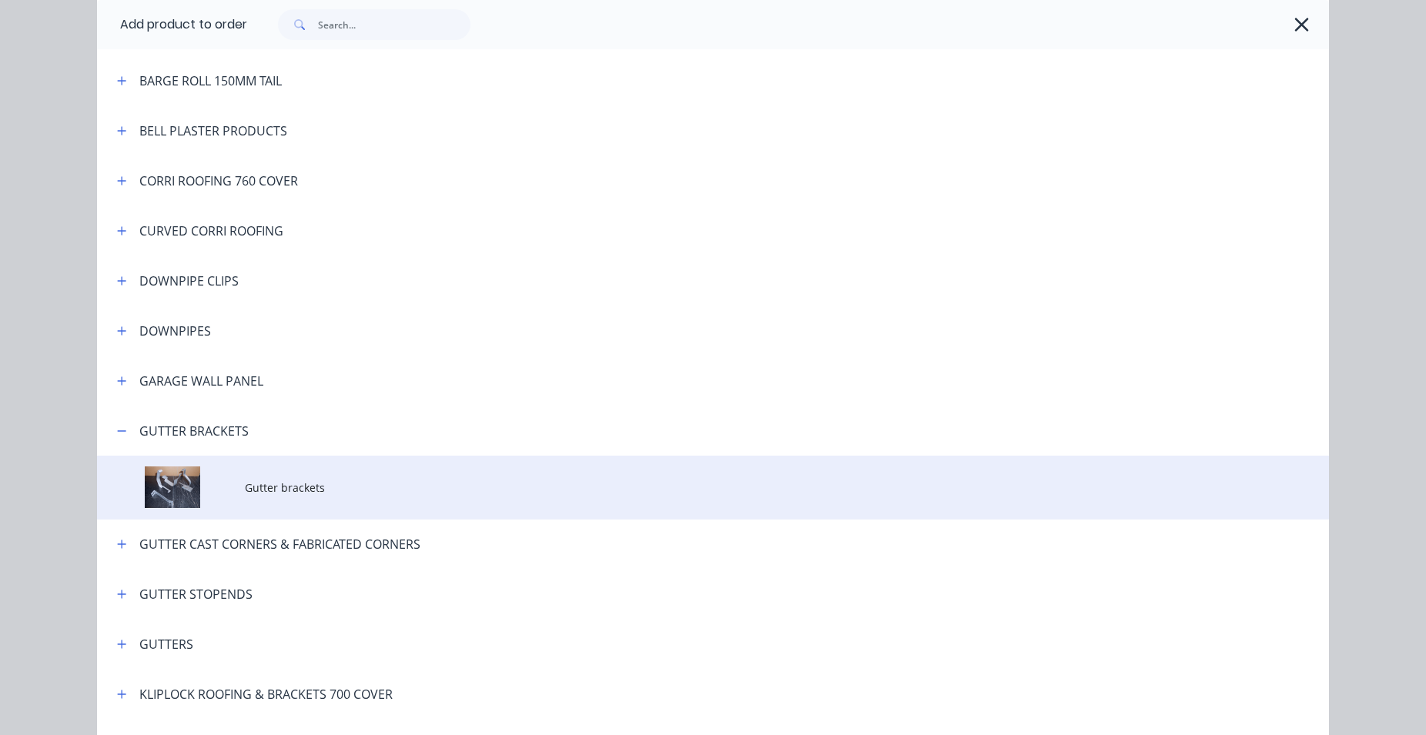
click at [306, 482] on span "Gutter brackets" at bounding box center [678, 488] width 867 height 16
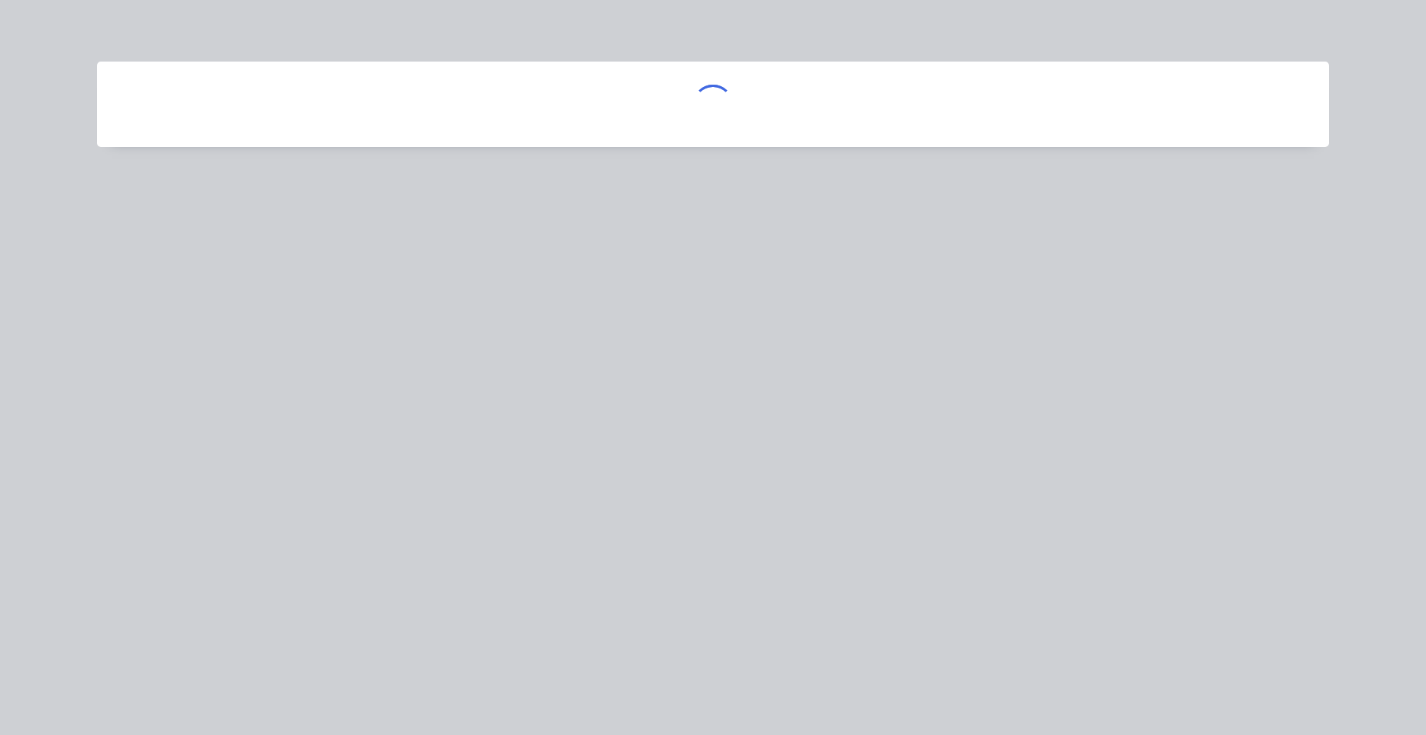
scroll to position [0, 0]
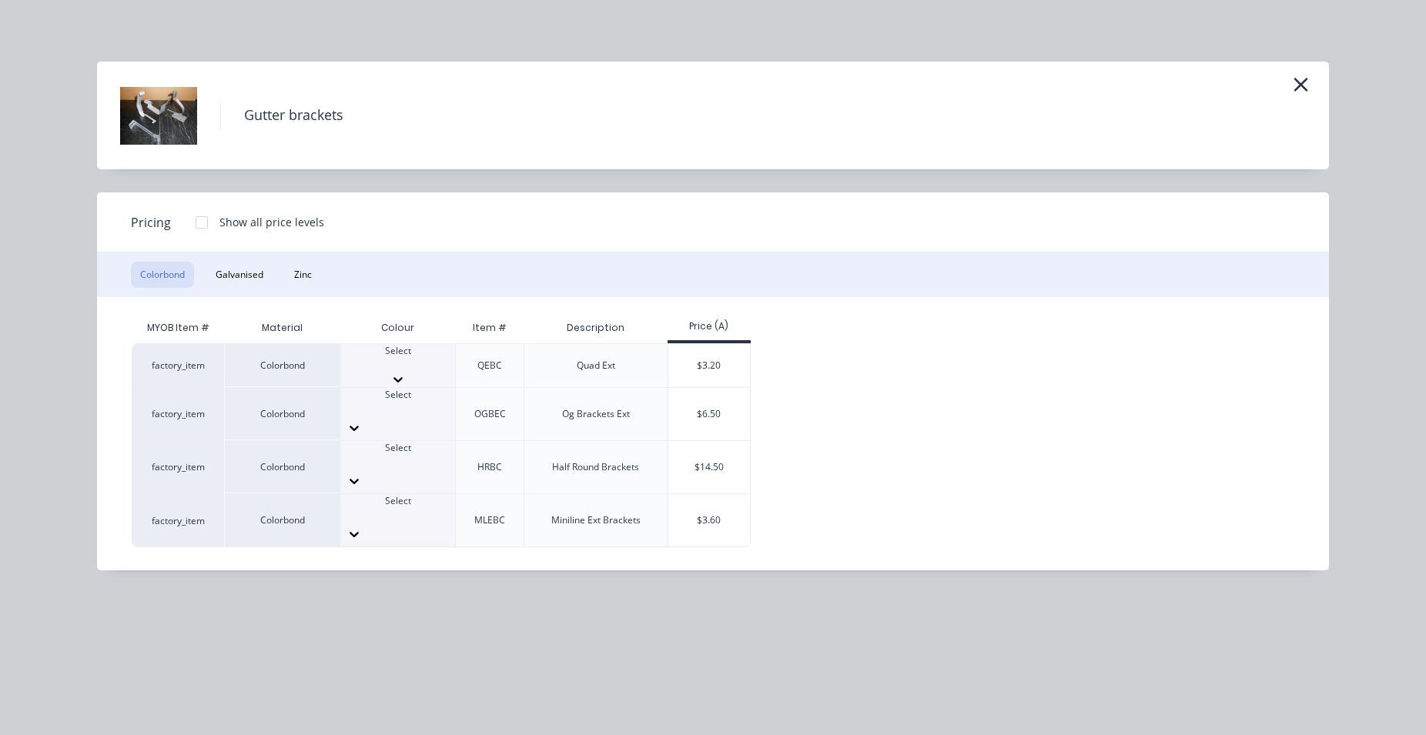
click at [405, 363] on div at bounding box center [397, 365] width 115 height 14
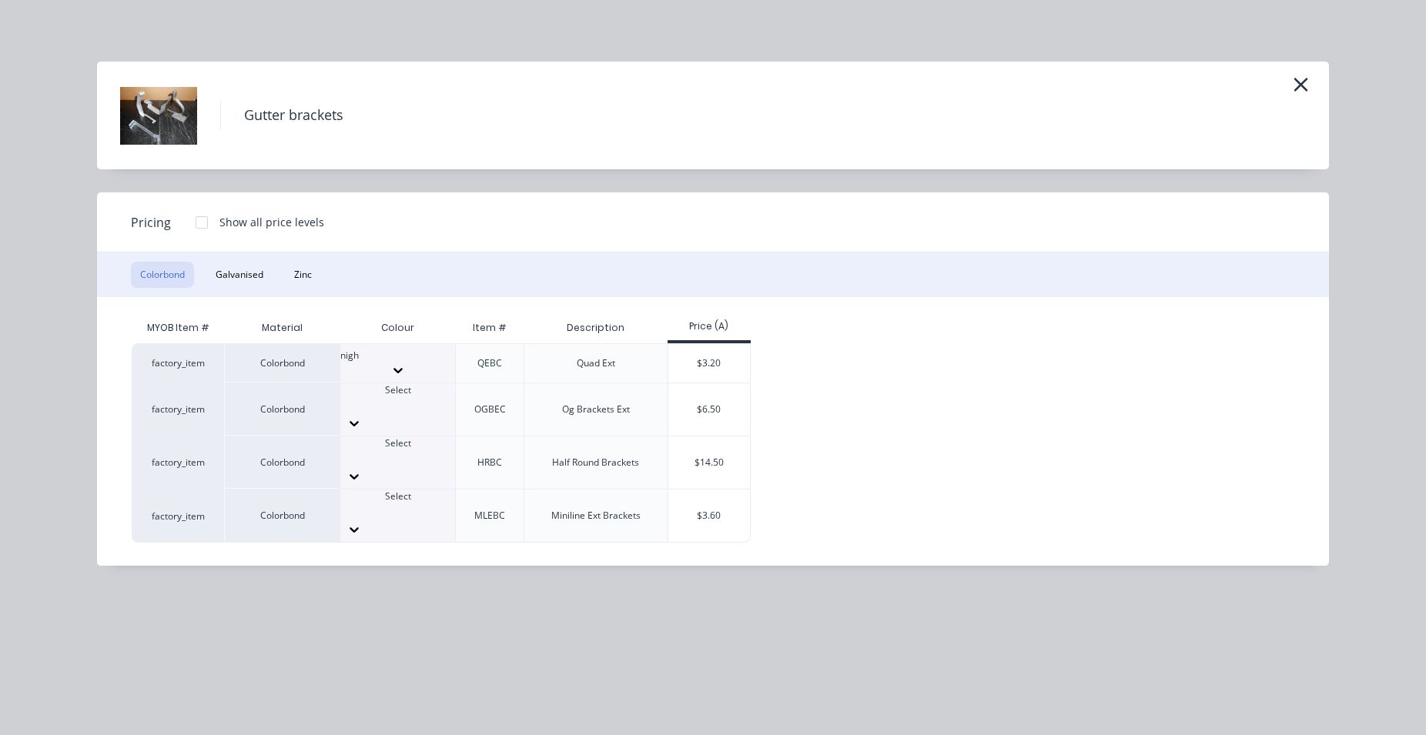
type input "night"
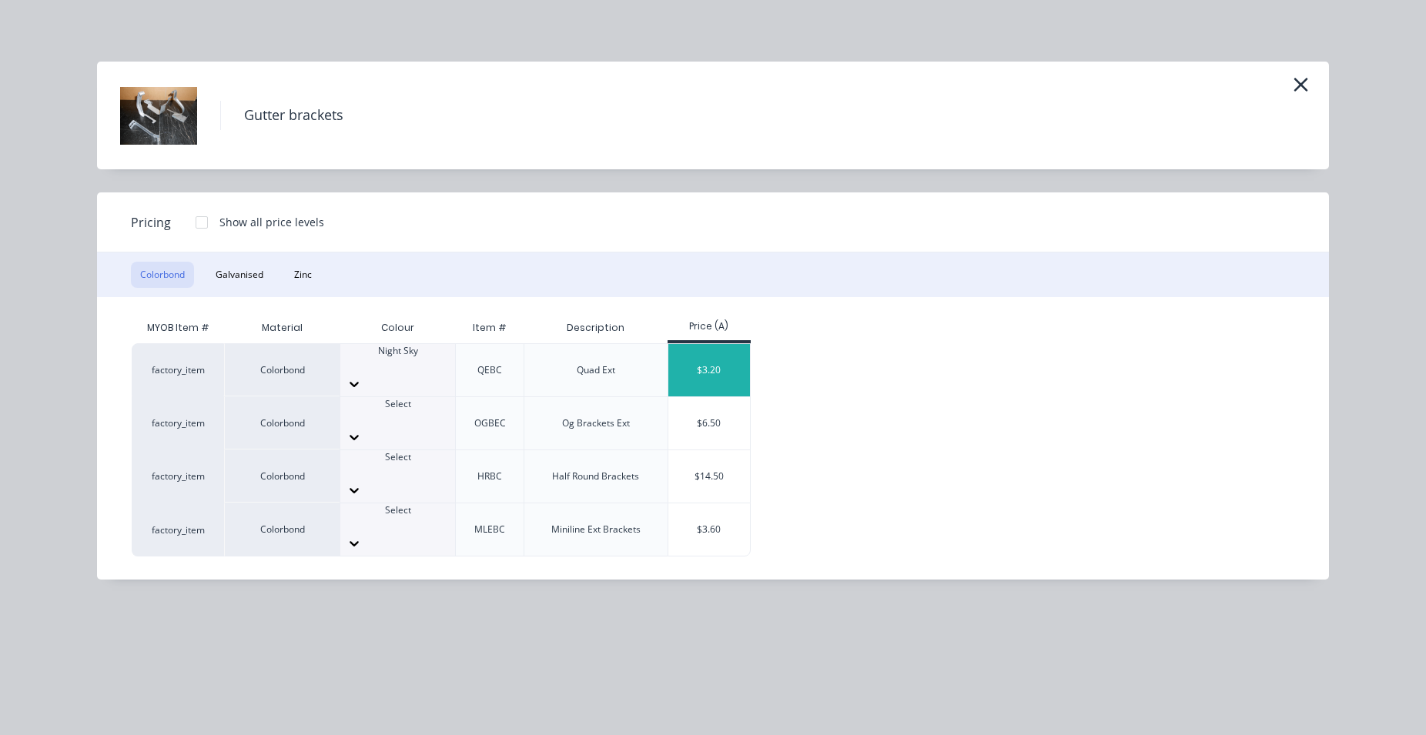
click at [721, 362] on div "$3.20" at bounding box center [709, 370] width 82 height 52
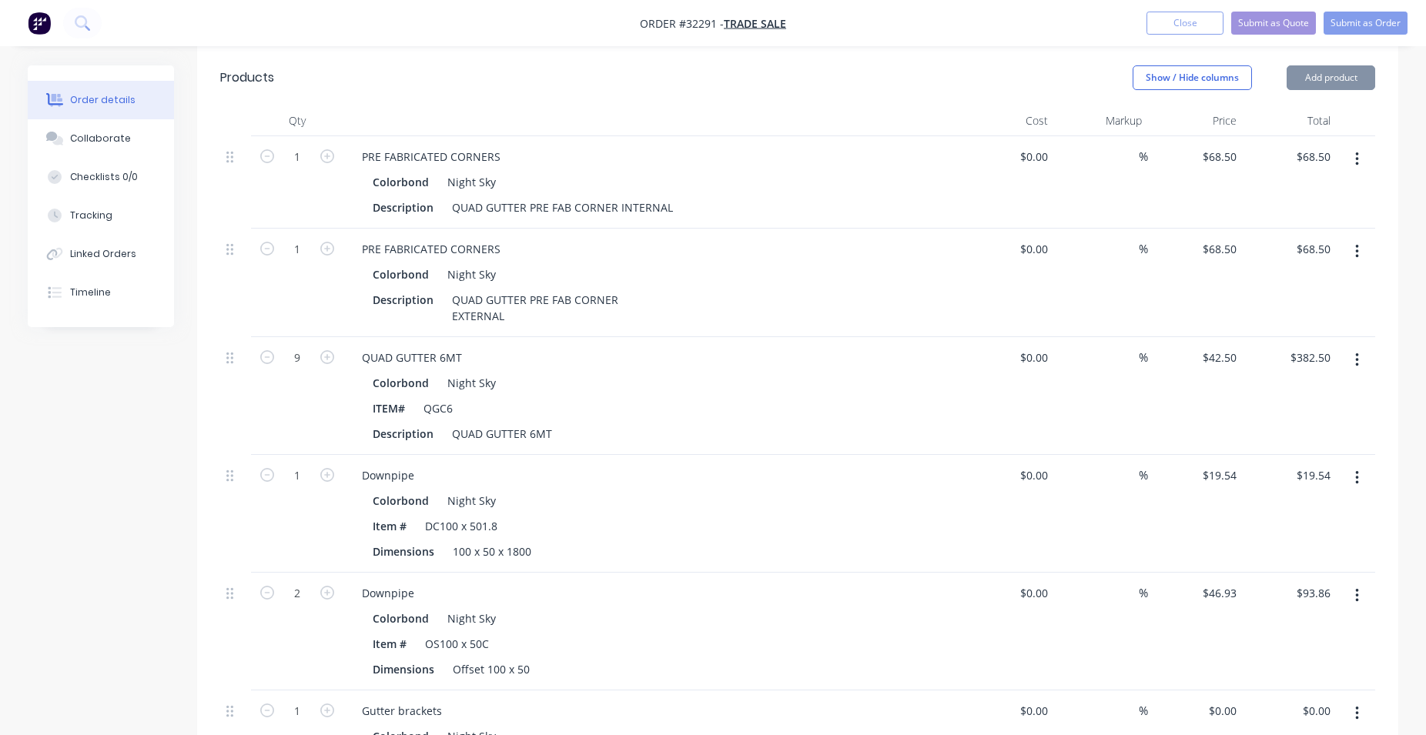
type input "$3.20"
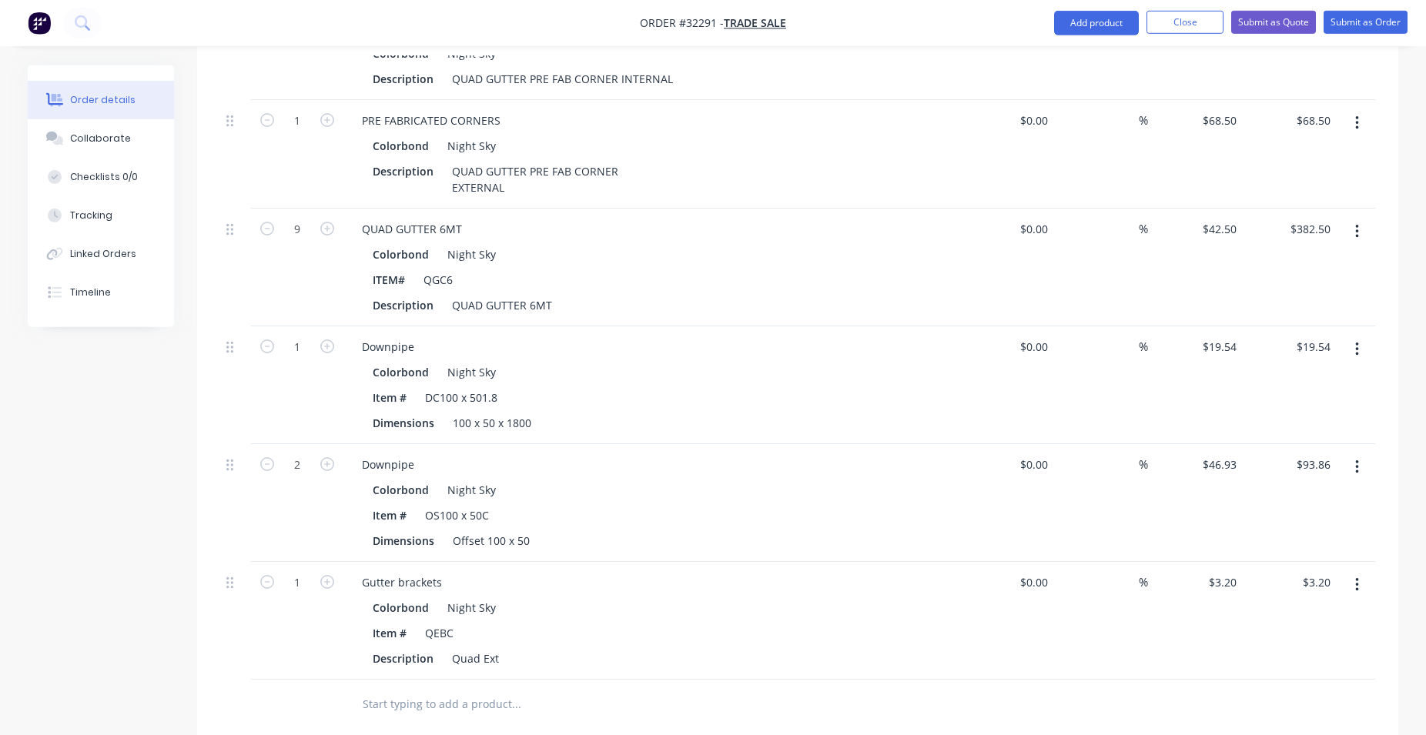
scroll to position [550, 0]
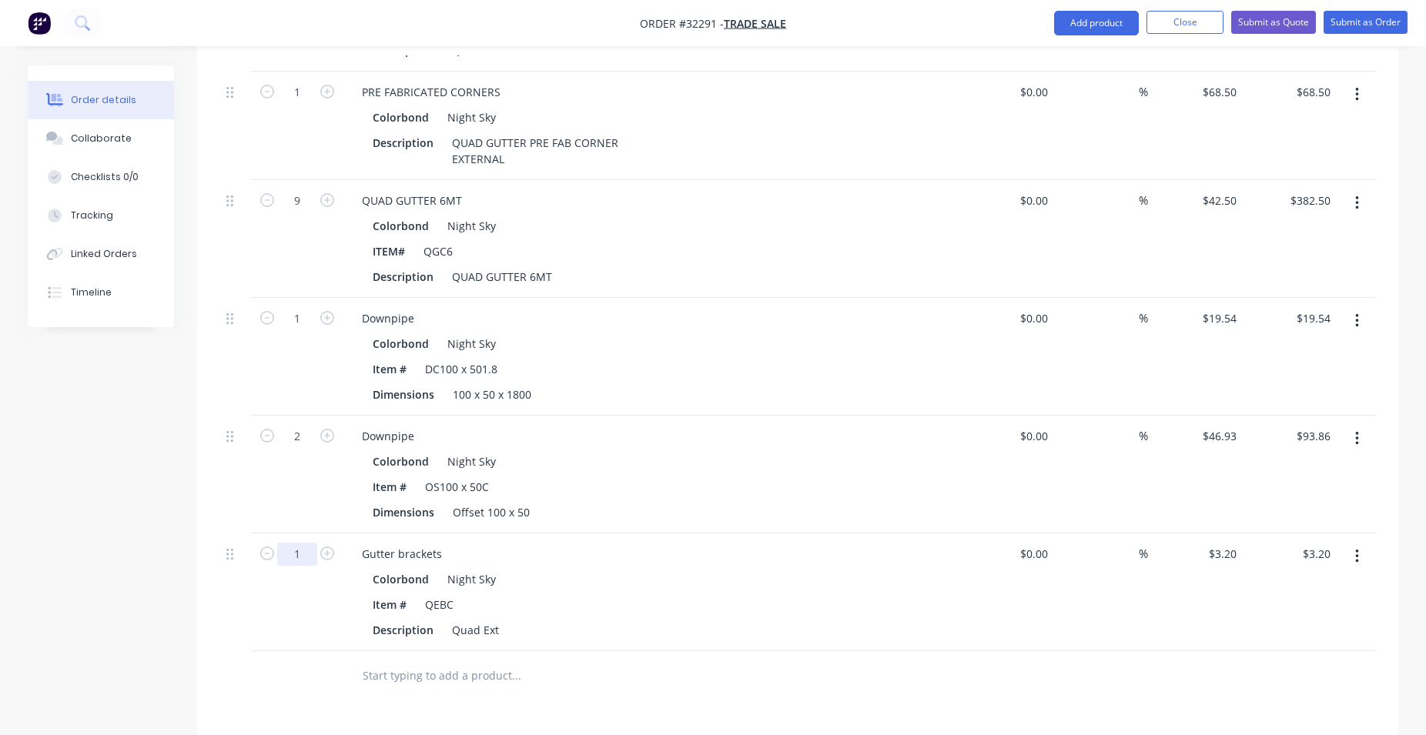
click at [300, 12] on input "1" at bounding box center [297, -1] width 40 height 23
type input "55"
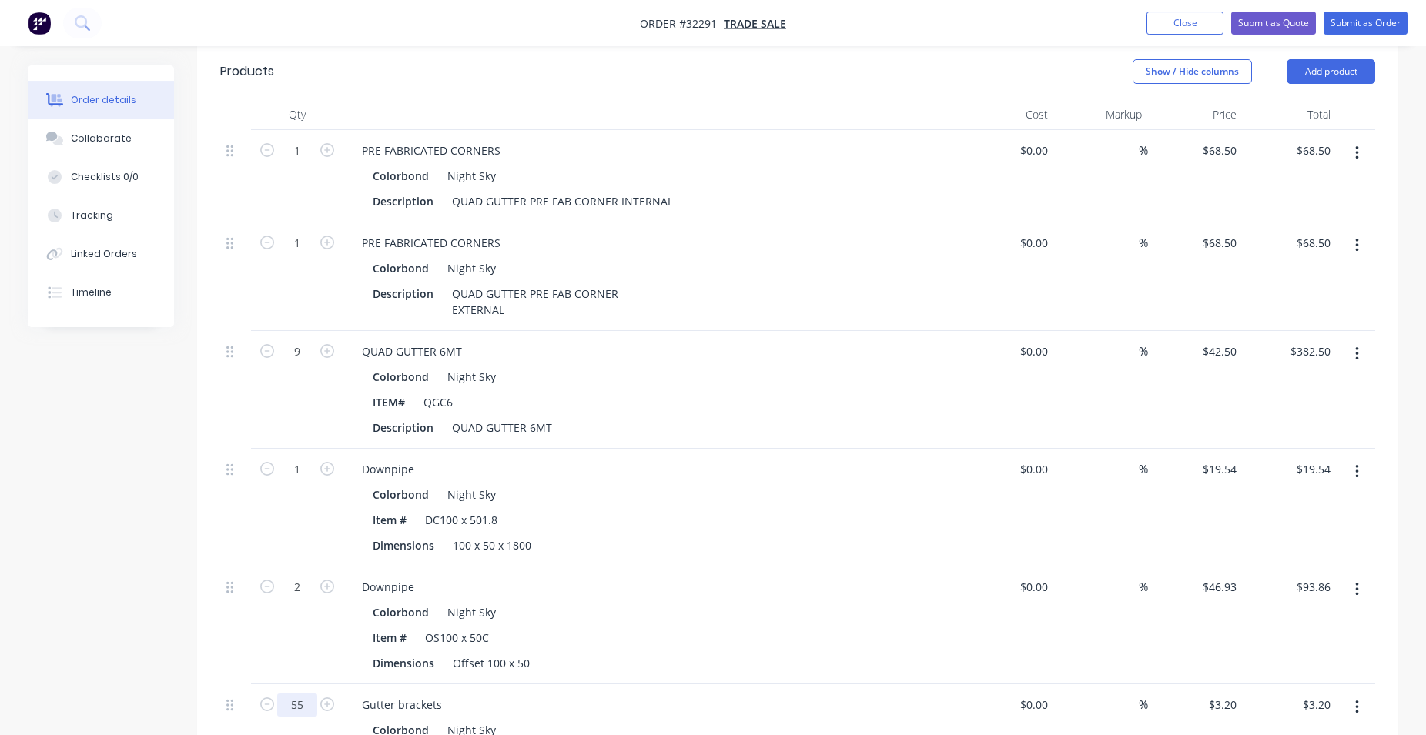
scroll to position [393, 0]
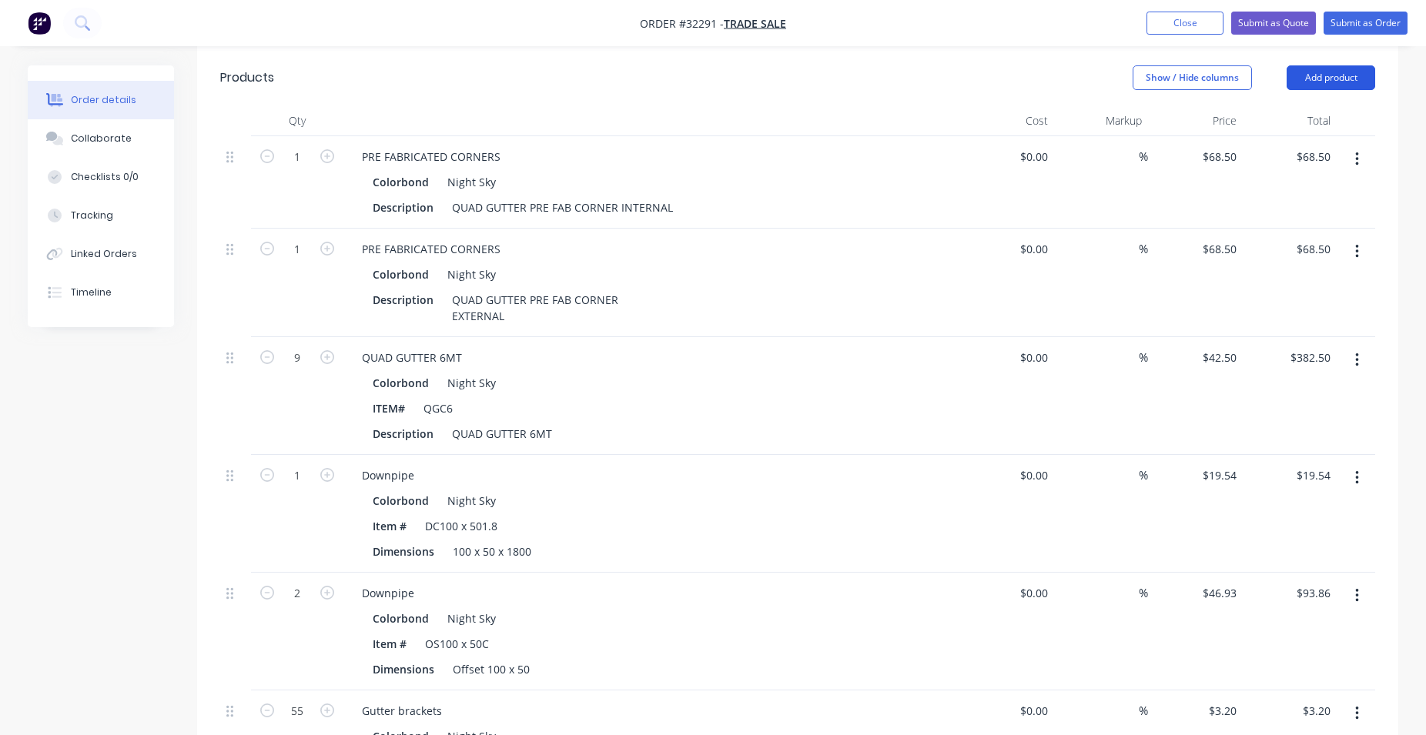
type input "$176.00"
click at [1326, 79] on button "Add product" at bounding box center [1331, 77] width 89 height 25
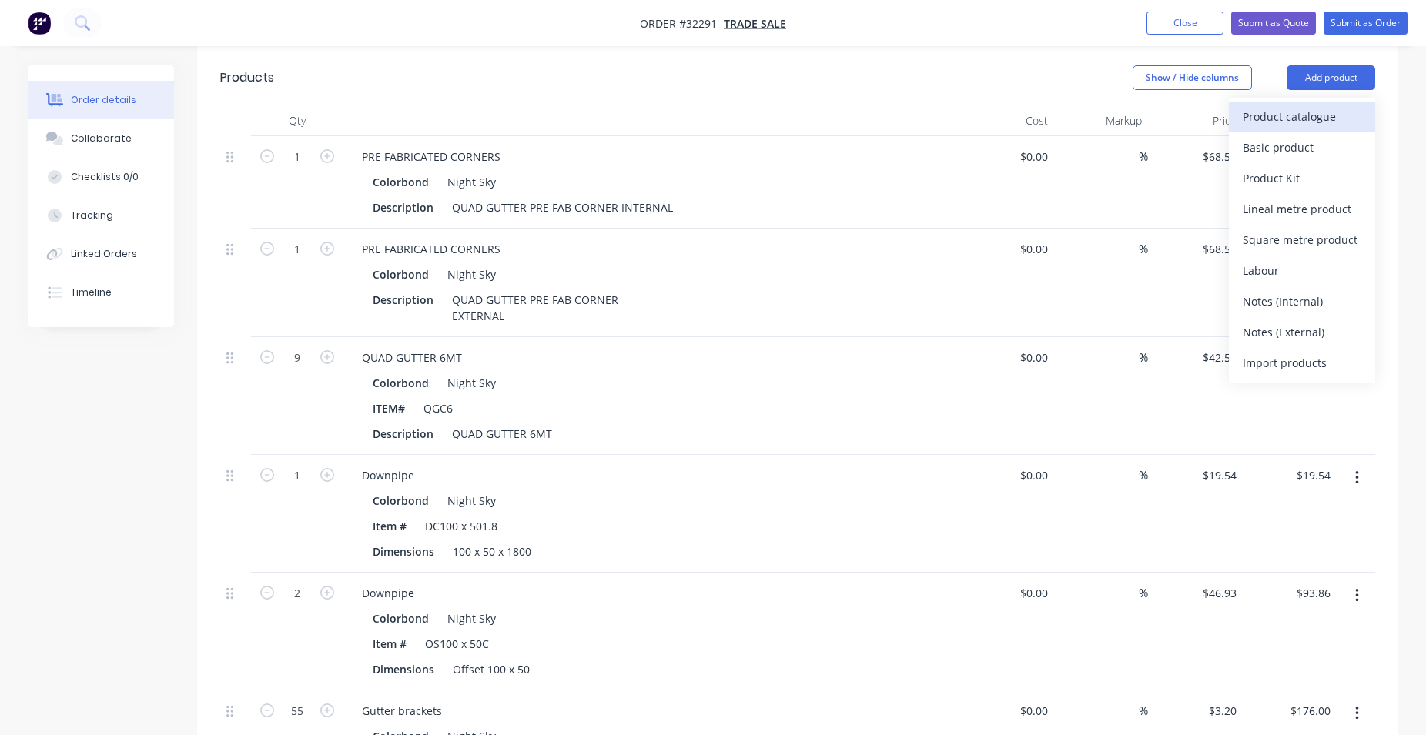
click at [1280, 121] on div "Product catalogue" at bounding box center [1302, 116] width 119 height 22
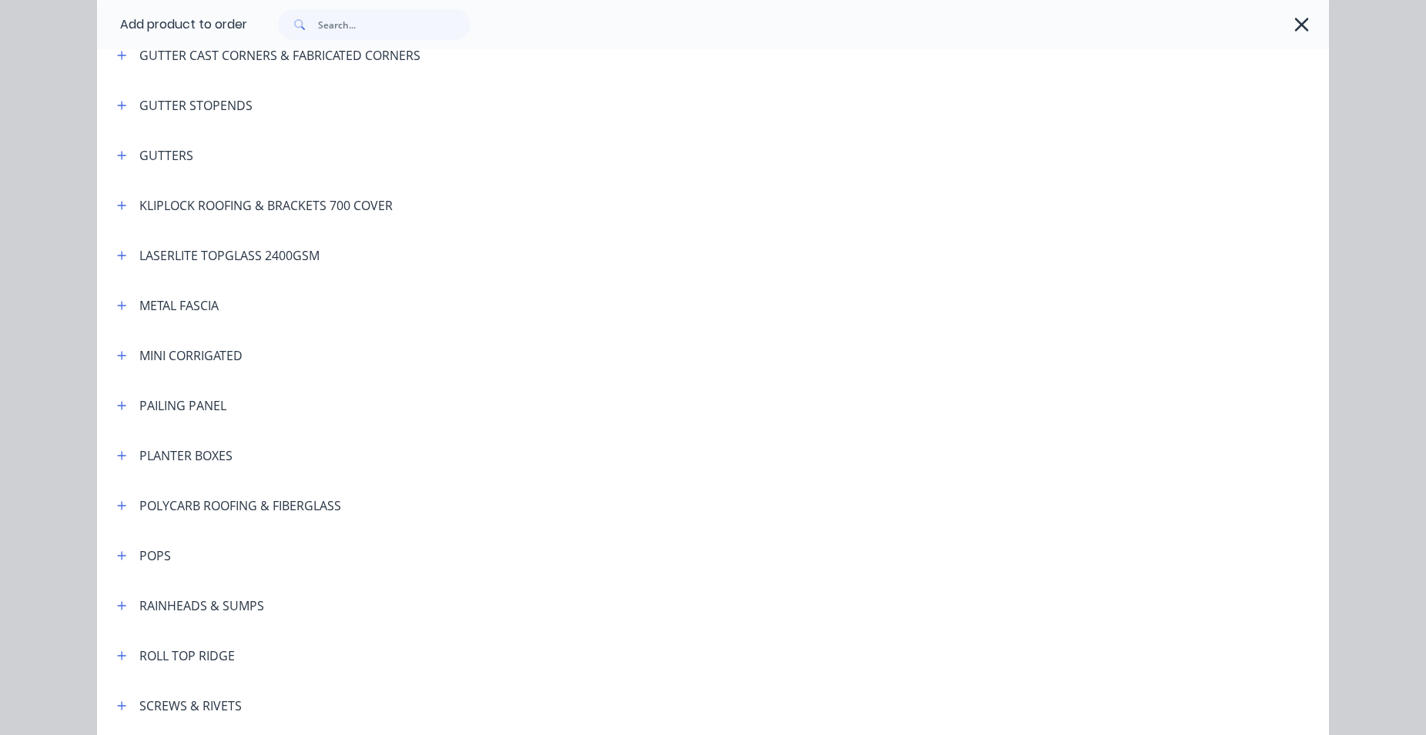
scroll to position [601, 0]
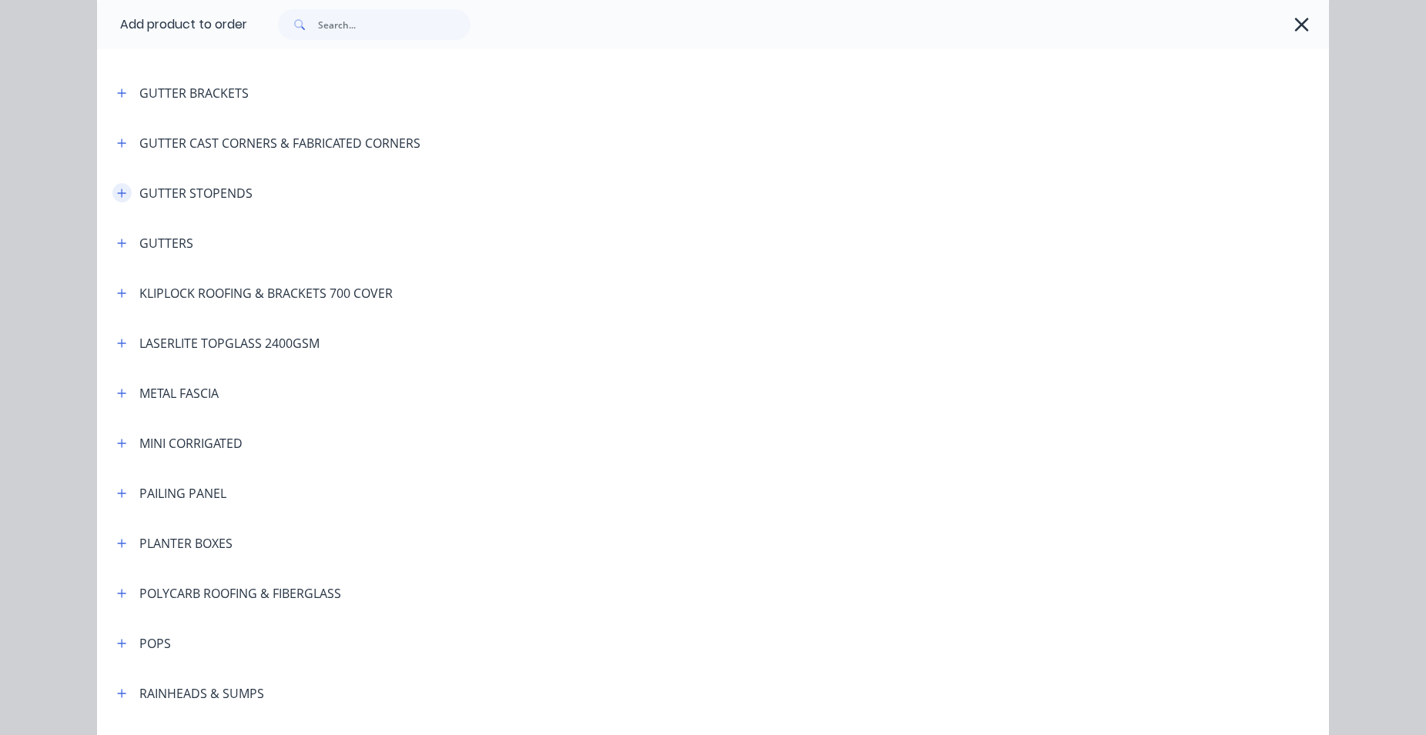
click at [118, 191] on icon "button" at bounding box center [122, 193] width 8 height 8
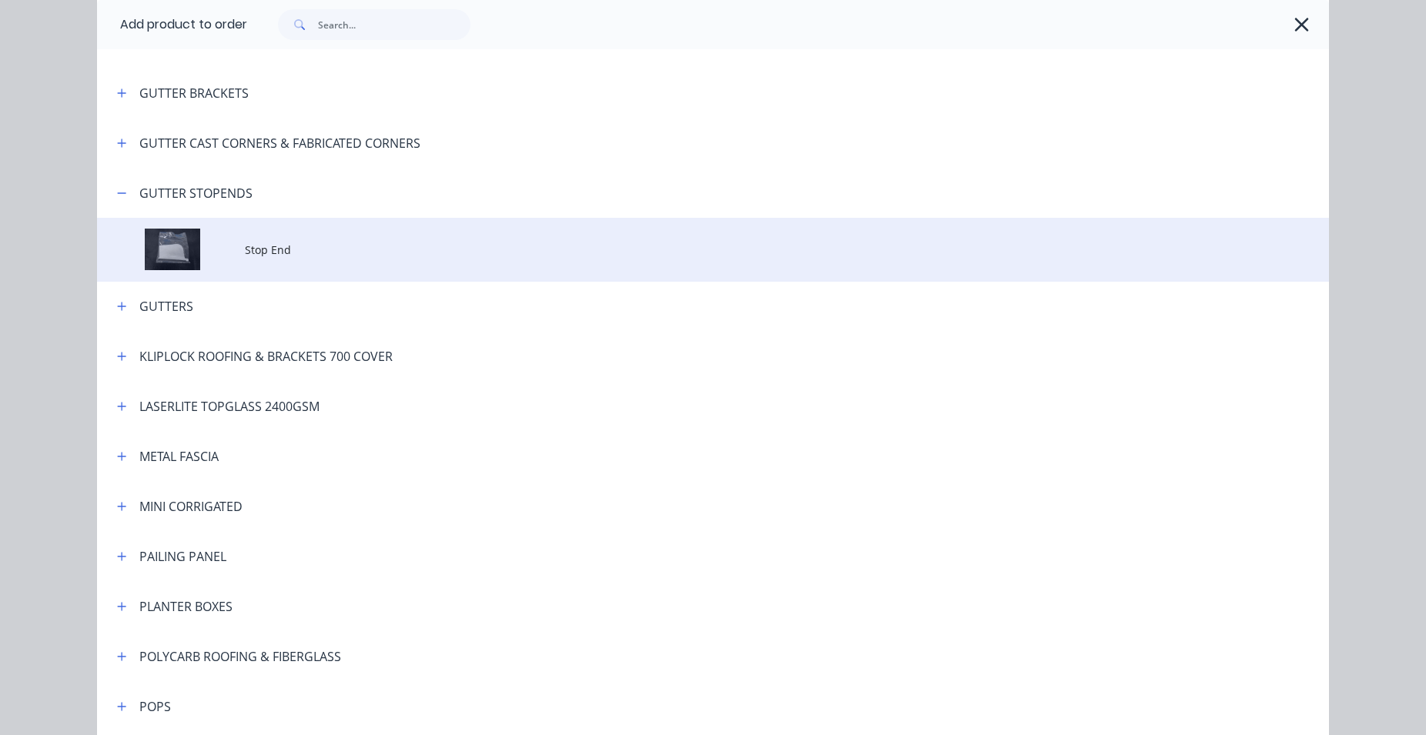
click at [233, 243] on td at bounding box center [171, 250] width 148 height 64
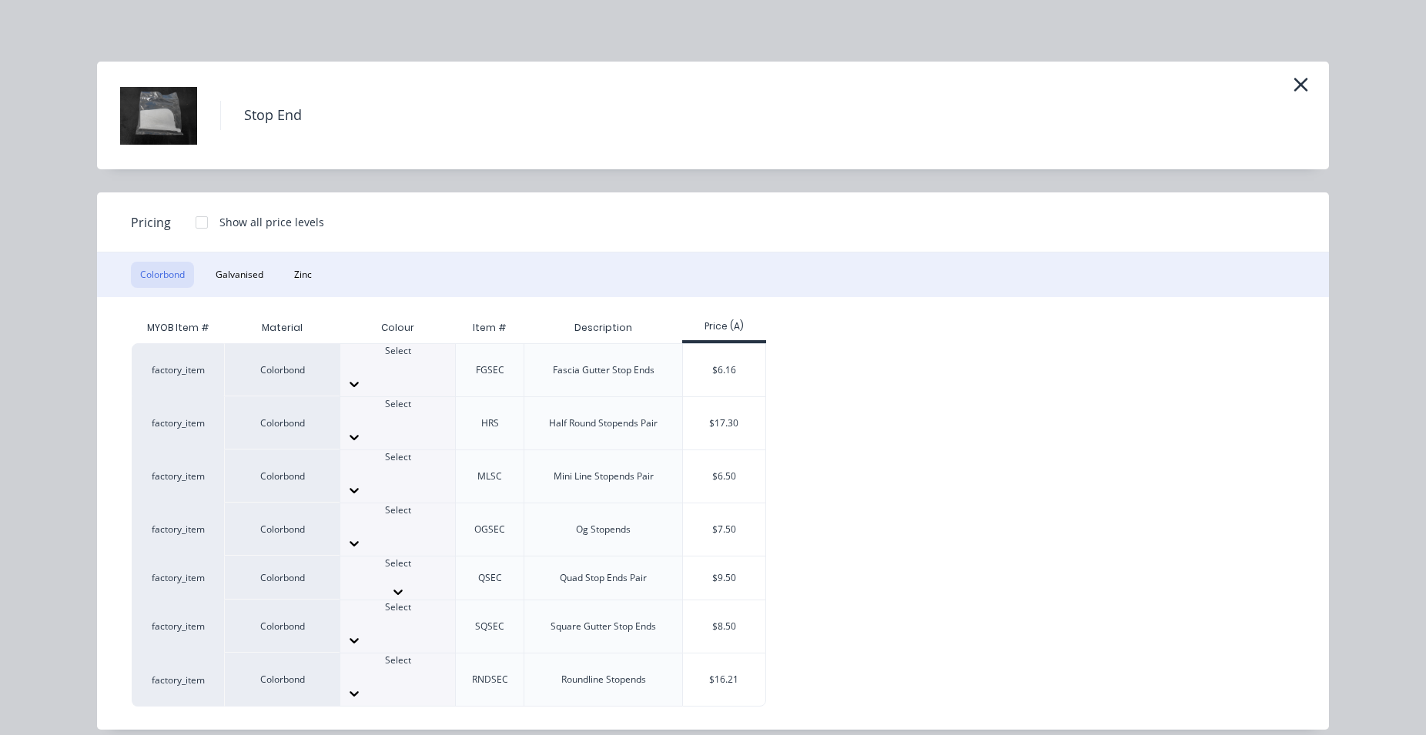
click at [391, 571] on div at bounding box center [397, 578] width 115 height 14
type input "i"
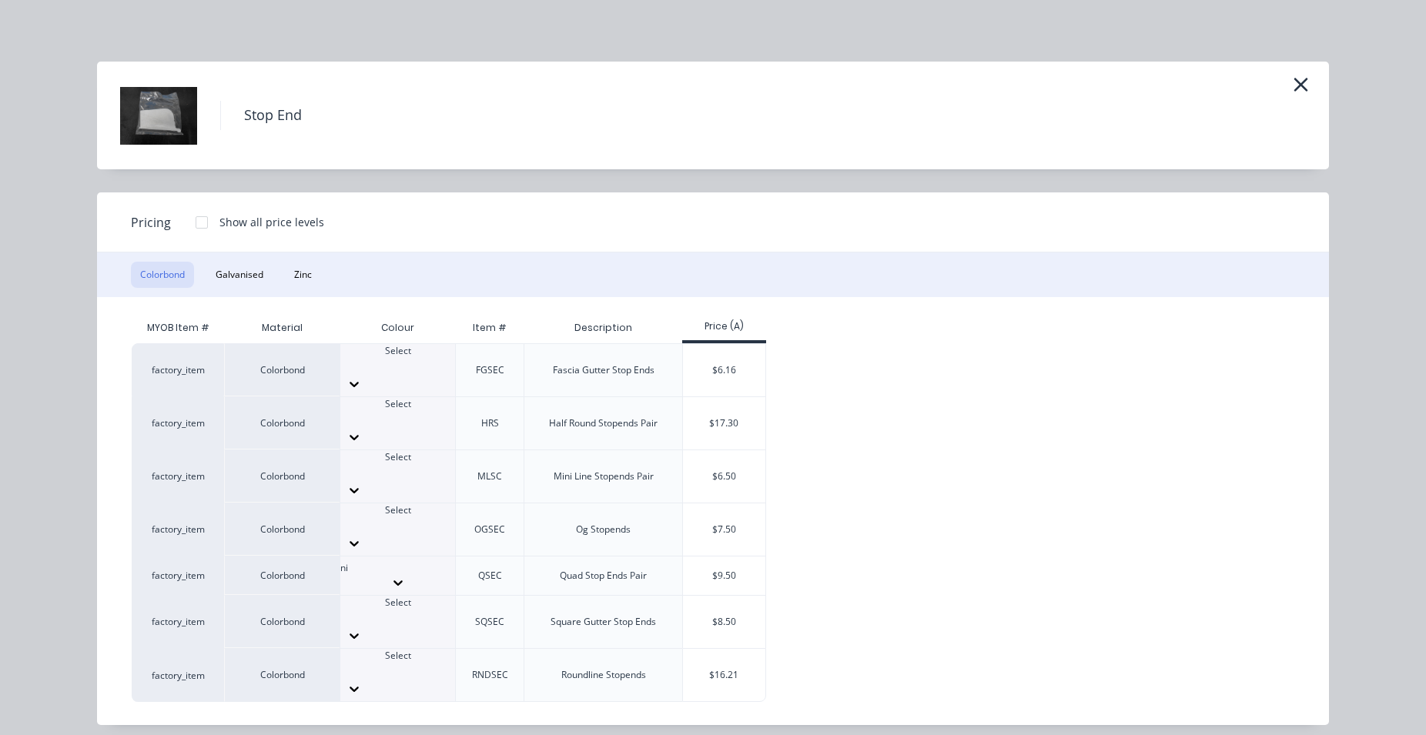
type input "nig"
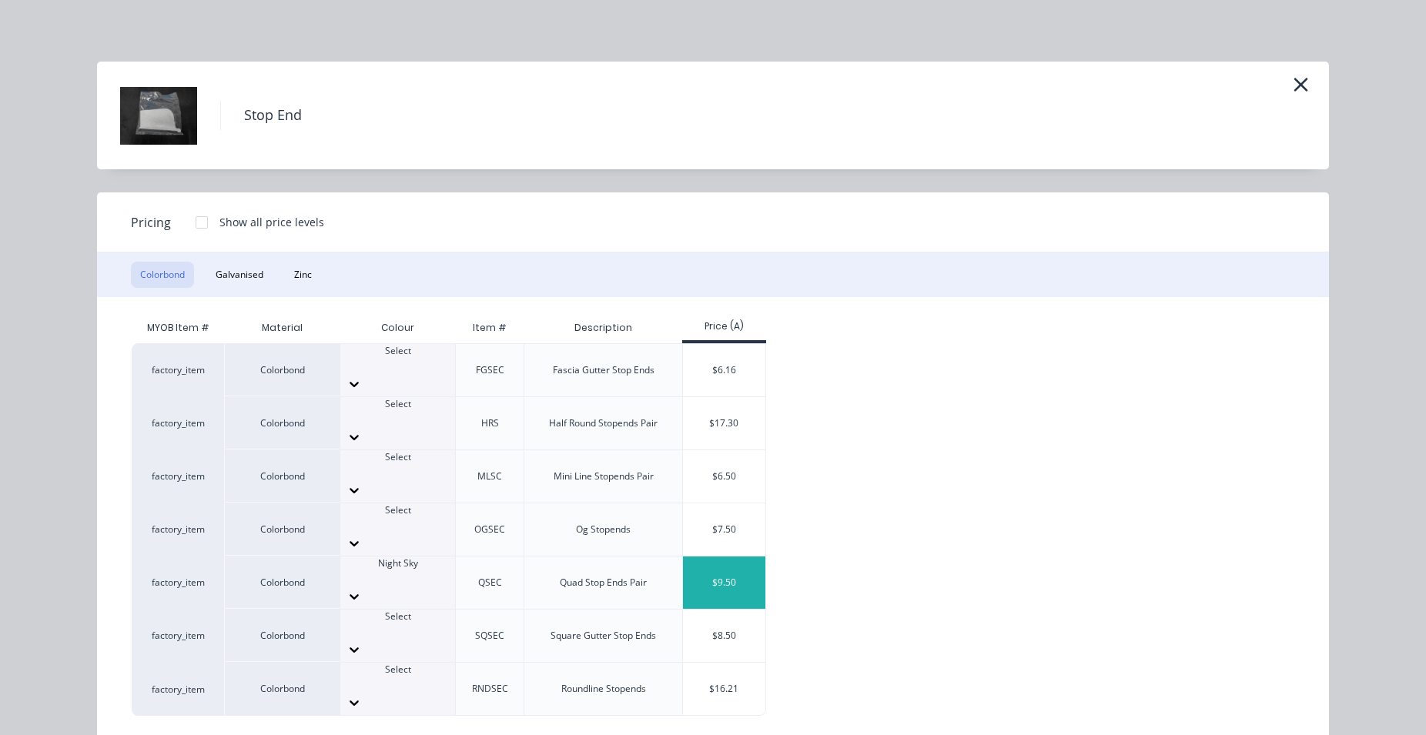
click at [741, 557] on div "$9.50" at bounding box center [724, 583] width 82 height 52
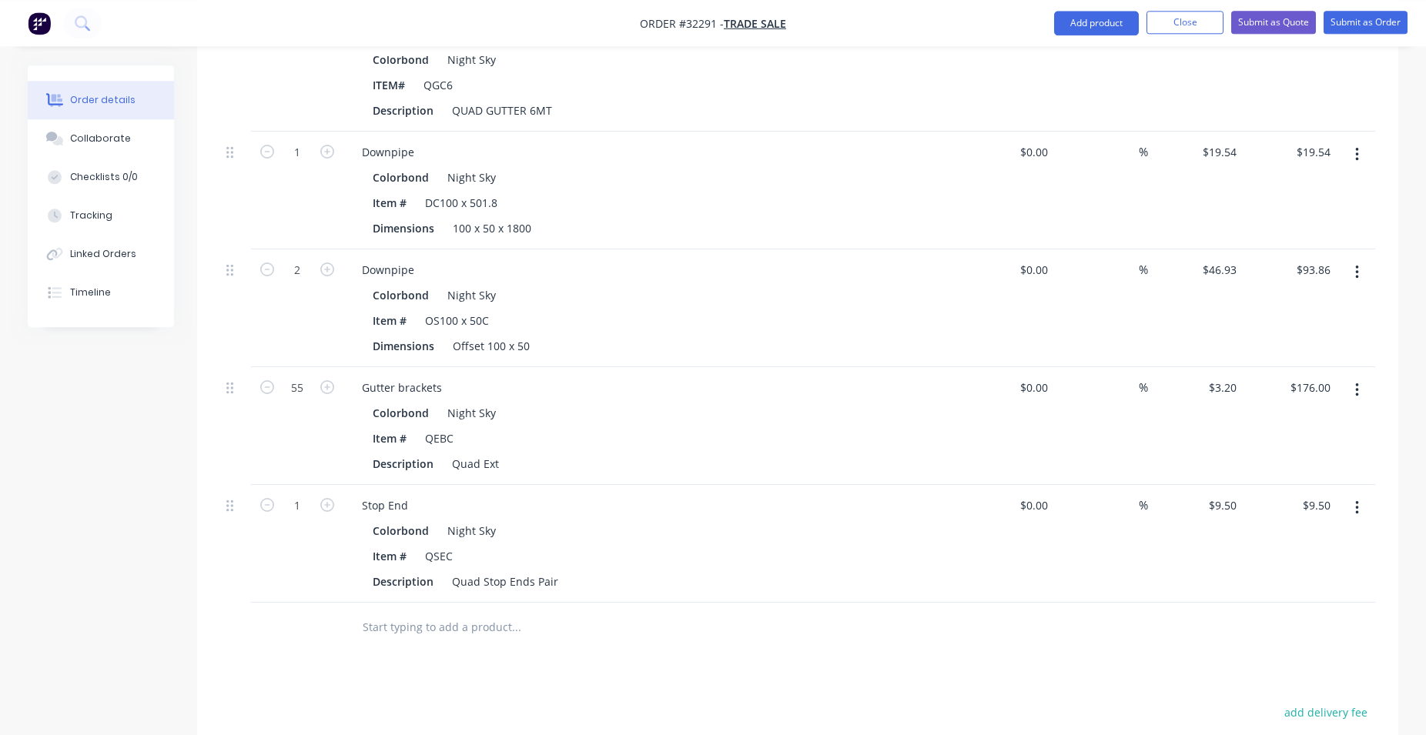
scroll to position [755, 0]
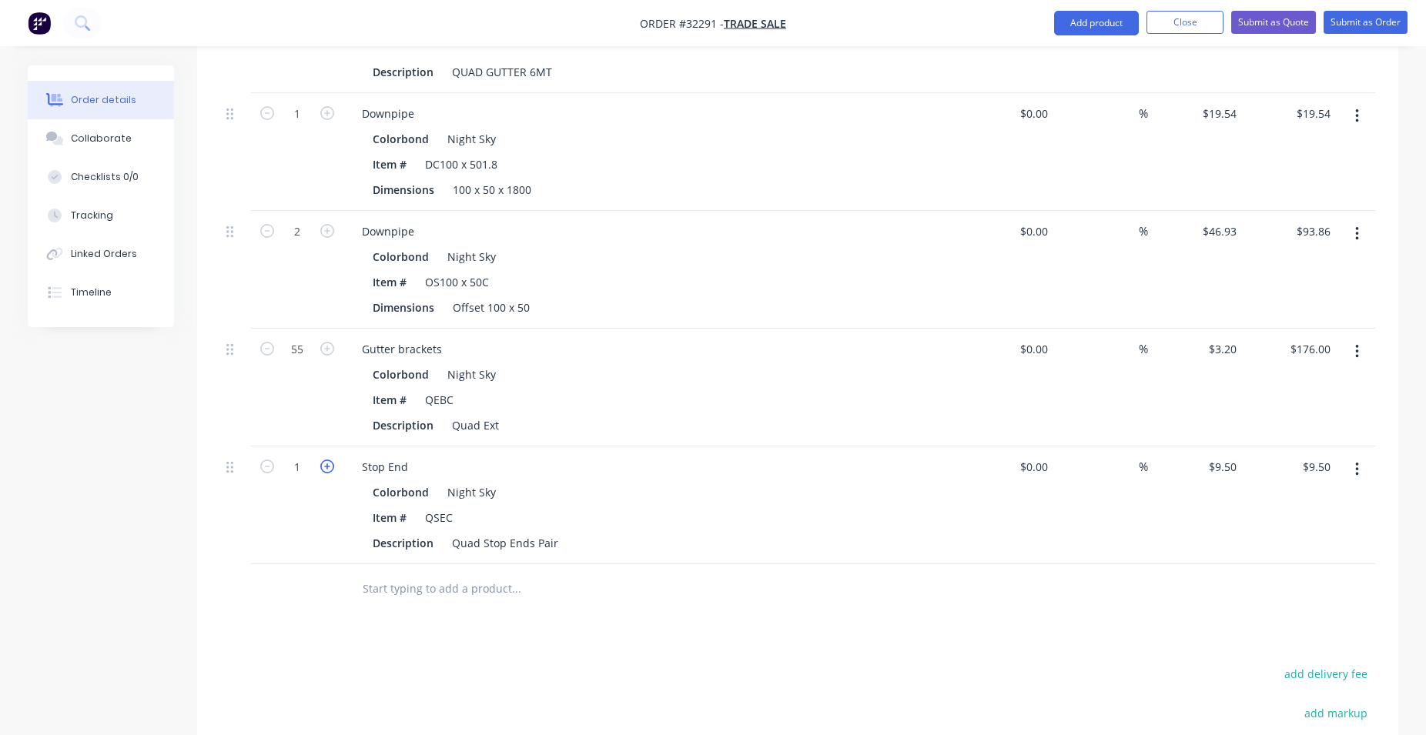
click at [324, 465] on icon "button" at bounding box center [327, 467] width 14 height 14
type input "2"
type input "$19.00"
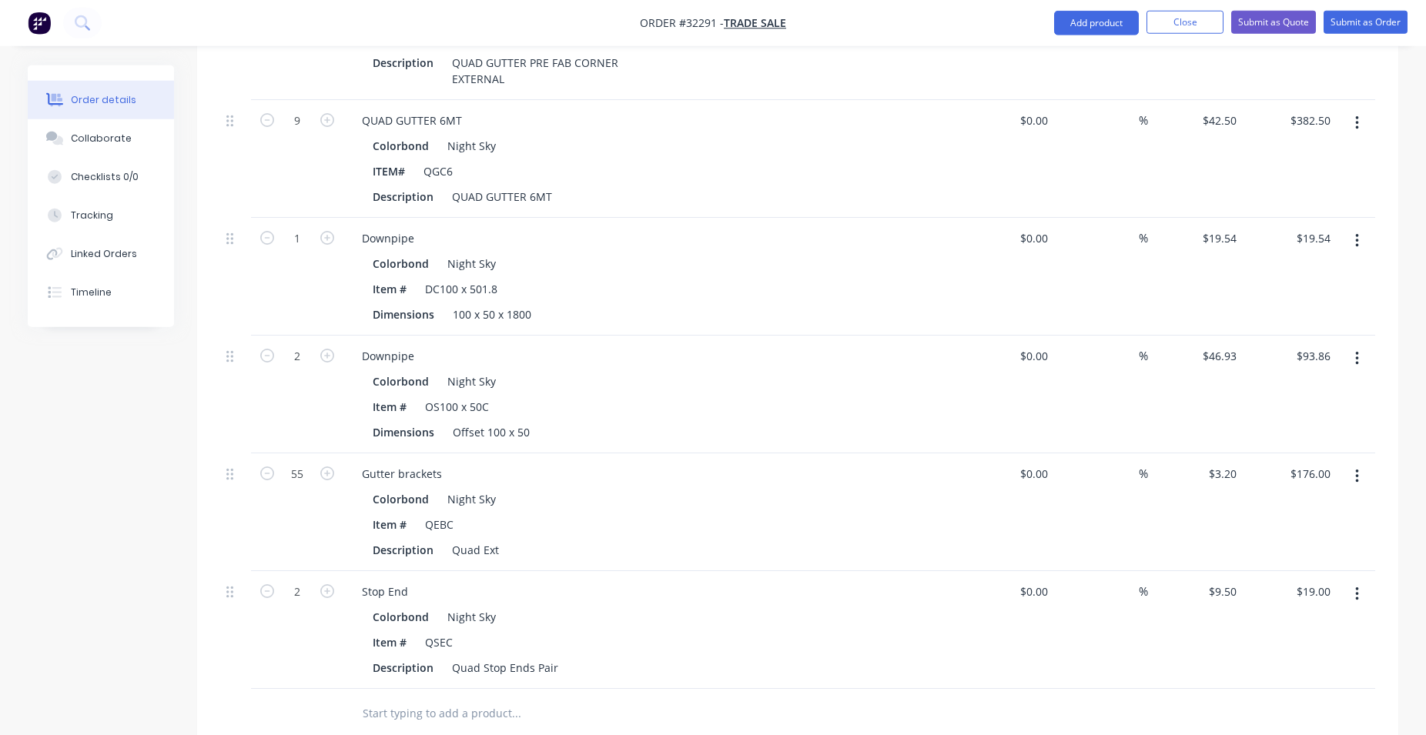
scroll to position [597, 0]
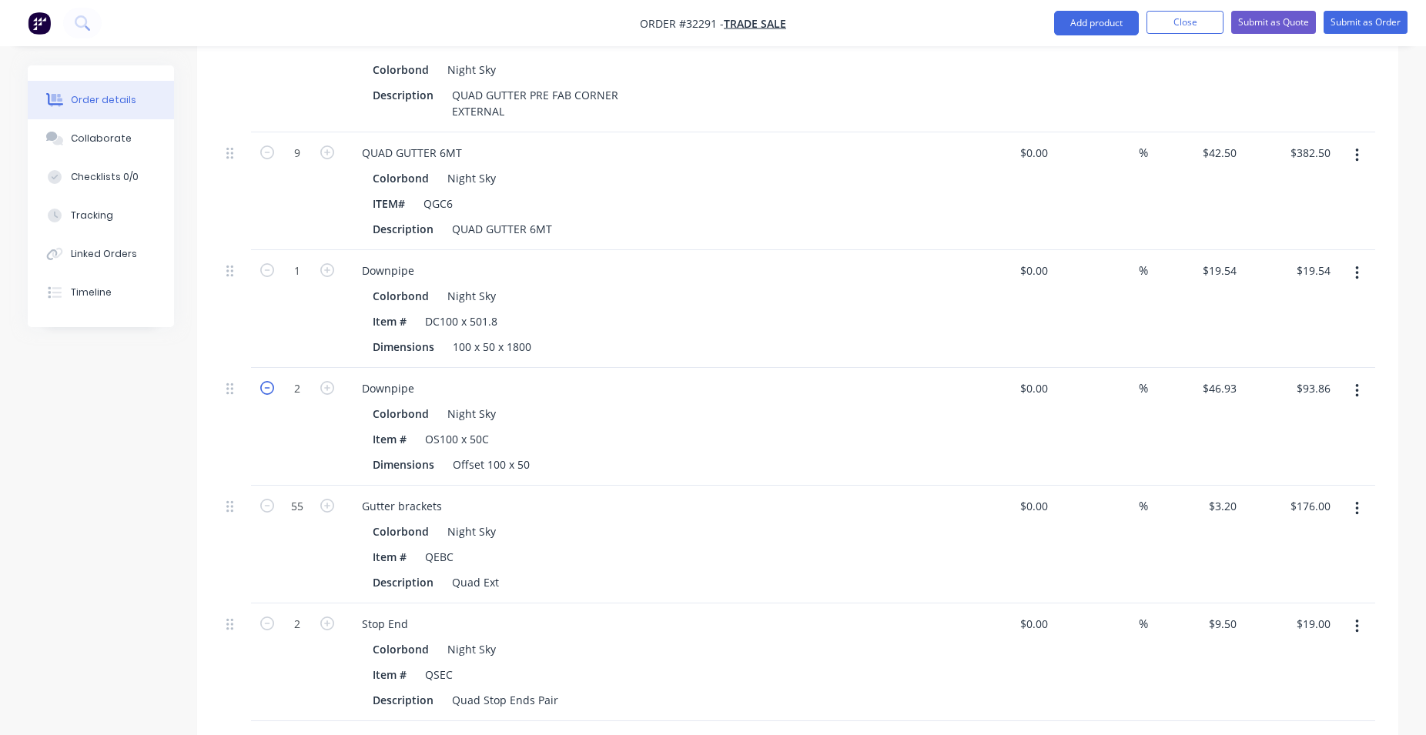
click at [271, 388] on icon "button" at bounding box center [267, 388] width 14 height 14
type input "1"
type input "$46.93"
click at [328, 390] on icon "button" at bounding box center [327, 388] width 14 height 14
type input "2"
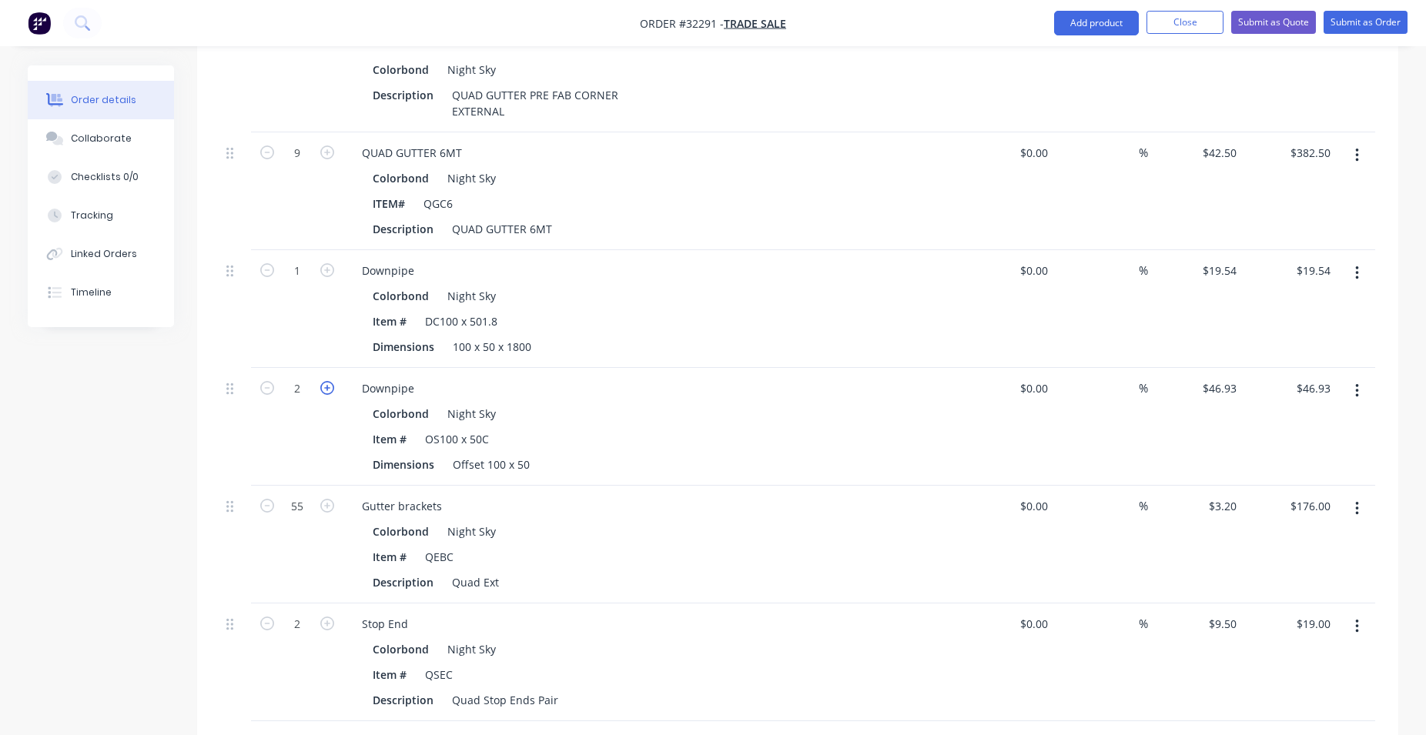
type input "$93.86"
click at [320, 269] on icon "button" at bounding box center [327, 270] width 14 height 14
type input "2"
type input "$39.08"
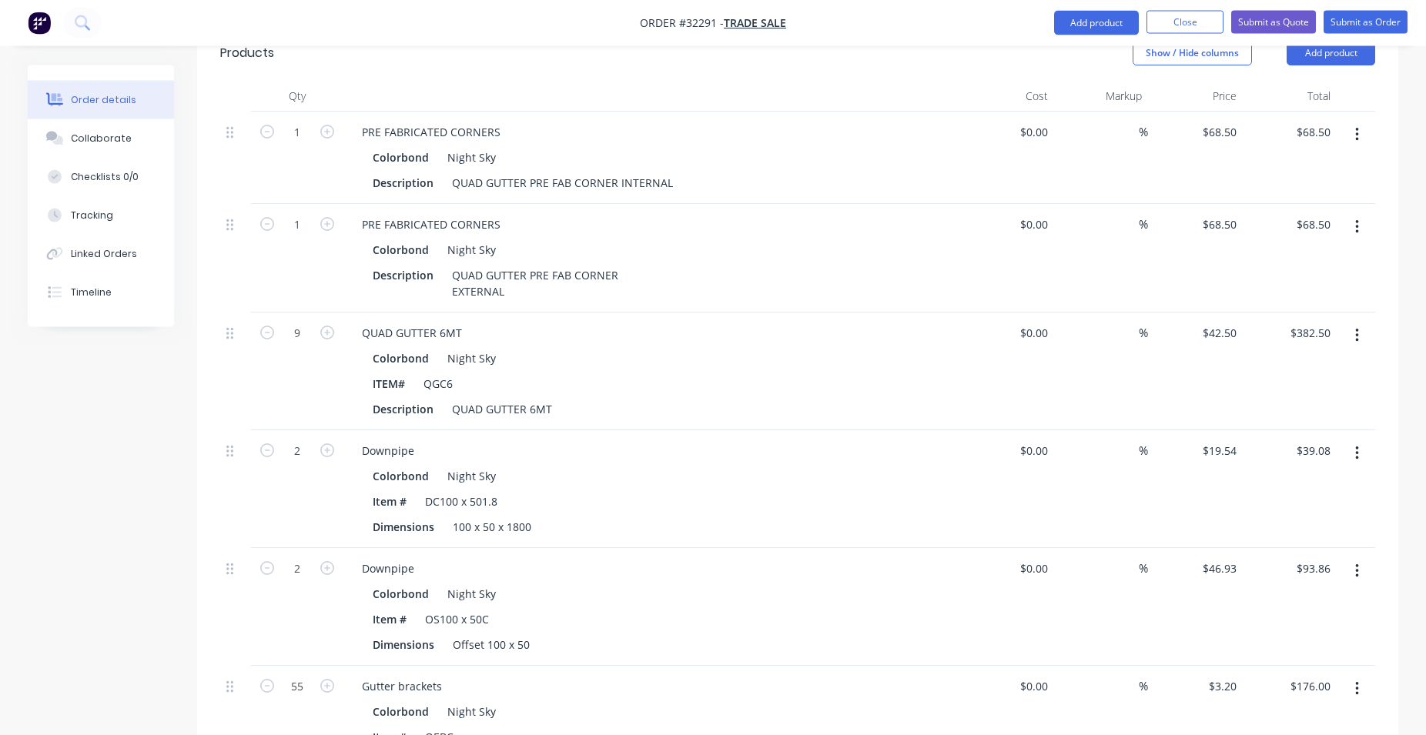
scroll to position [362, 0]
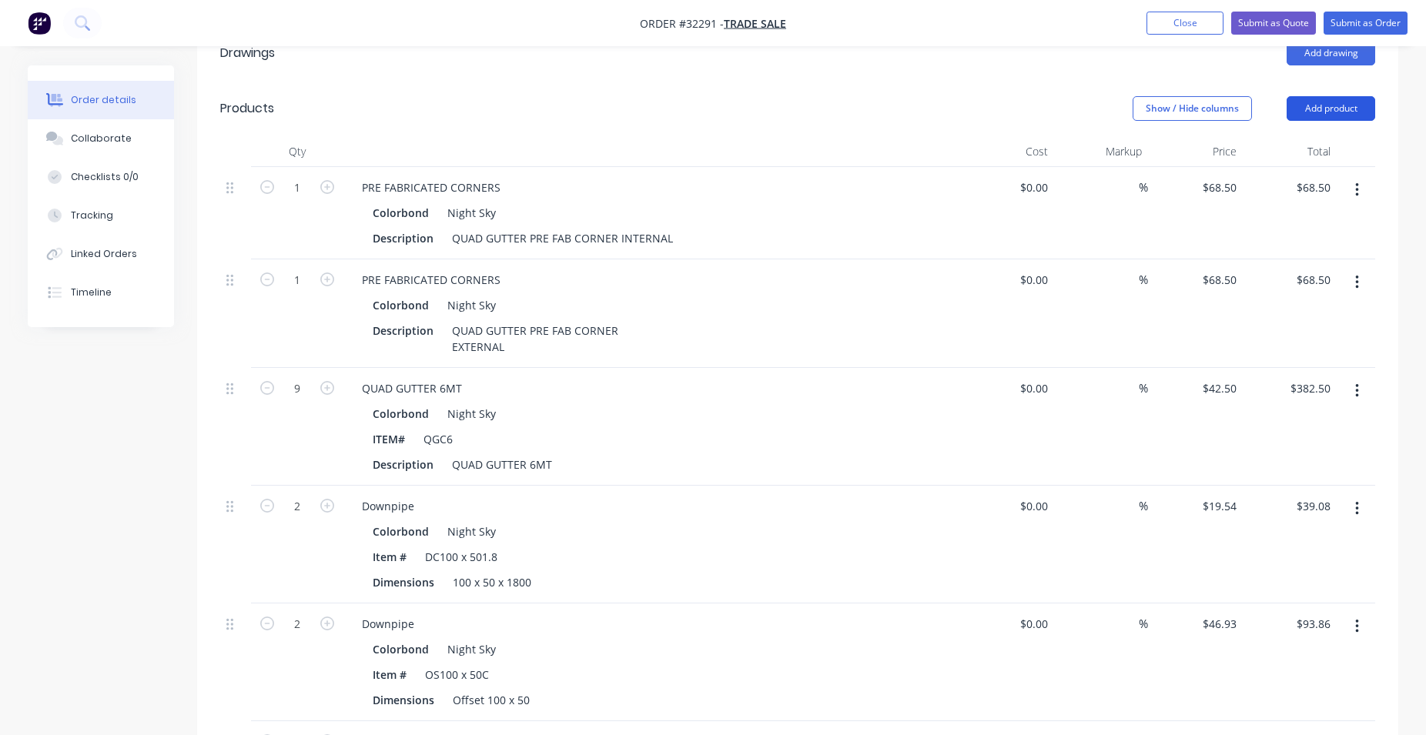
click at [1363, 109] on button "Add product" at bounding box center [1331, 108] width 89 height 25
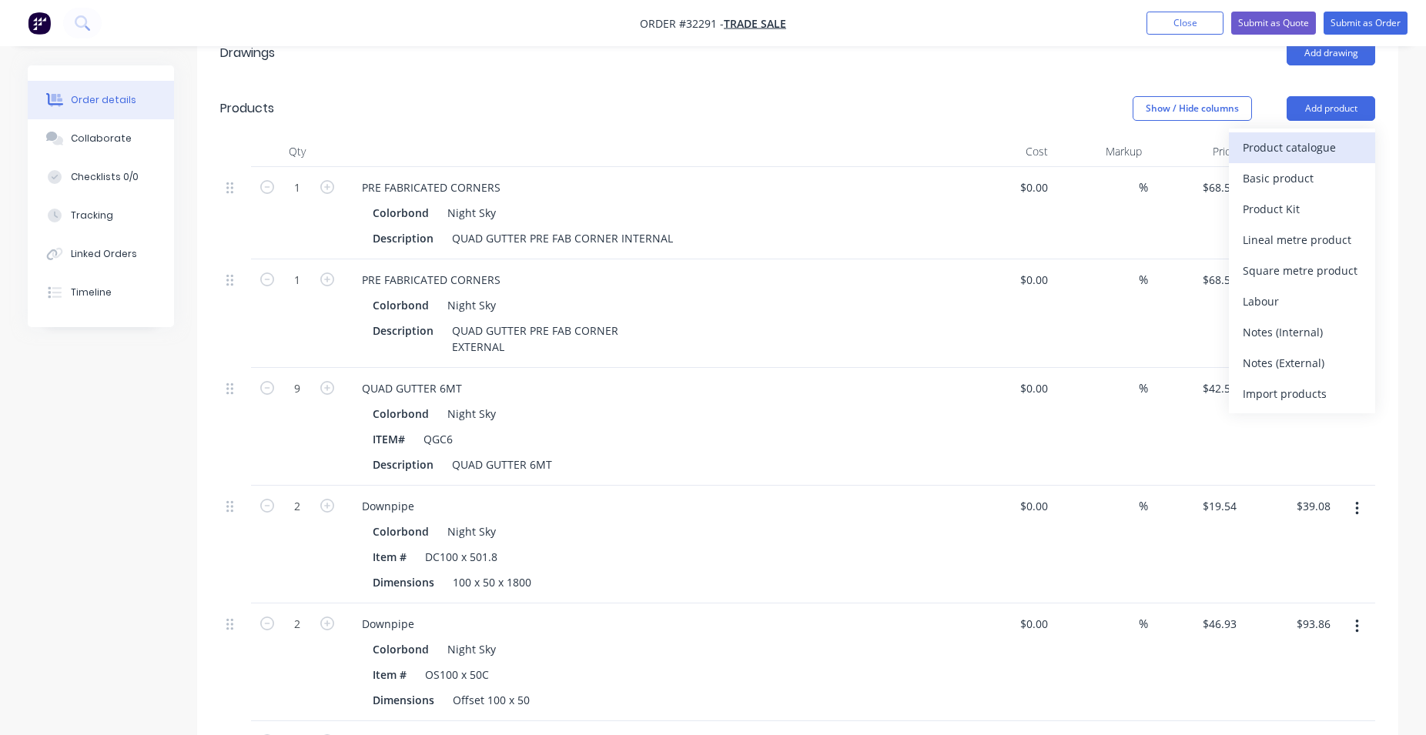
click at [1289, 152] on div "Product catalogue" at bounding box center [1302, 147] width 119 height 22
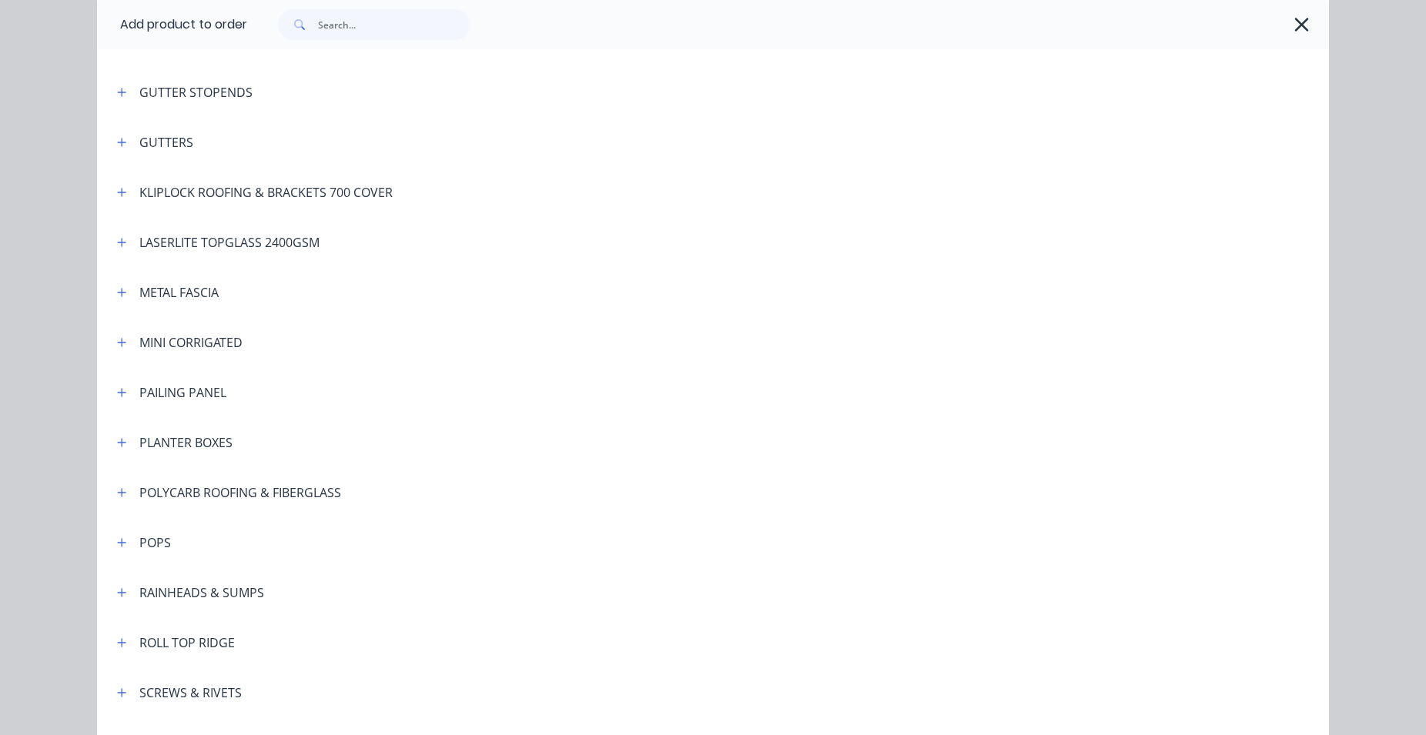
scroll to position [790, 0]
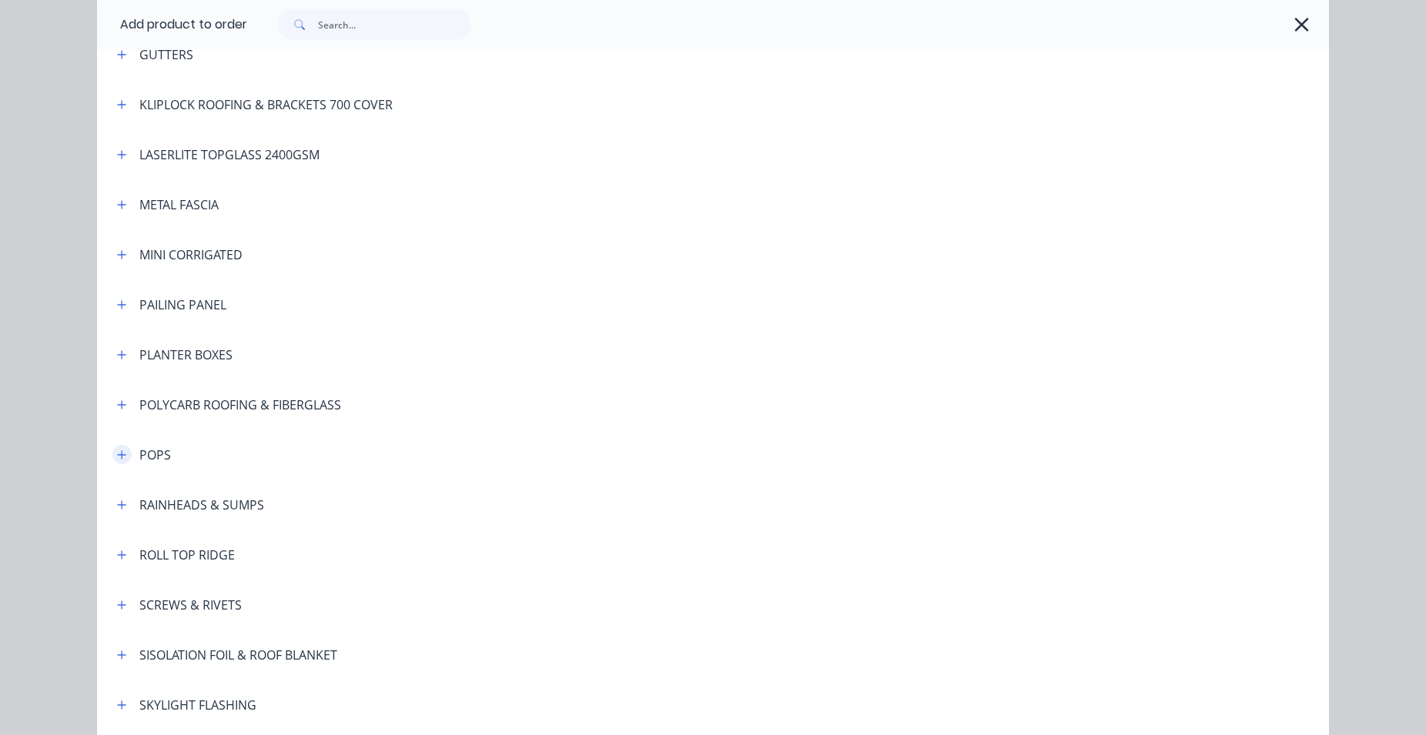
click at [121, 453] on button "button" at bounding box center [121, 454] width 19 height 19
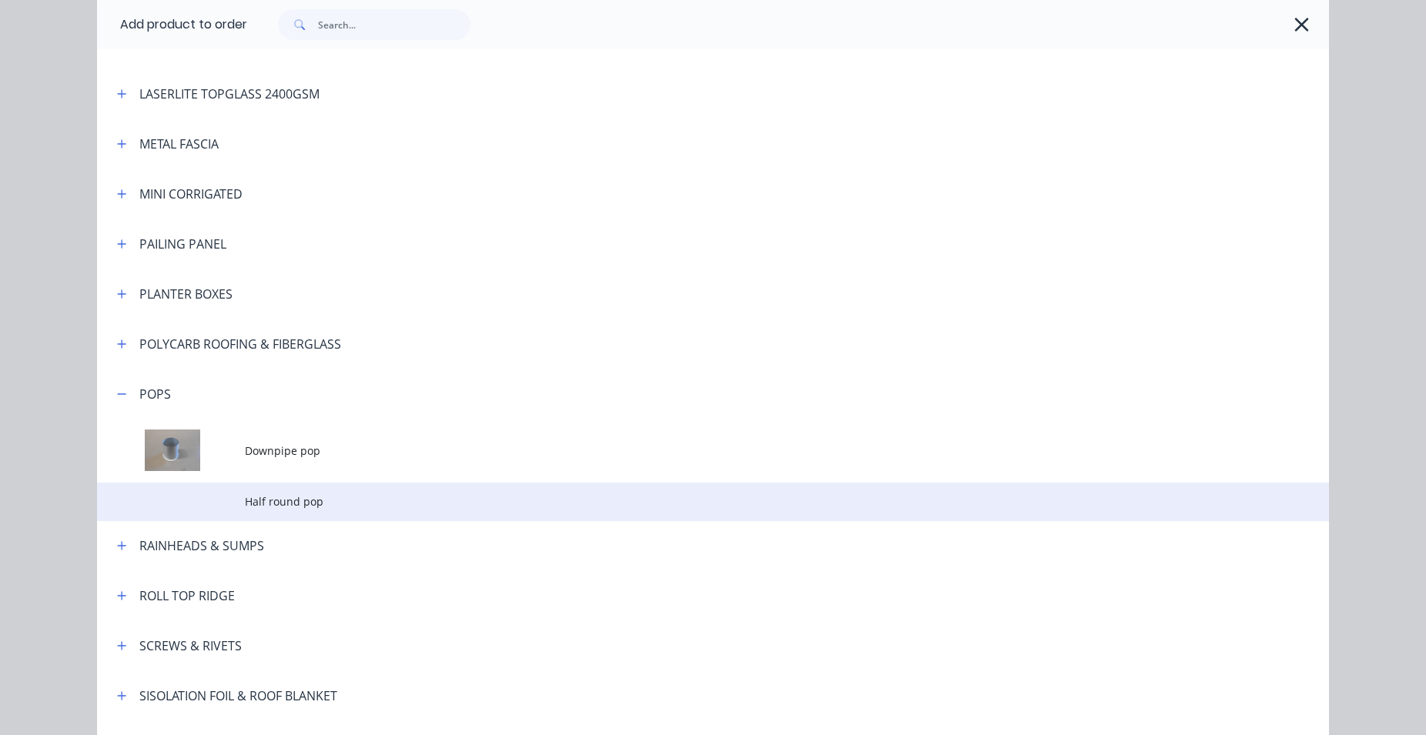
scroll to position [878, 0]
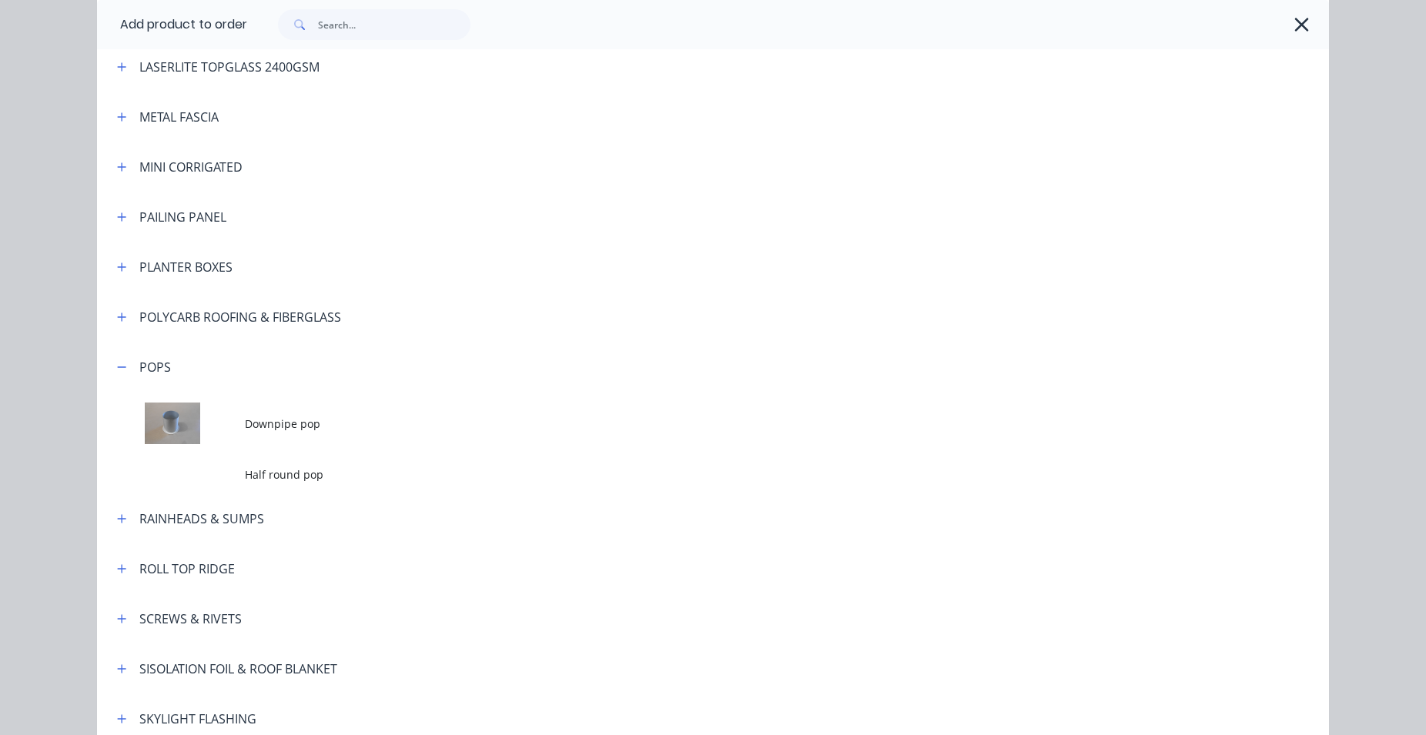
drag, startPoint x: 289, startPoint y: 417, endPoint x: 341, endPoint y: 408, distance: 53.0
click at [289, 416] on span "Downpipe pop" at bounding box center [678, 424] width 867 height 16
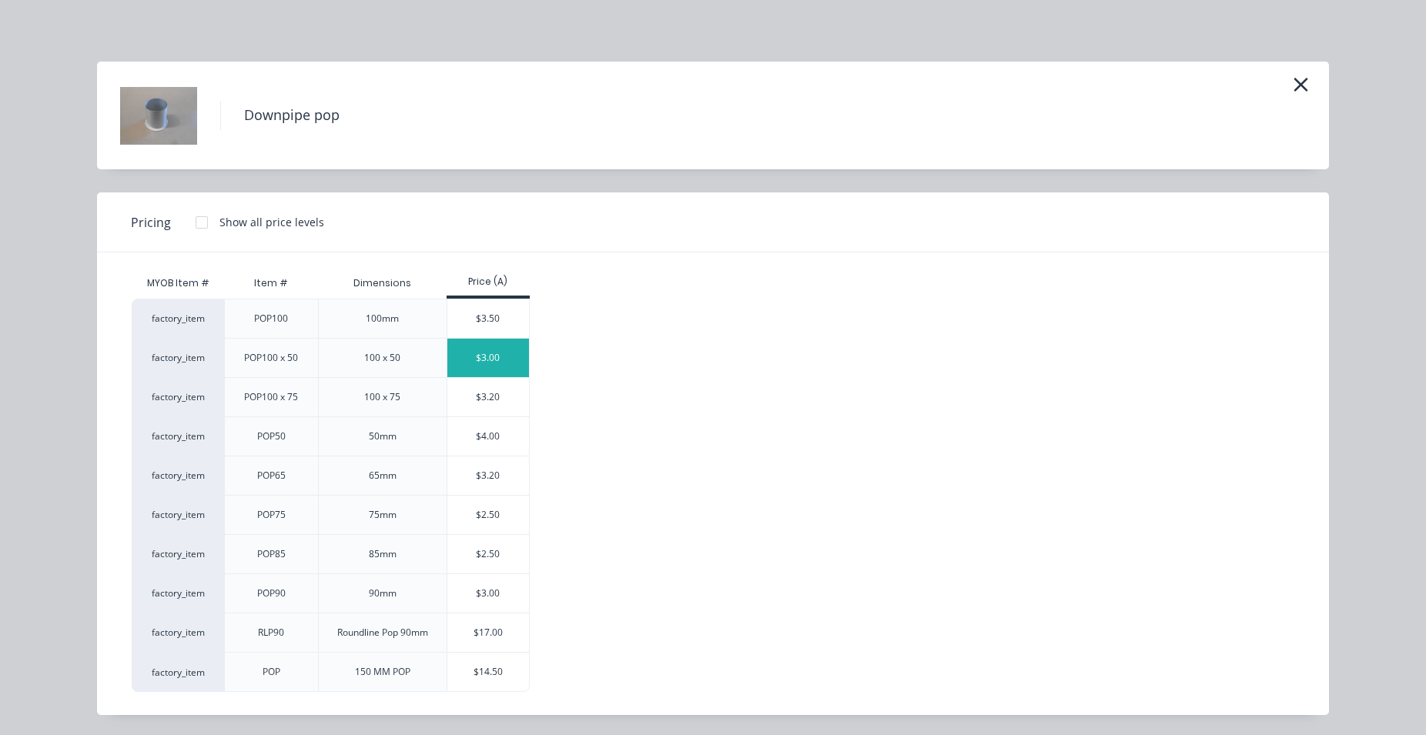
click at [500, 351] on div "$3.00" at bounding box center [488, 358] width 82 height 38
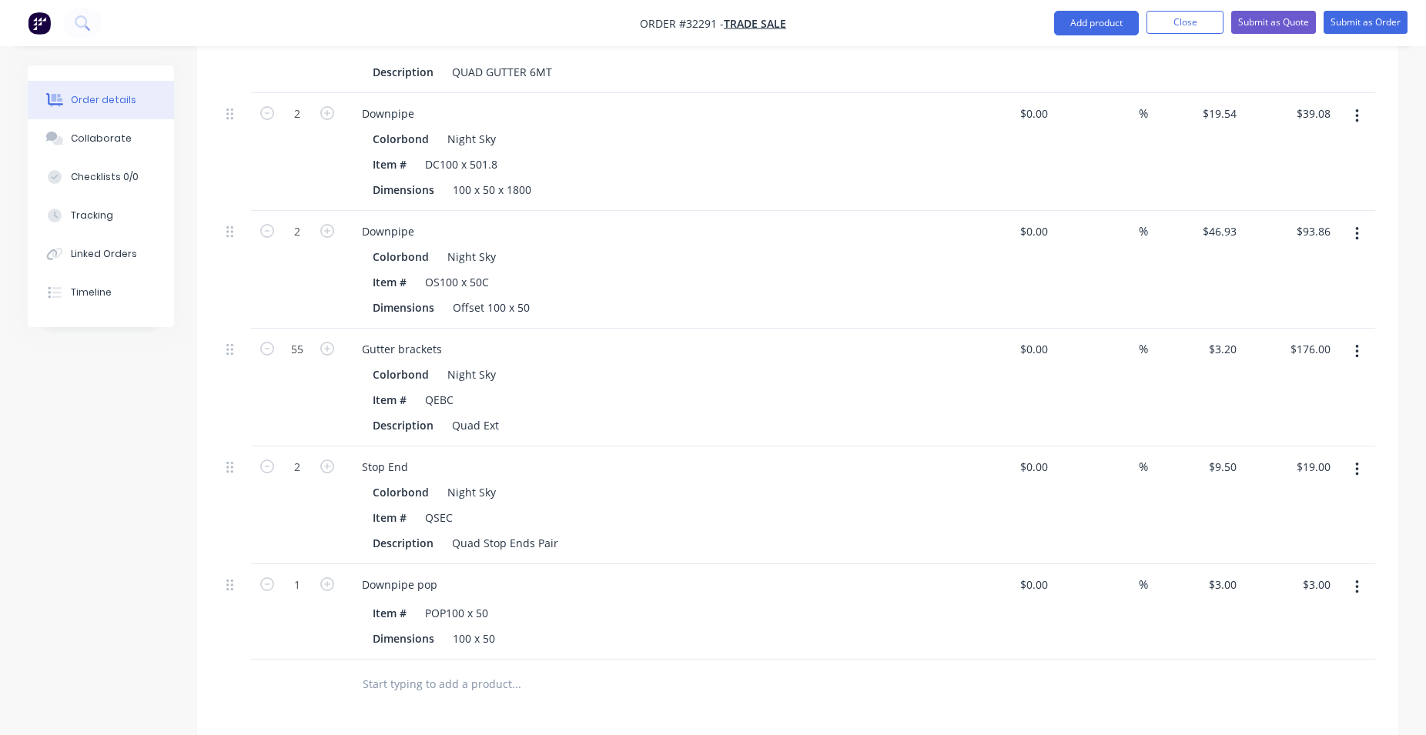
scroll to position [833, 0]
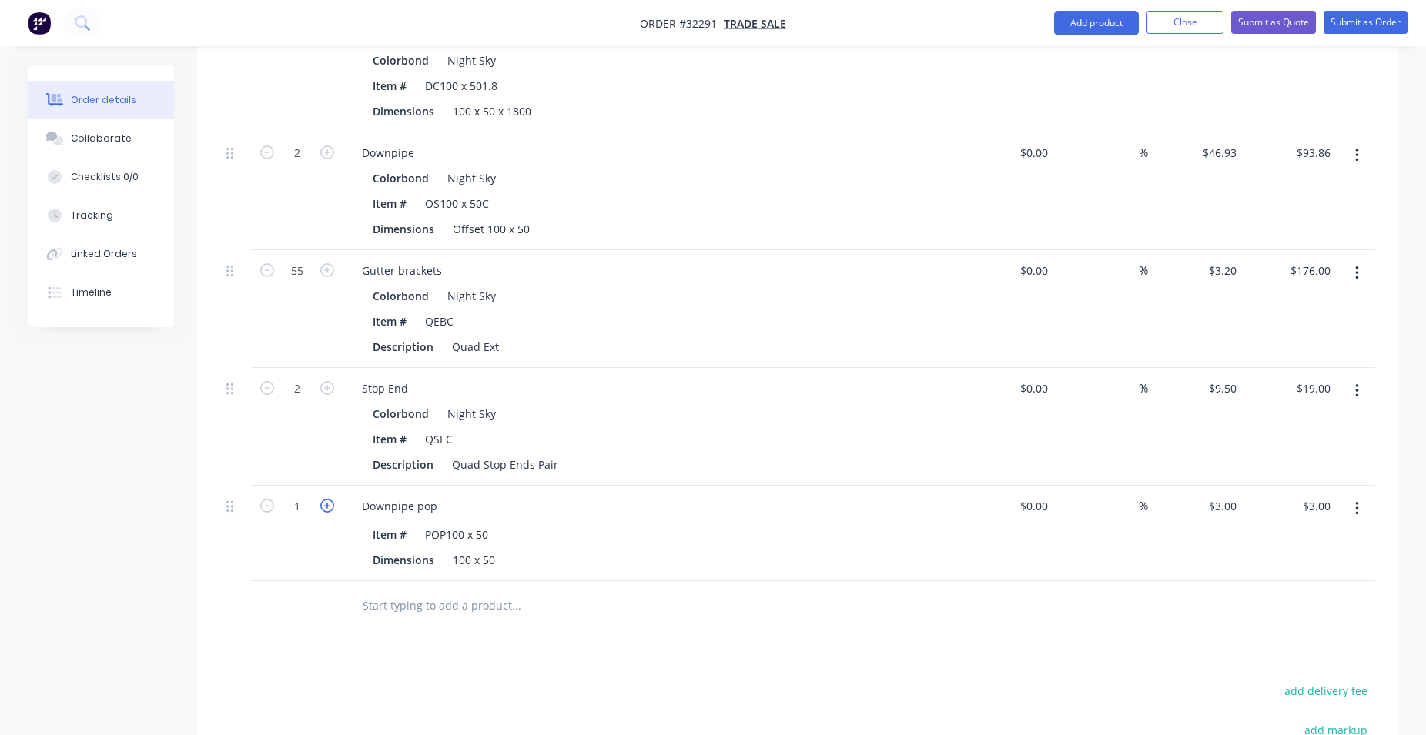
click at [323, 506] on icon "button" at bounding box center [327, 506] width 14 height 14
type input "2"
type input "$6.00"
click at [323, 506] on icon "button" at bounding box center [327, 506] width 14 height 14
type input "3"
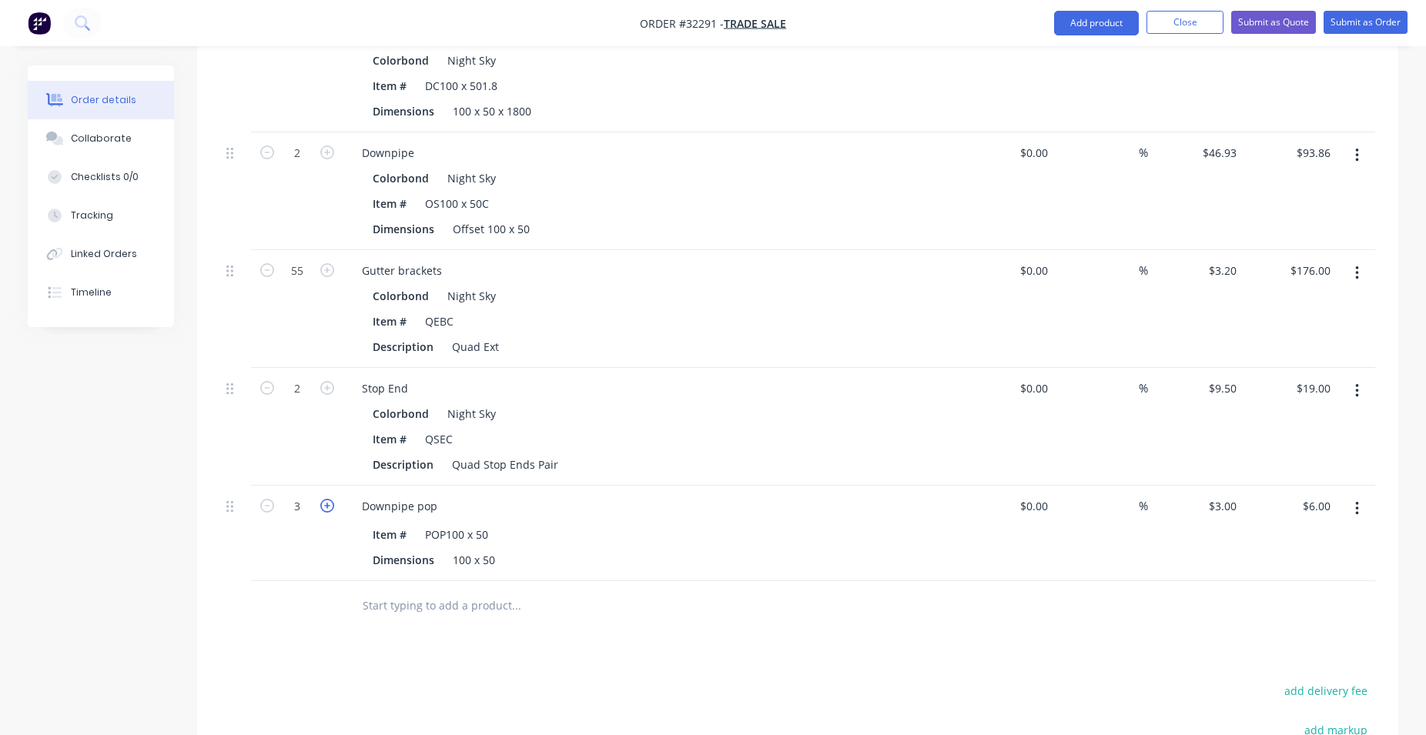
type input "$9.00"
click at [323, 506] on icon "button" at bounding box center [327, 506] width 14 height 14
type input "4"
type input "$12.00"
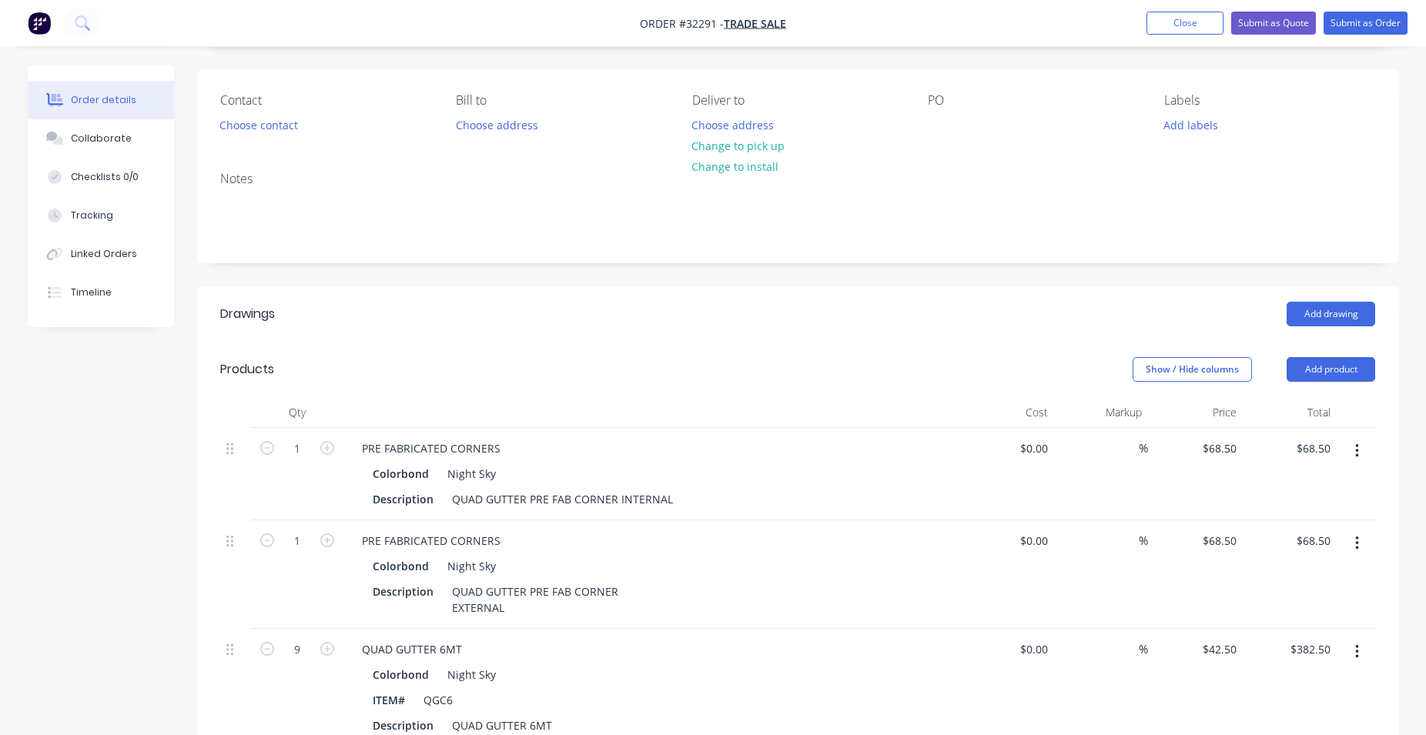
scroll to position [0, 0]
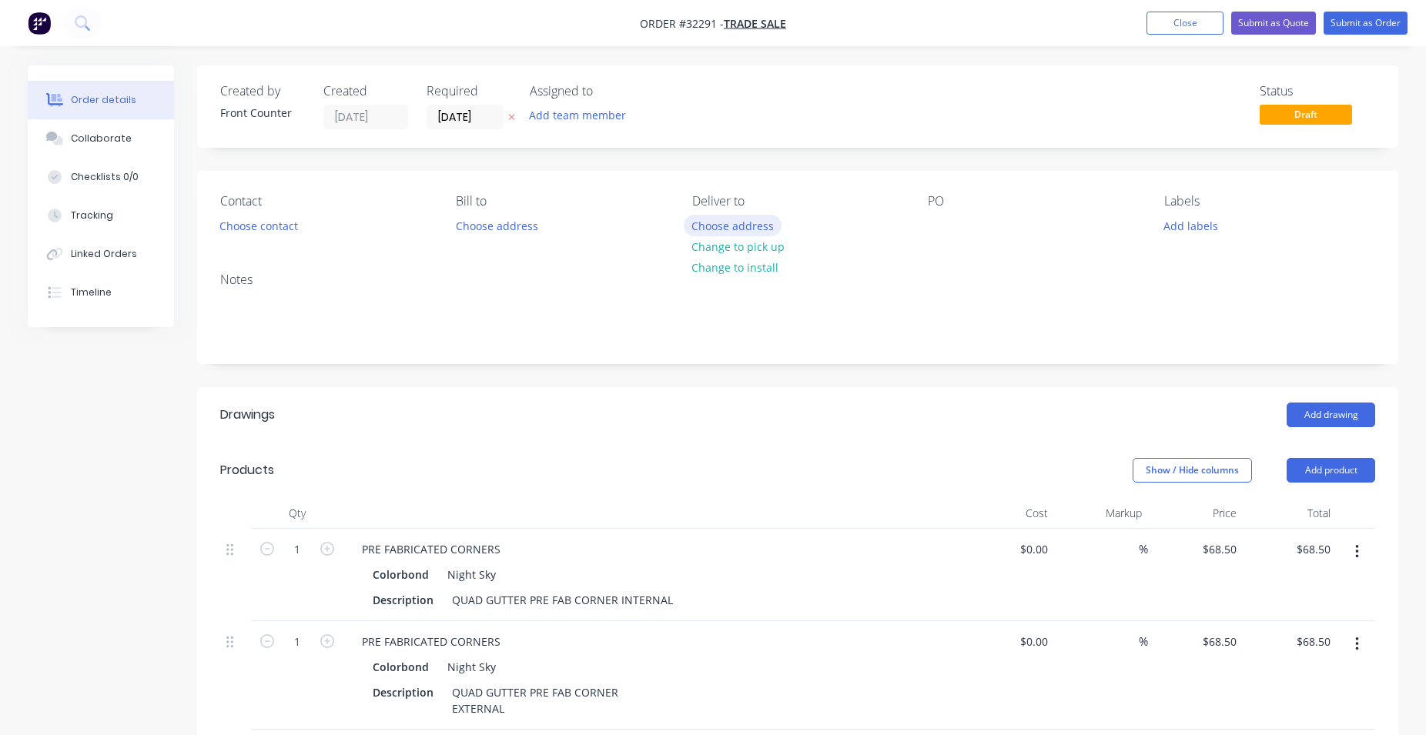
click at [743, 226] on button "Choose address" at bounding box center [733, 225] width 99 height 21
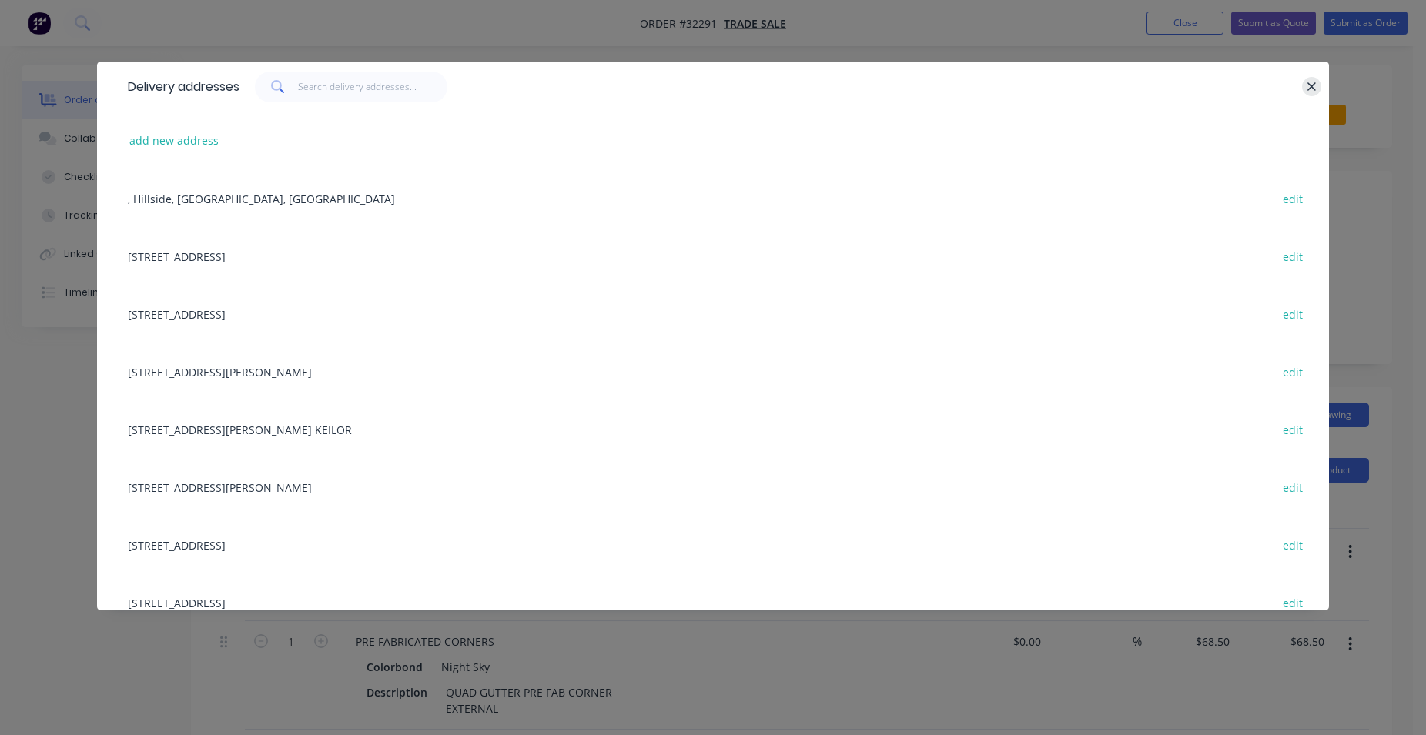
click at [1310, 88] on icon "button" at bounding box center [1311, 86] width 8 height 8
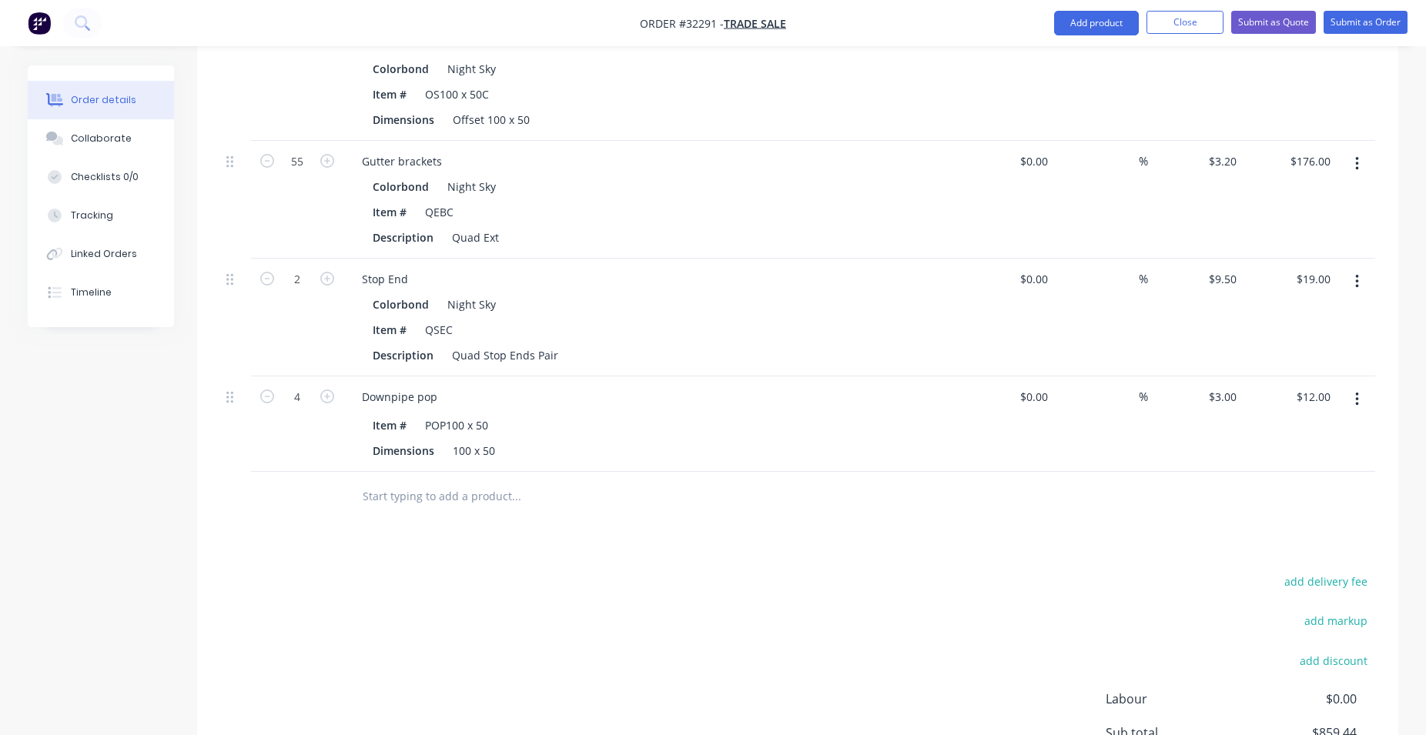
scroll to position [1122, 0]
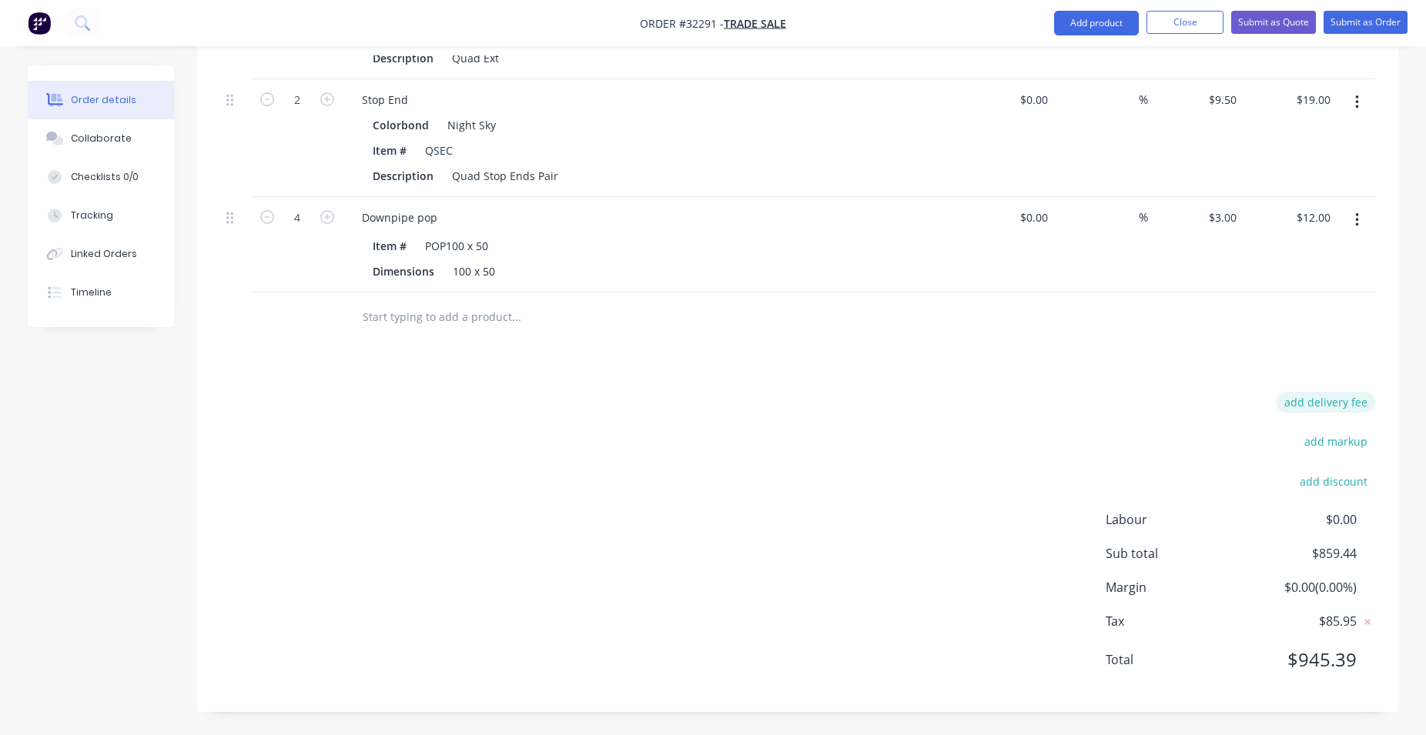
click at [1344, 400] on button "add delivery fee" at bounding box center [1325, 402] width 99 height 21
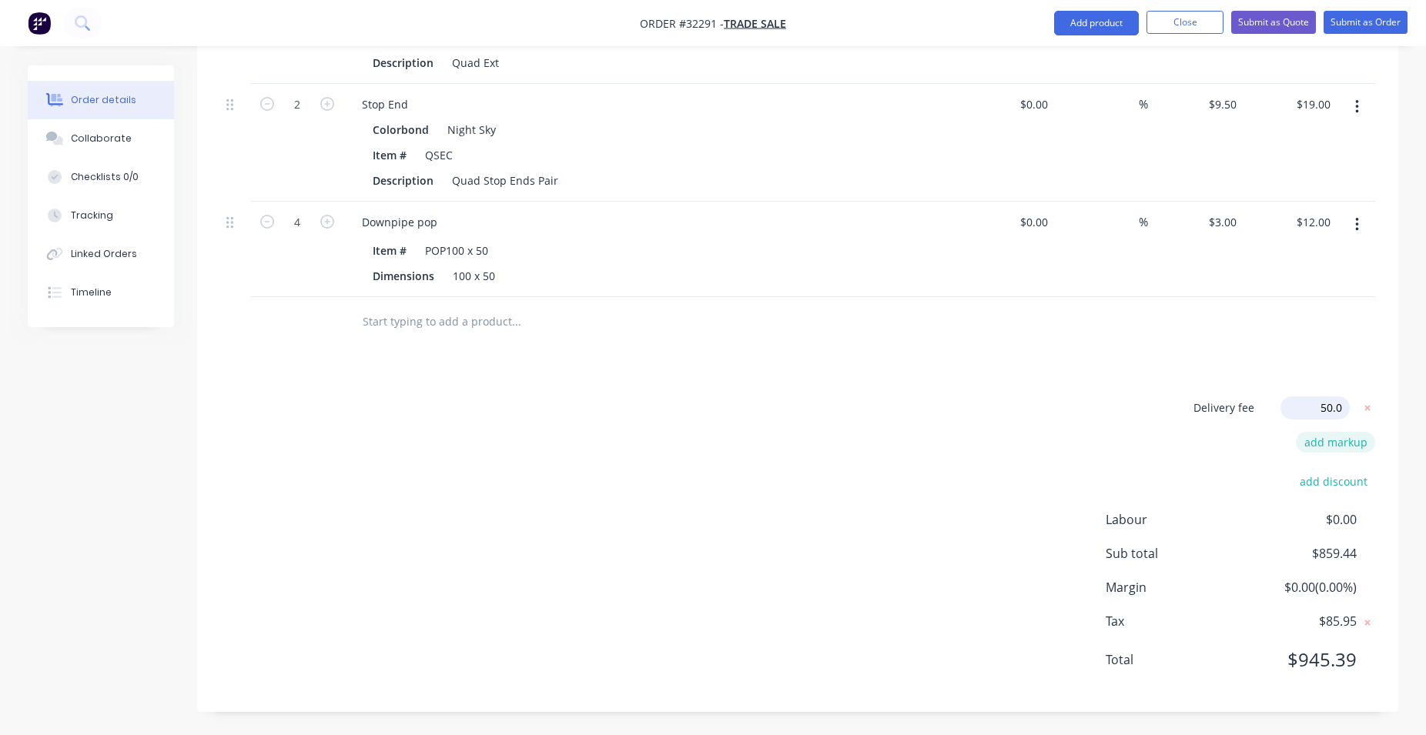
type input "50.00"
click input "submit" at bounding box center [0, 0] width 0 height 0
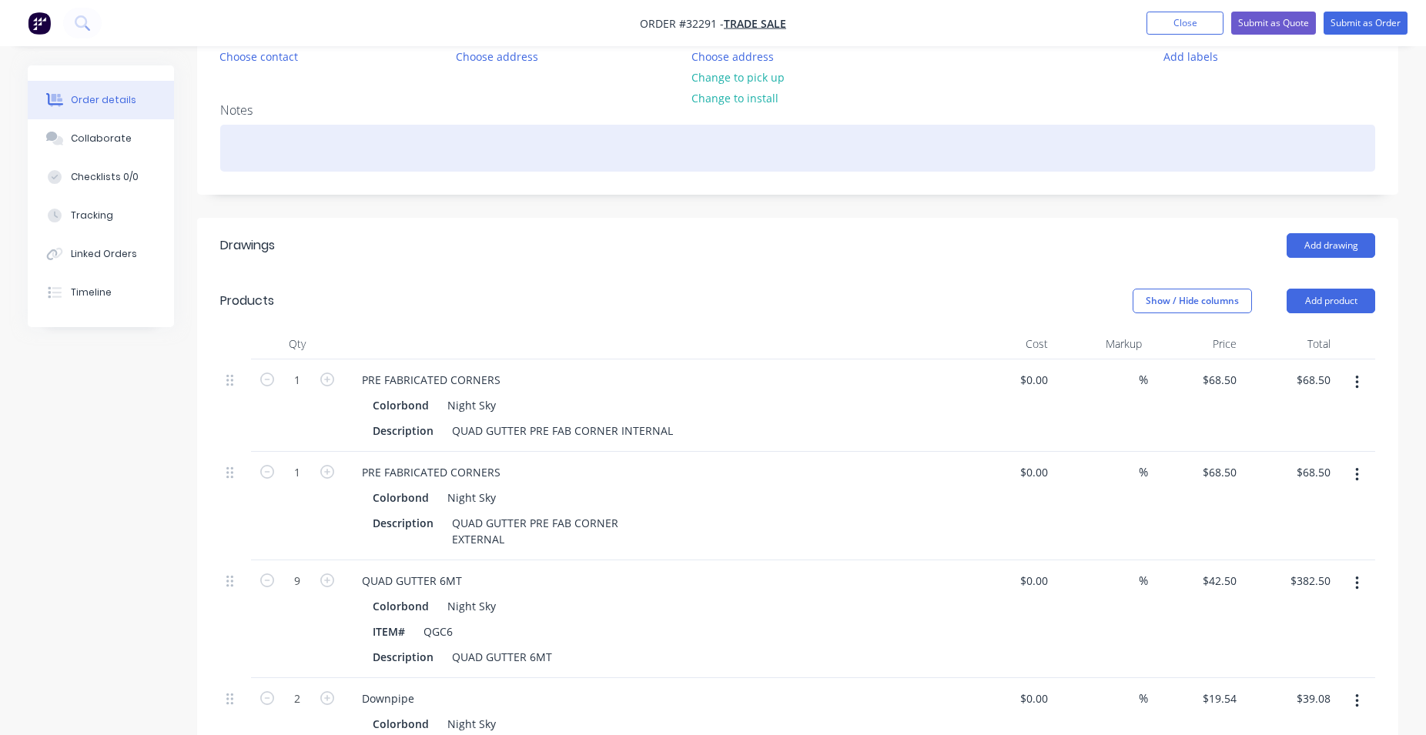
scroll to position [0, 0]
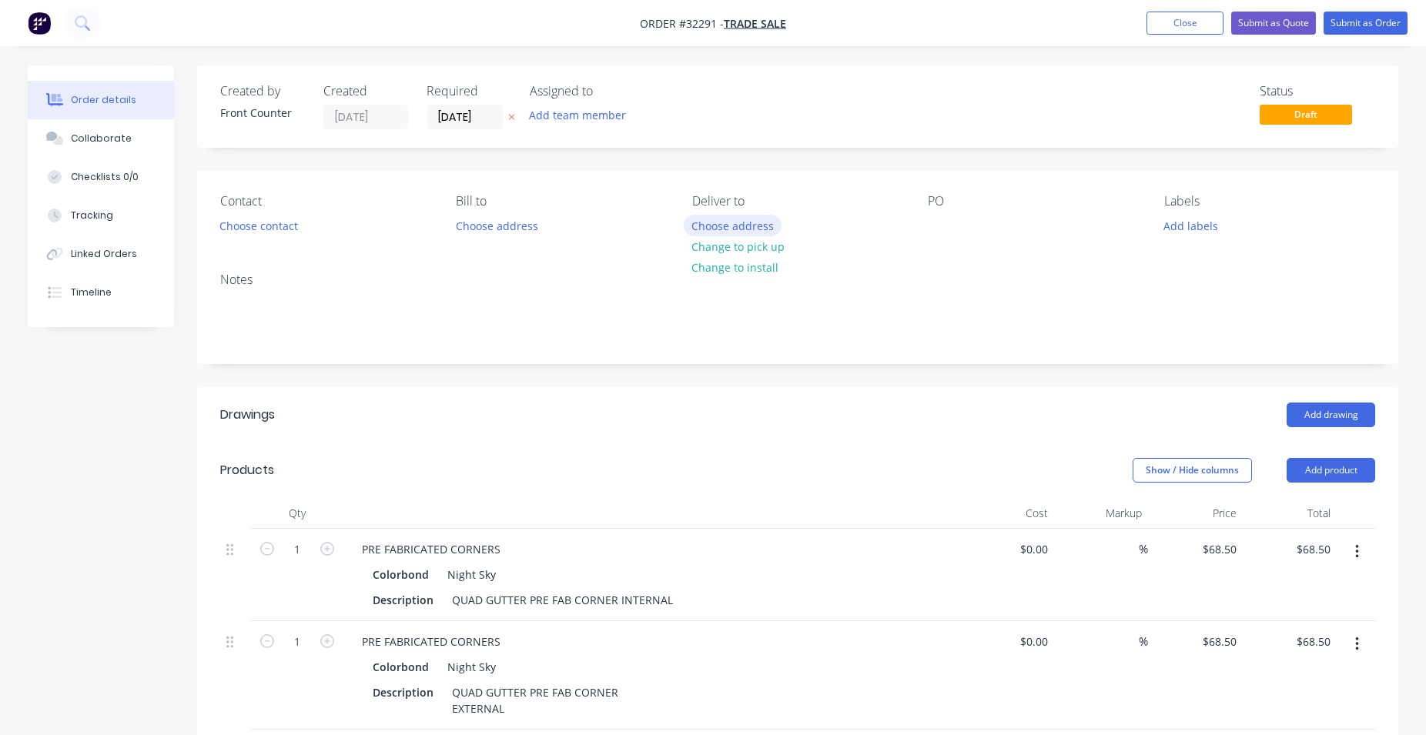
click at [738, 223] on button "Choose address" at bounding box center [733, 225] width 99 height 21
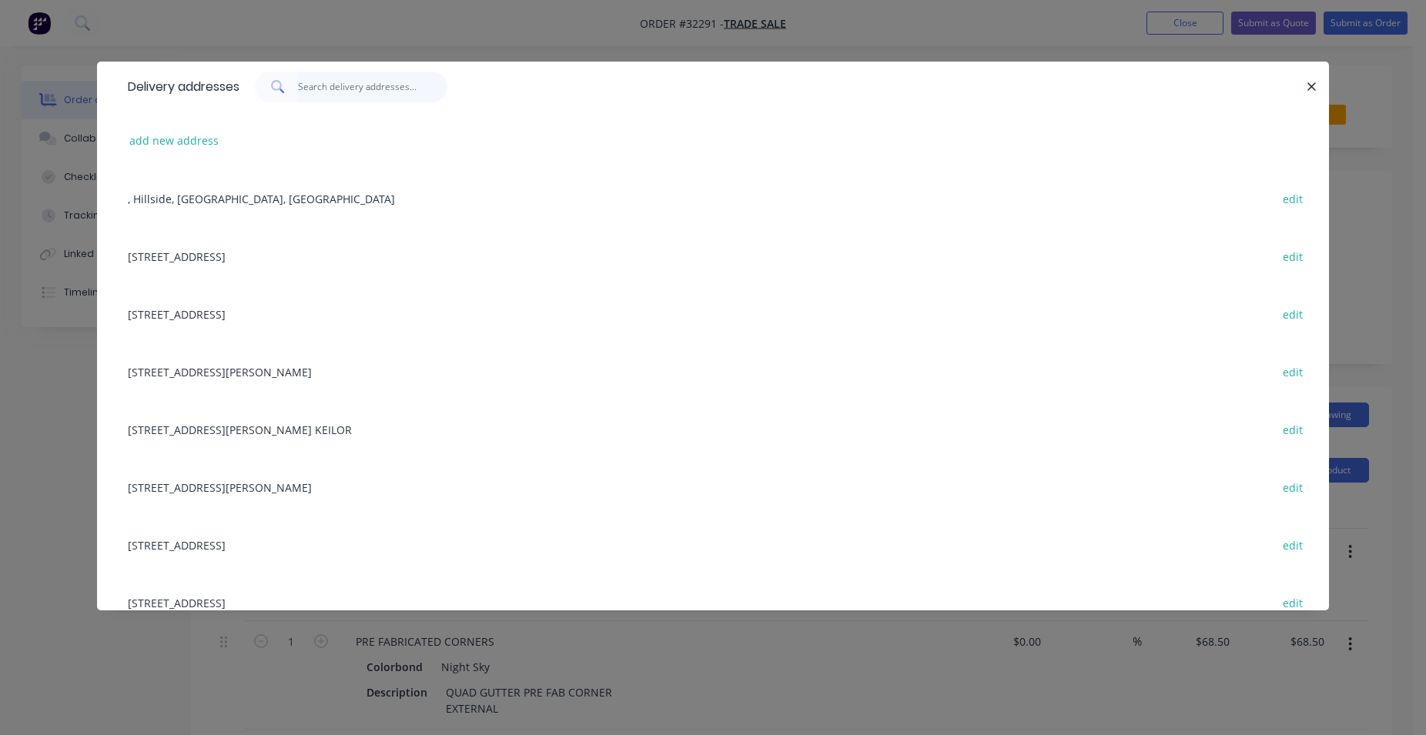
click at [363, 90] on input "text" at bounding box center [373, 87] width 150 height 31
click at [188, 142] on button "add new address" at bounding box center [174, 140] width 105 height 21
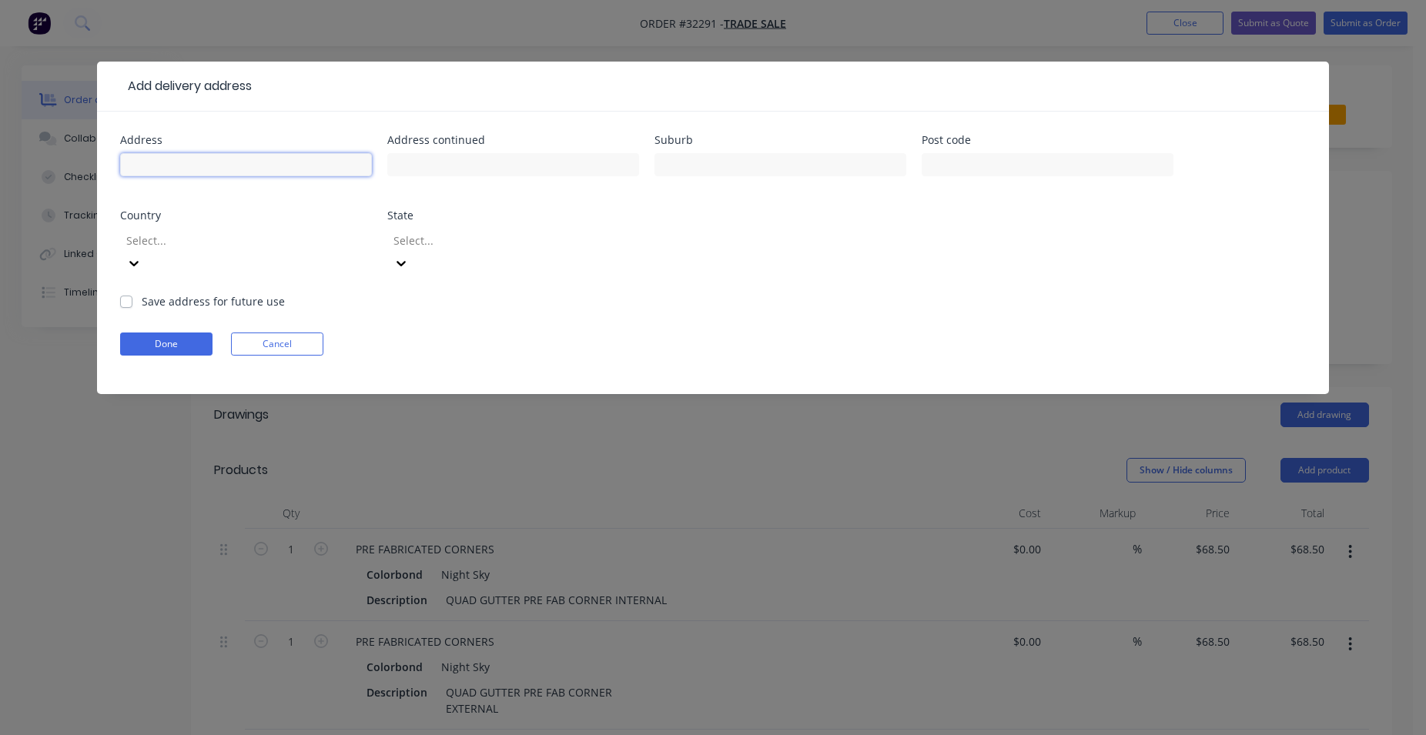
click at [197, 161] on input "text" at bounding box center [246, 164] width 252 height 23
type input "[STREET_ADDRESS][PERSON_NAME]"
click at [767, 159] on input "text" at bounding box center [780, 164] width 252 height 23
type input "Keilor Downs"
click at [183, 237] on div at bounding box center [236, 240] width 222 height 19
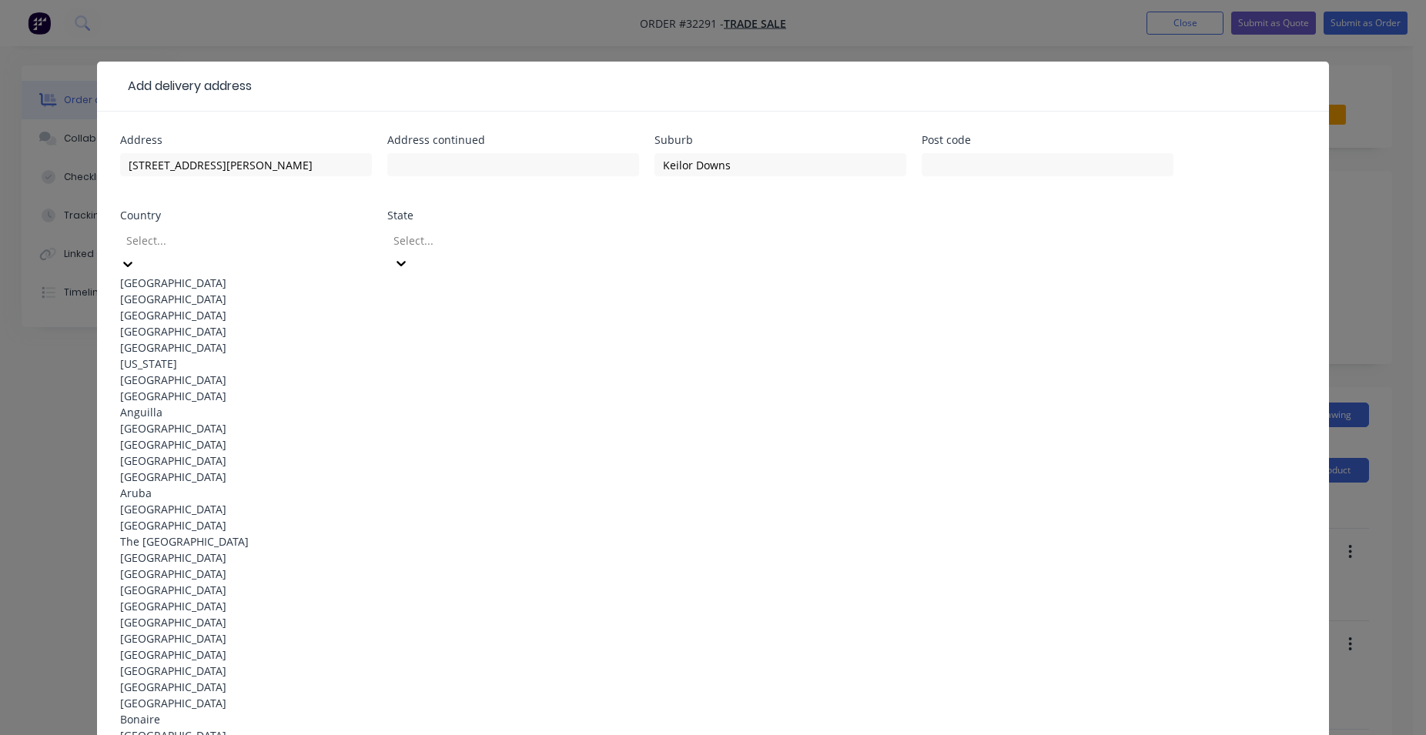
click at [178, 276] on div "[GEOGRAPHIC_DATA]" at bounding box center [246, 283] width 252 height 16
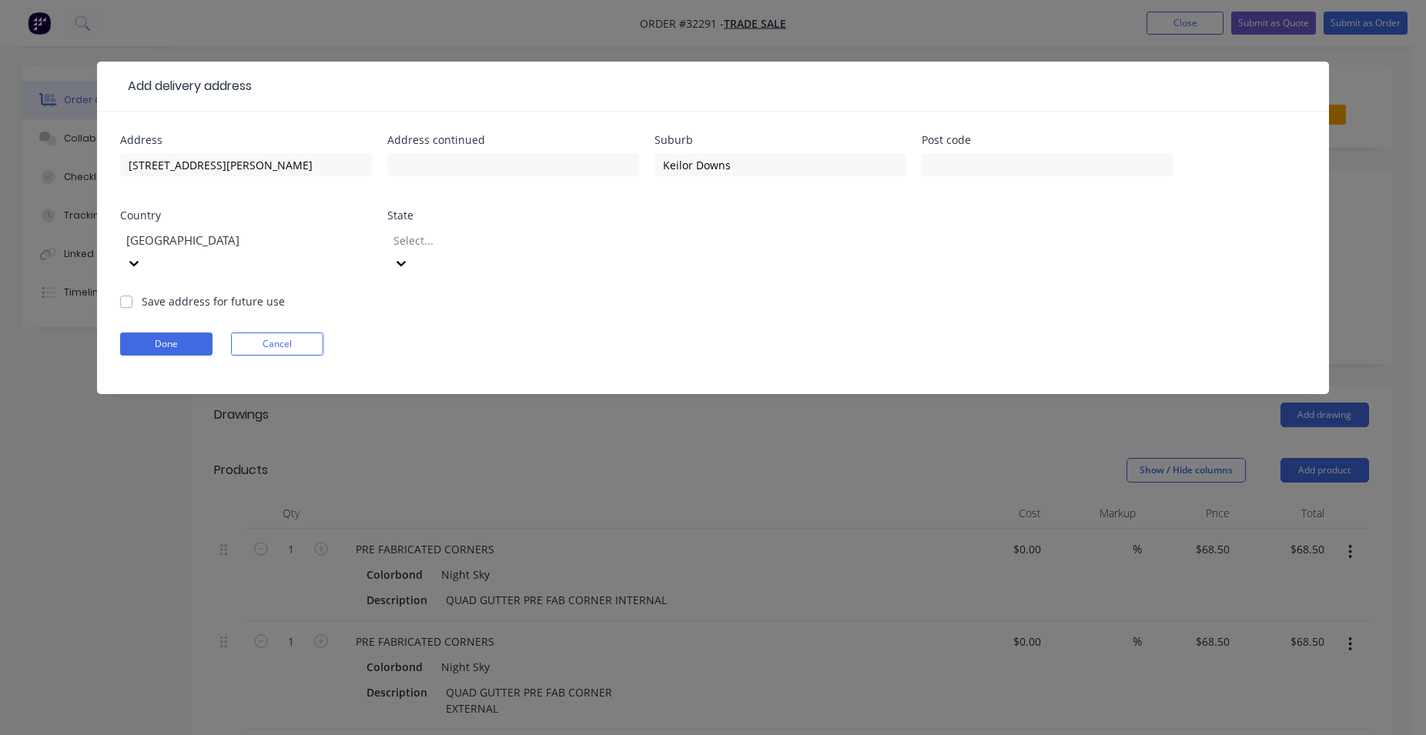
drag, startPoint x: 502, startPoint y: 234, endPoint x: 492, endPoint y: 254, distance: 22.4
click at [502, 233] on div at bounding box center [503, 240] width 222 height 19
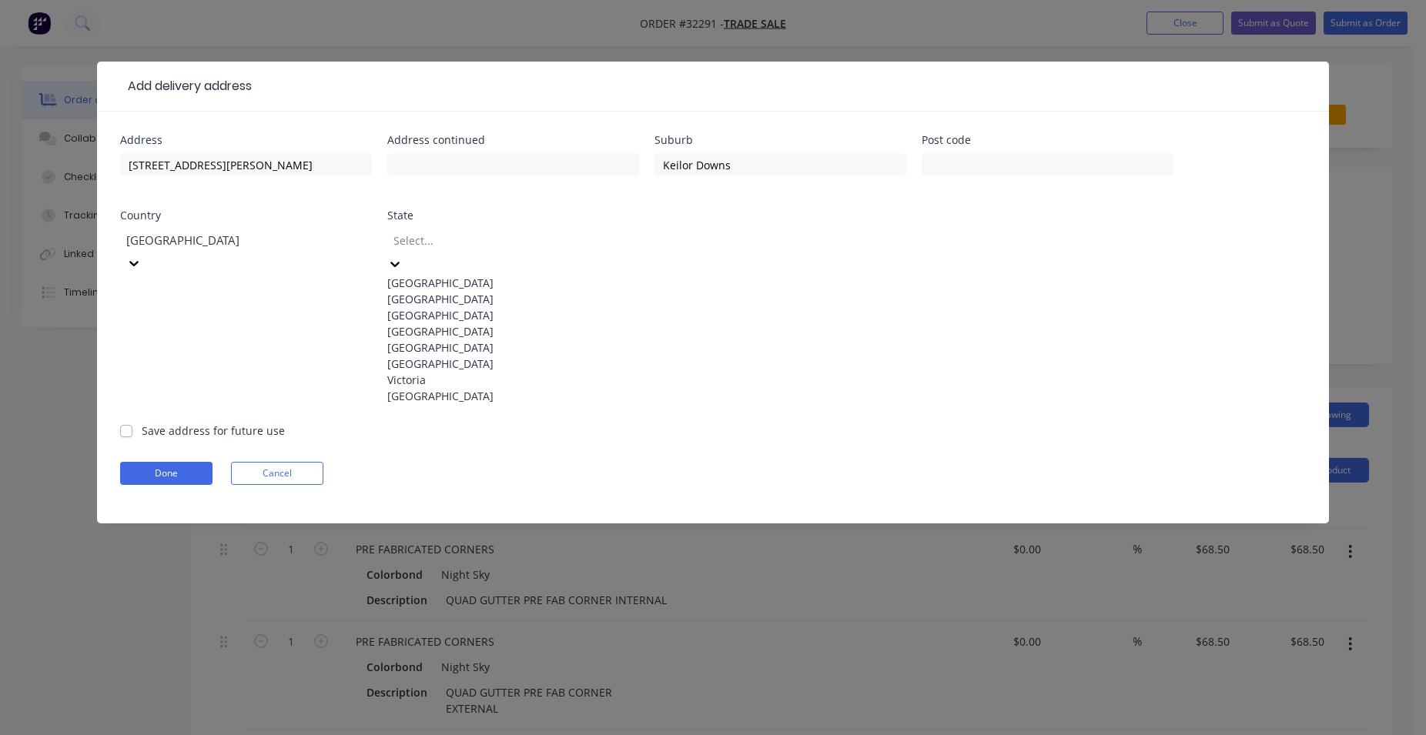
drag, startPoint x: 422, startPoint y: 453, endPoint x: 315, endPoint y: 275, distance: 207.6
click at [422, 388] on div "Victoria" at bounding box center [513, 380] width 252 height 16
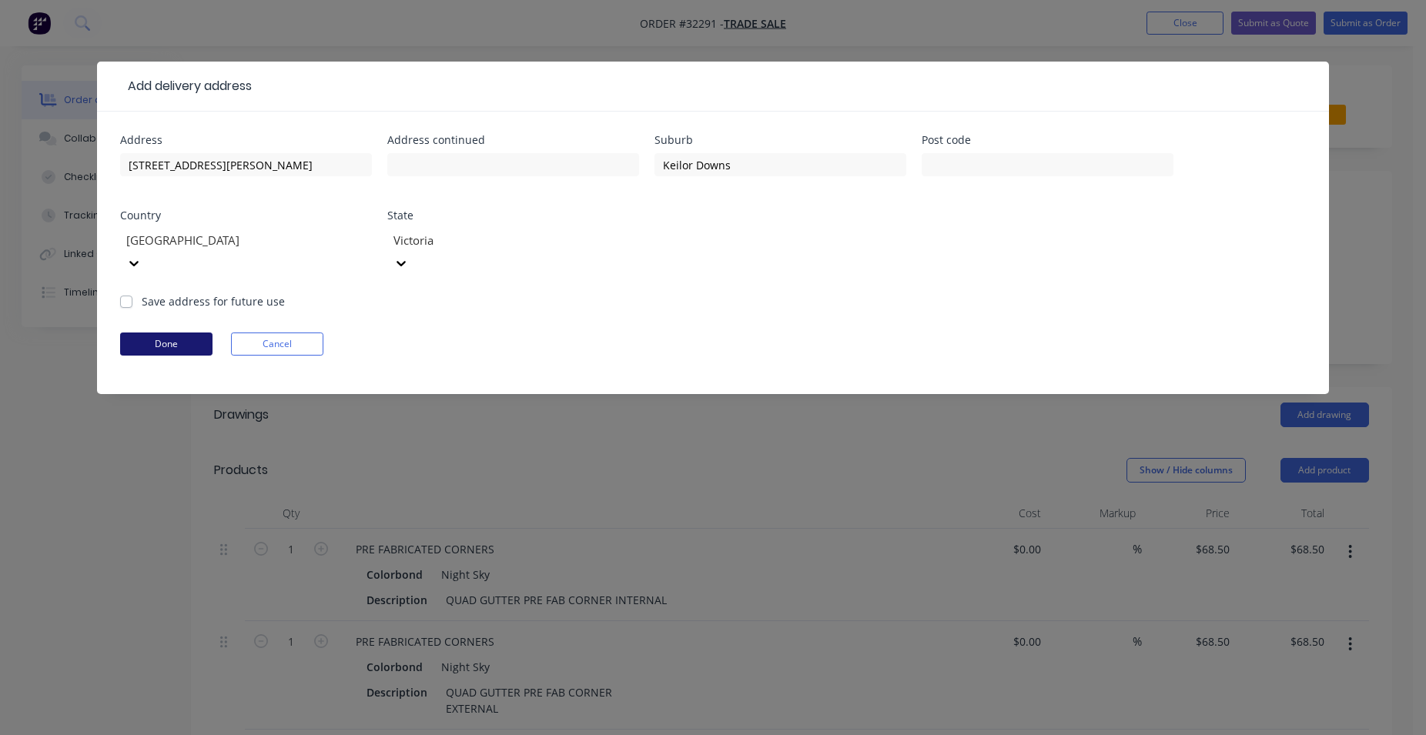
drag, startPoint x: 130, startPoint y: 276, endPoint x: 125, endPoint y: 310, distance: 34.2
click at [142, 293] on label "Save address for future use" at bounding box center [213, 301] width 143 height 16
click at [130, 293] on input "Save address for future use" at bounding box center [126, 300] width 12 height 15
checkbox input "true"
drag, startPoint x: 199, startPoint y: 314, endPoint x: 532, endPoint y: 484, distance: 373.9
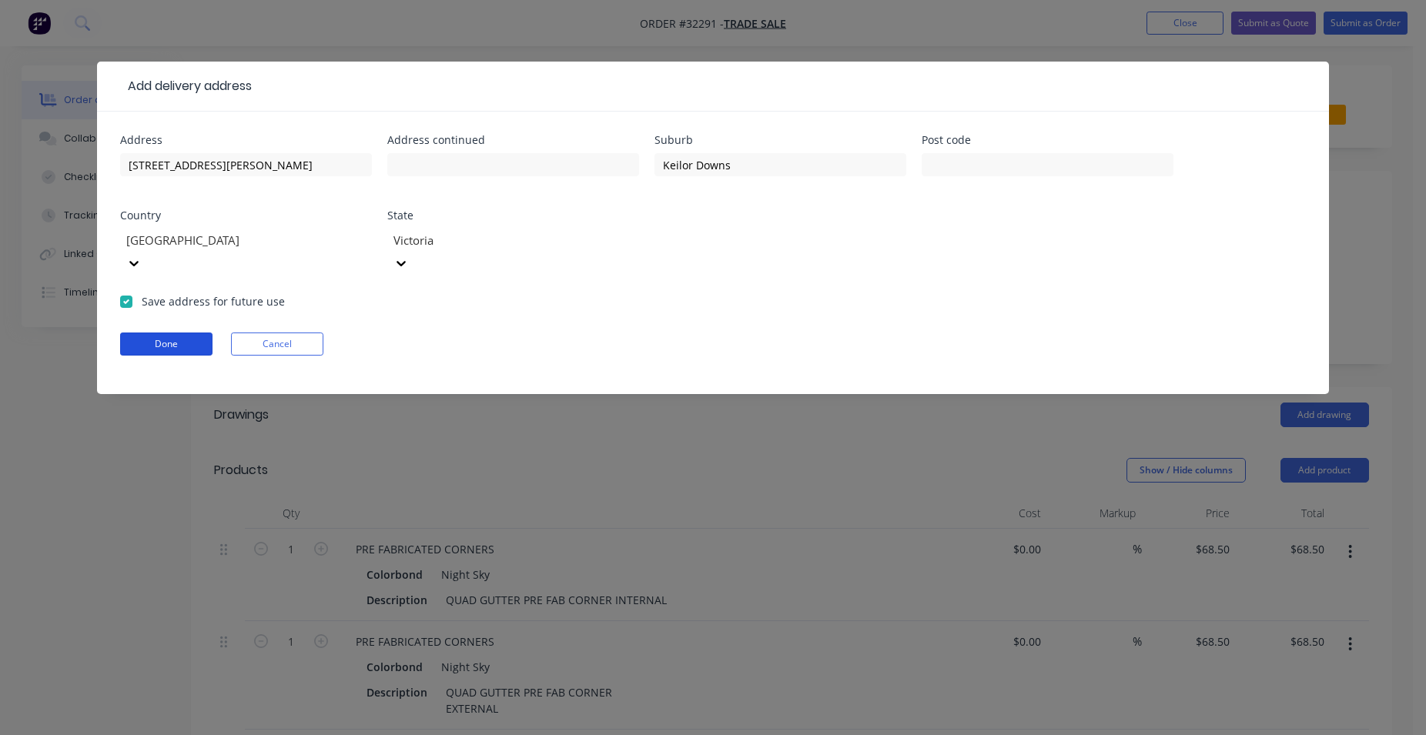
click at [198, 333] on button "Done" at bounding box center [166, 344] width 92 height 23
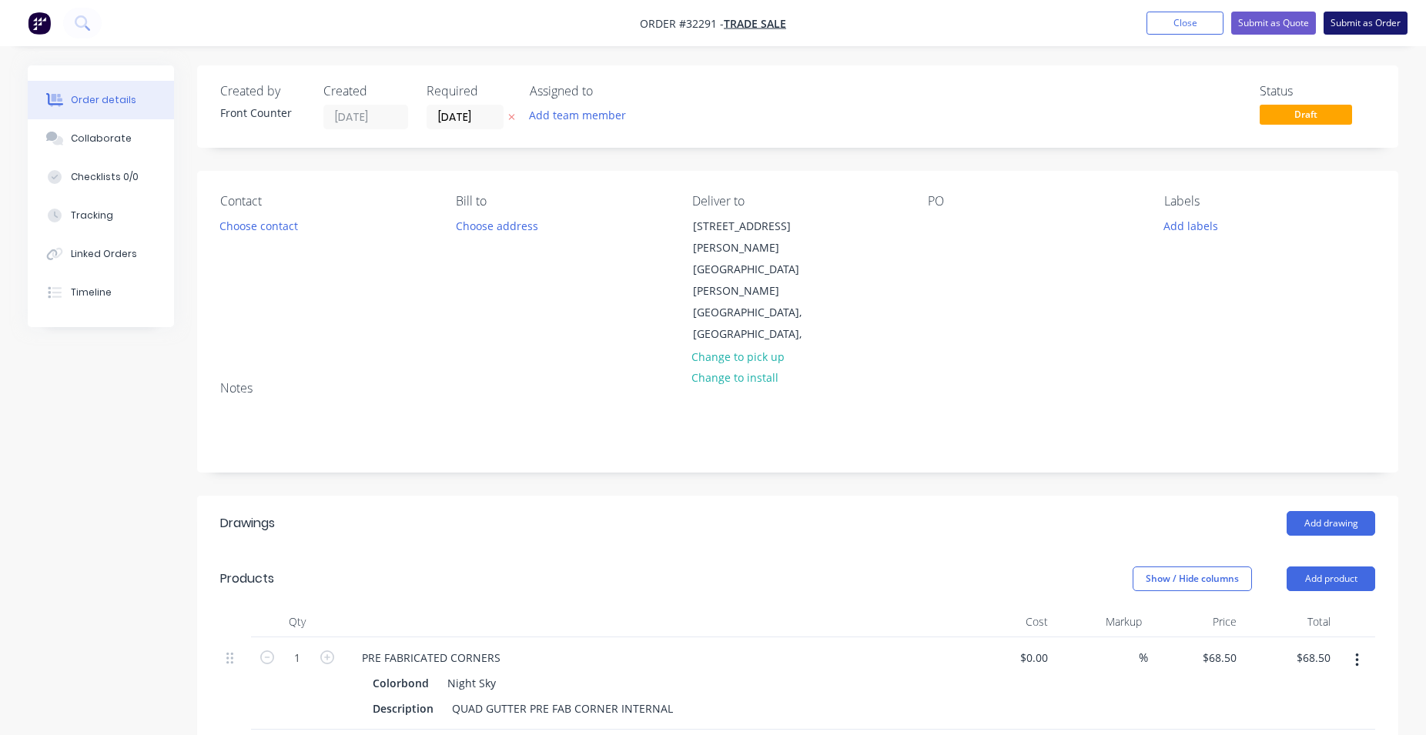
click at [1364, 19] on button "Submit as Order" at bounding box center [1365, 23] width 84 height 23
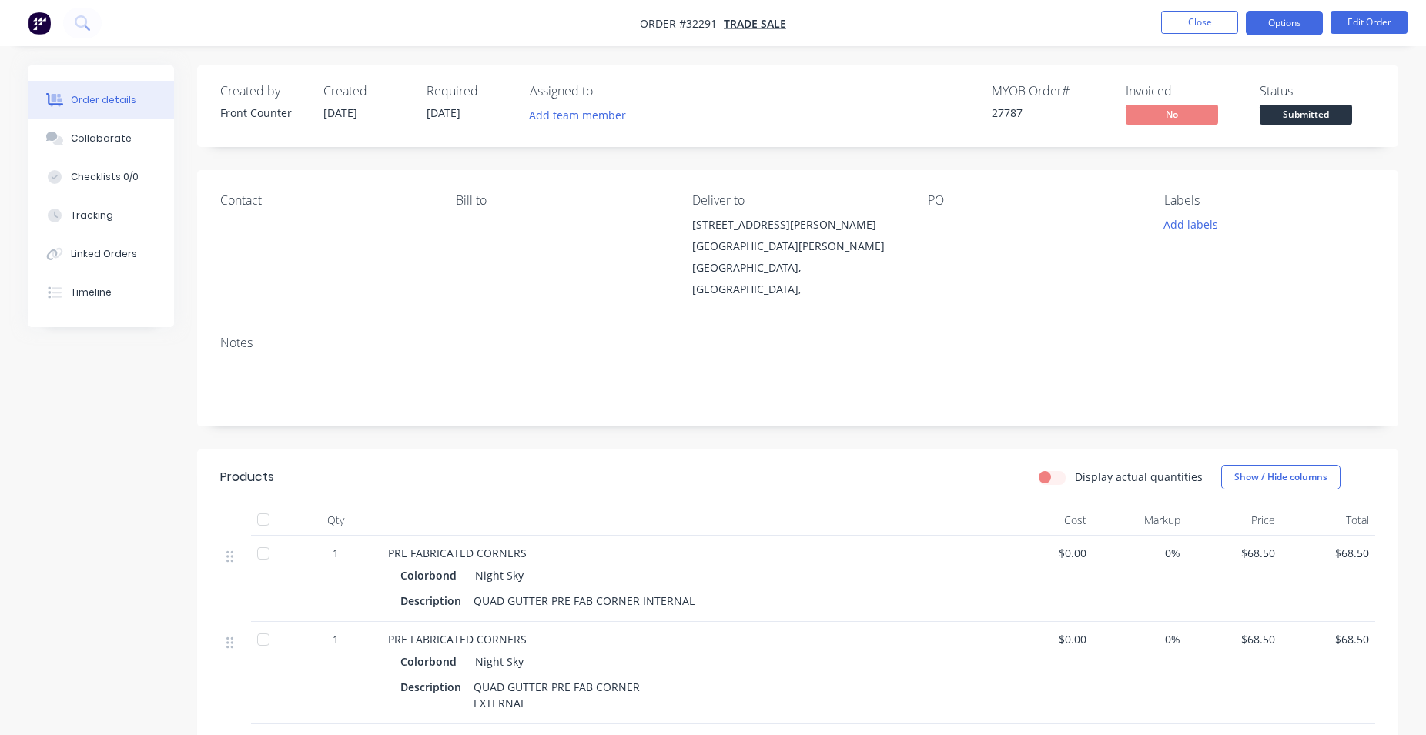
click at [1309, 21] on button "Options" at bounding box center [1284, 23] width 77 height 25
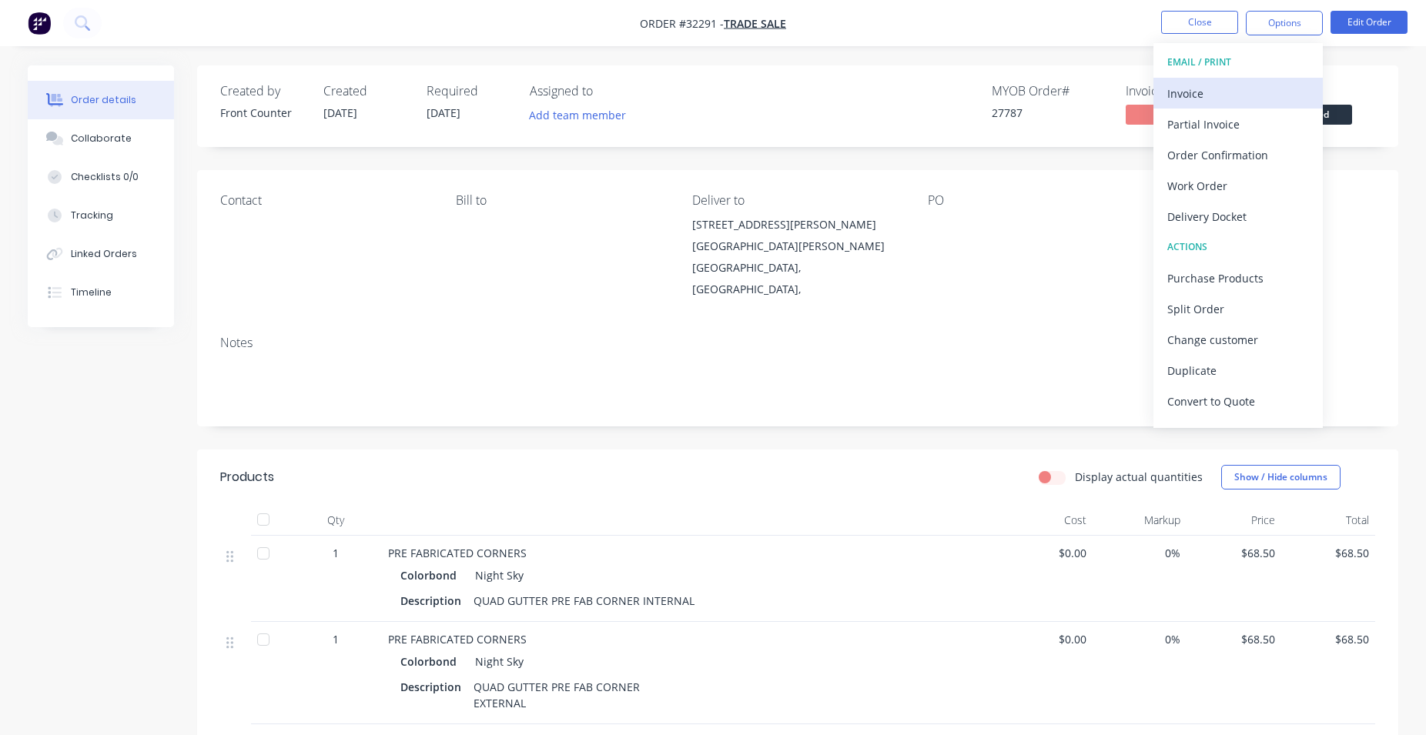
click at [1189, 92] on div "Invoice" at bounding box center [1238, 93] width 142 height 22
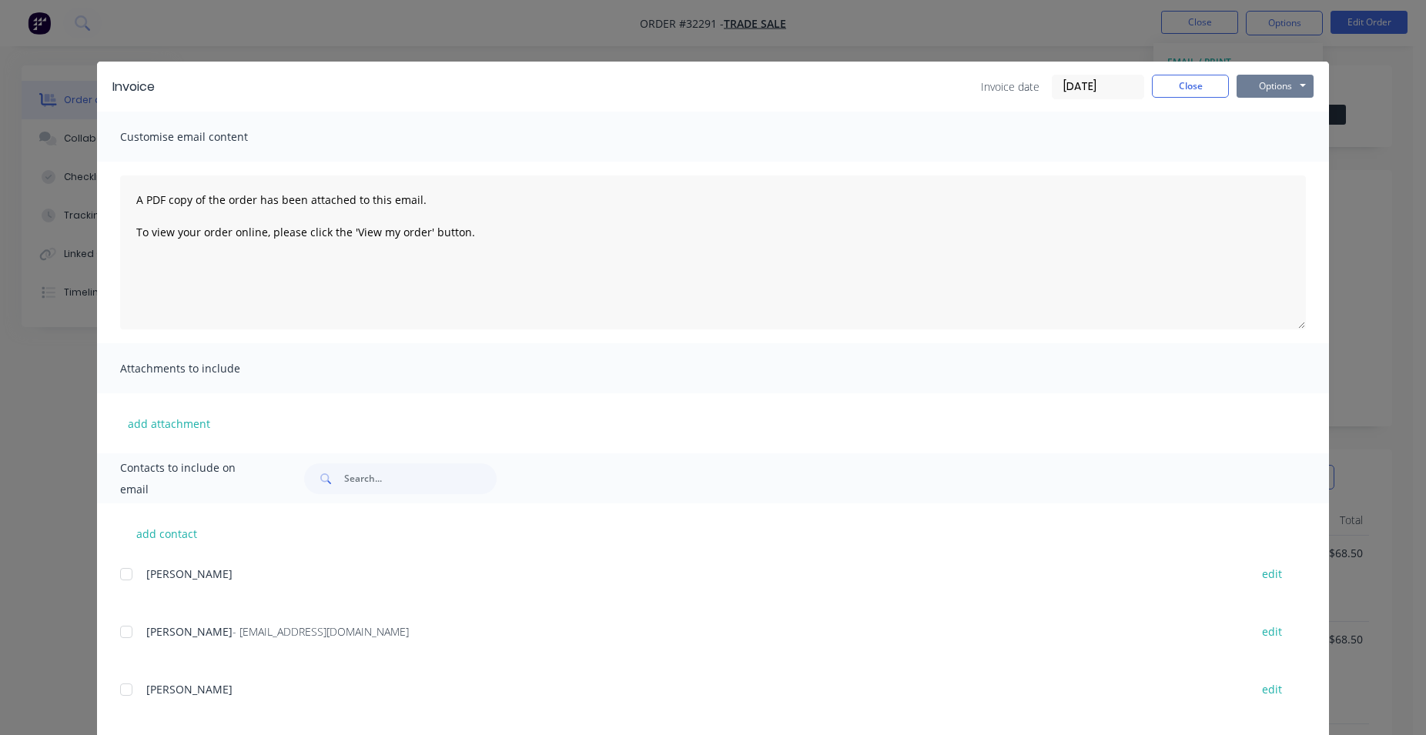
click at [1282, 89] on button "Options" at bounding box center [1274, 86] width 77 height 23
click at [1278, 141] on button "Print" at bounding box center [1285, 138] width 99 height 25
click at [1189, 89] on button "Close" at bounding box center [1190, 86] width 77 height 23
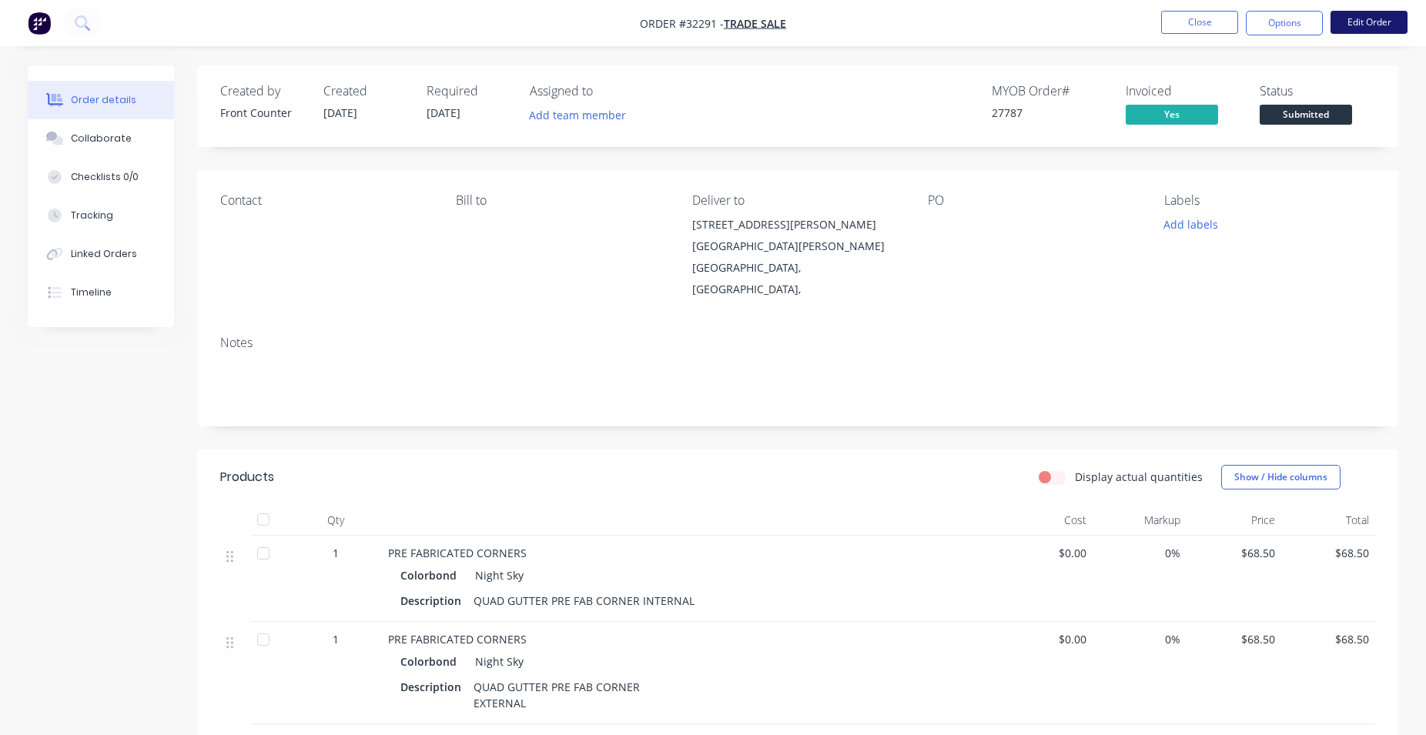
click at [1373, 18] on button "Edit Order" at bounding box center [1368, 22] width 77 height 23
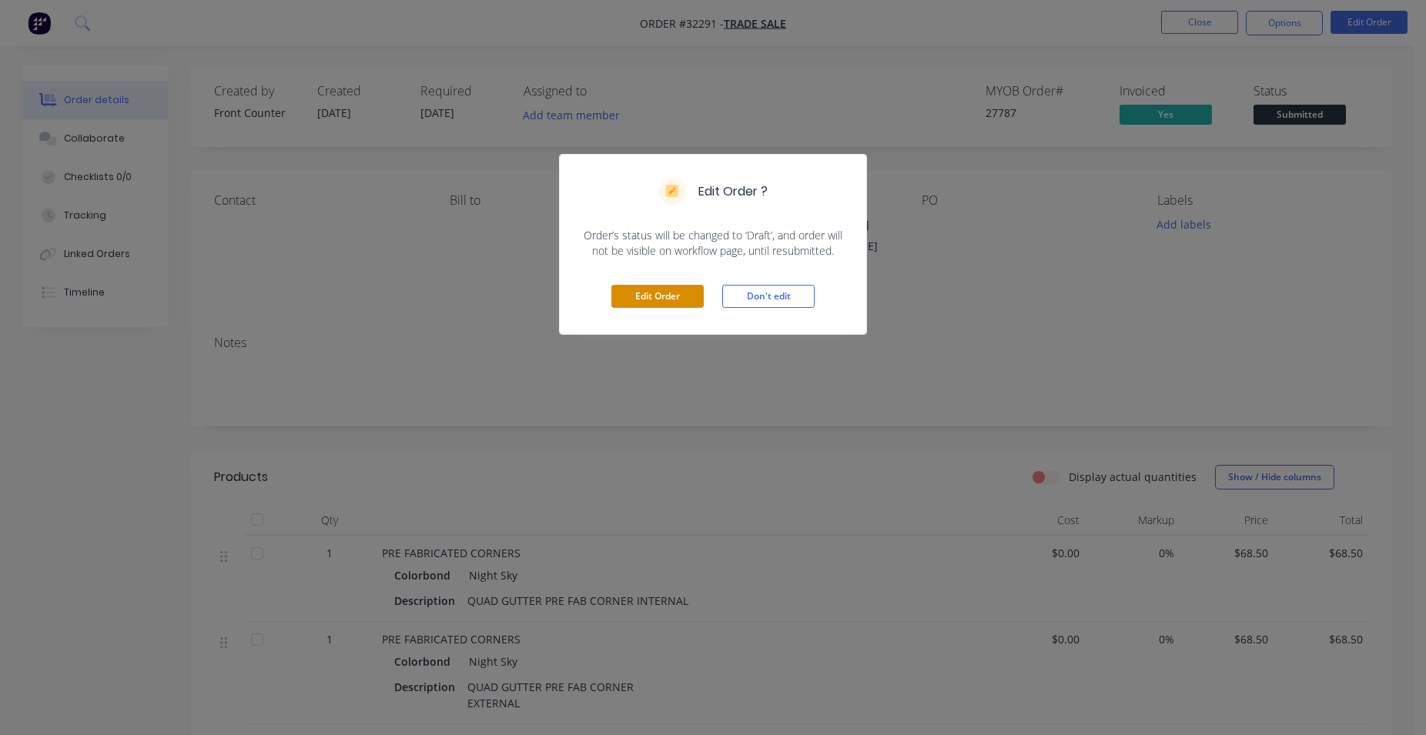
click at [647, 303] on button "Edit Order" at bounding box center [657, 296] width 92 height 23
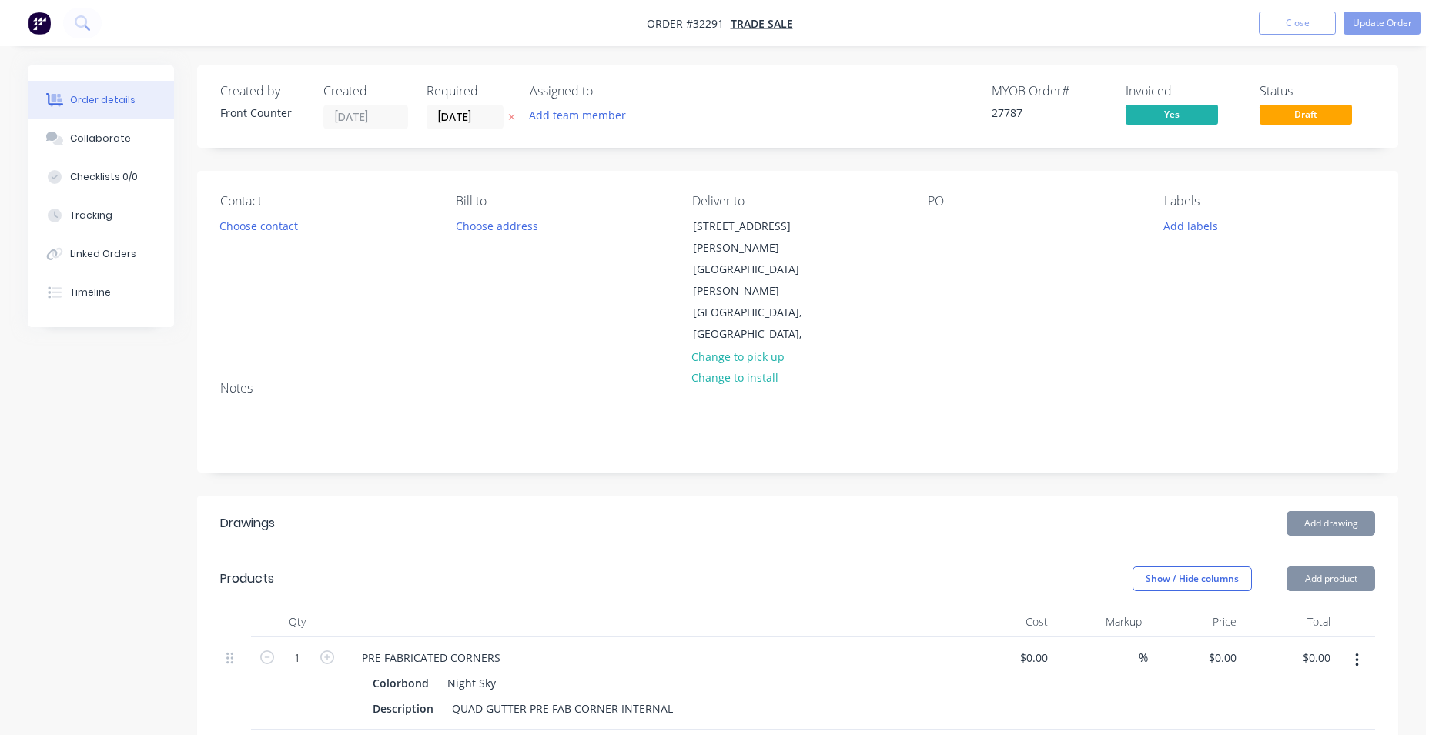
type input "$68.50"
type input "$42.50"
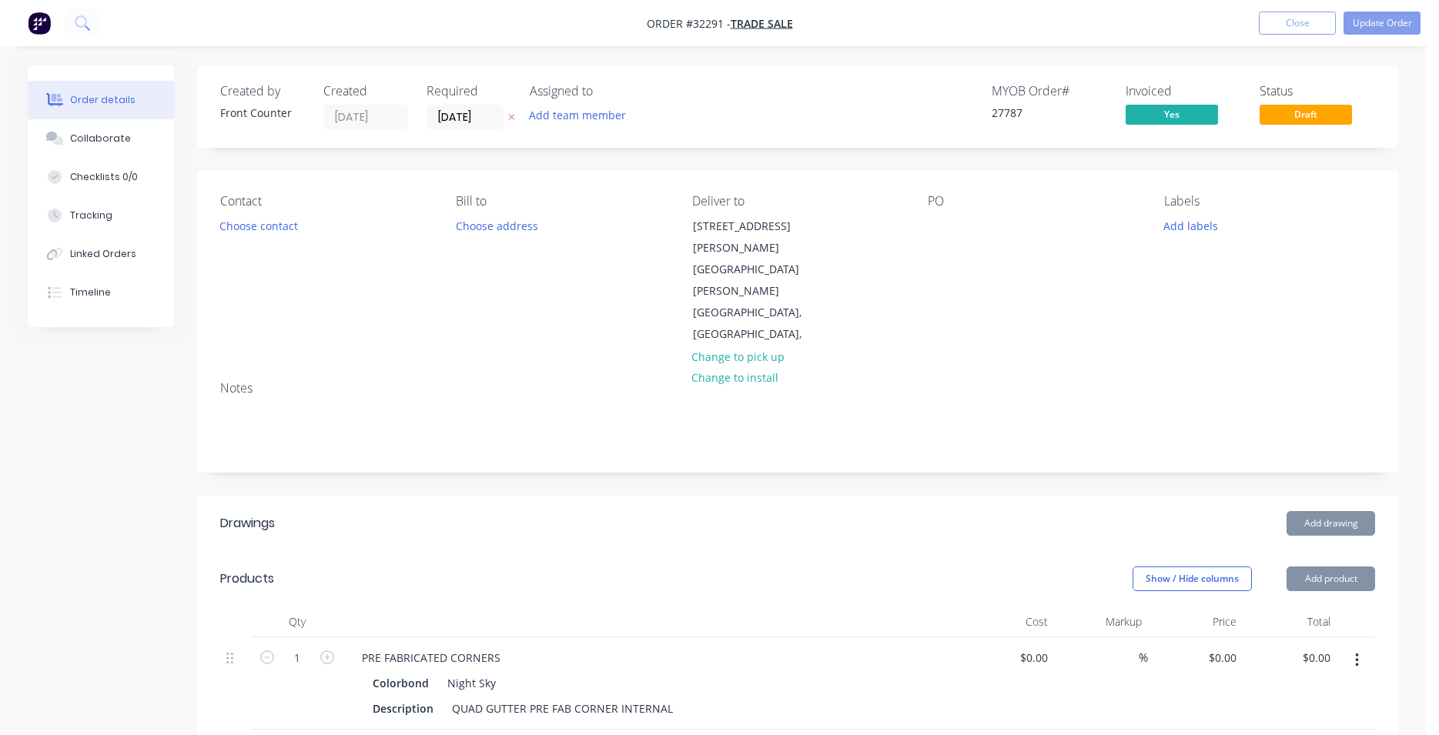
type input "$382.50"
type input "$19.54"
type input "$39.08"
type input "$46.93"
type input "$93.86"
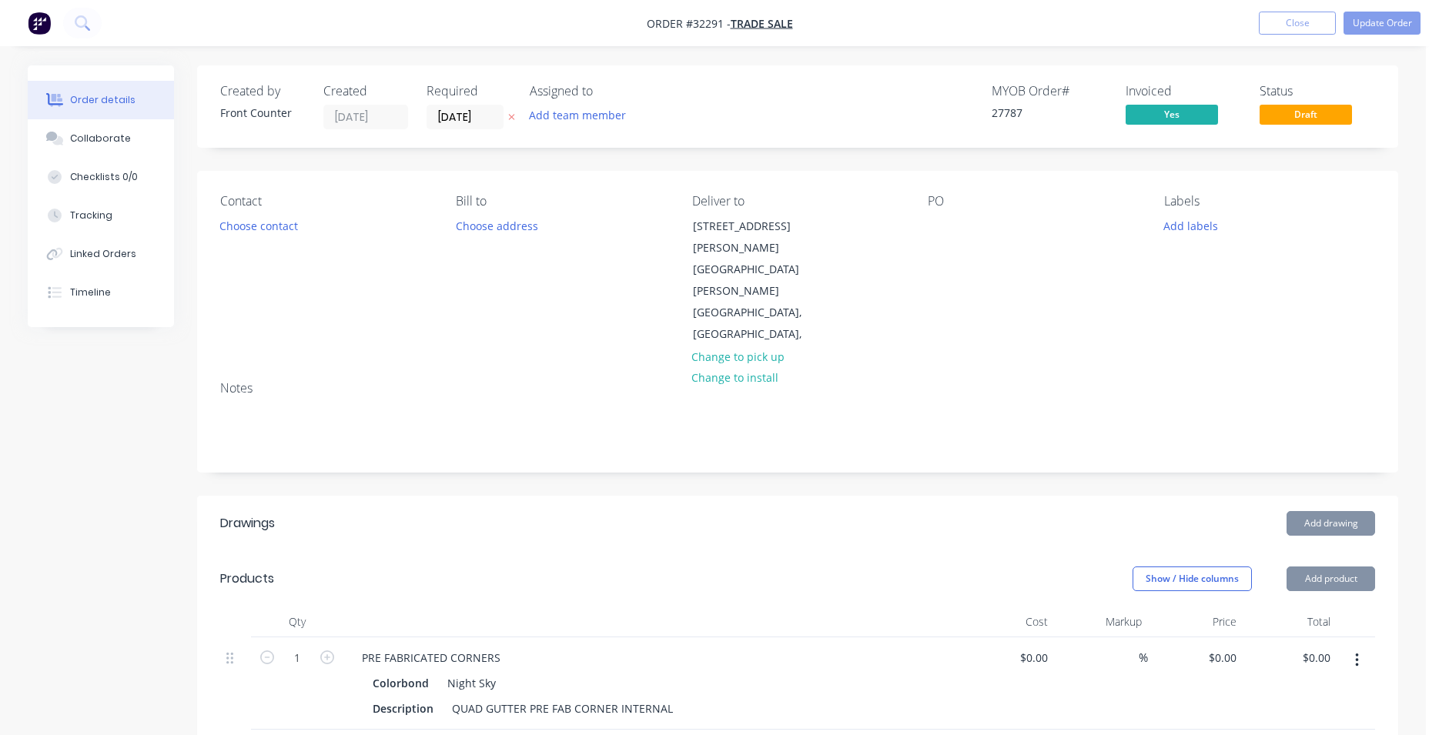
type input "$3.20"
type input "$176.00"
type input "$9.50"
type input "$19.00"
type input "$3.00"
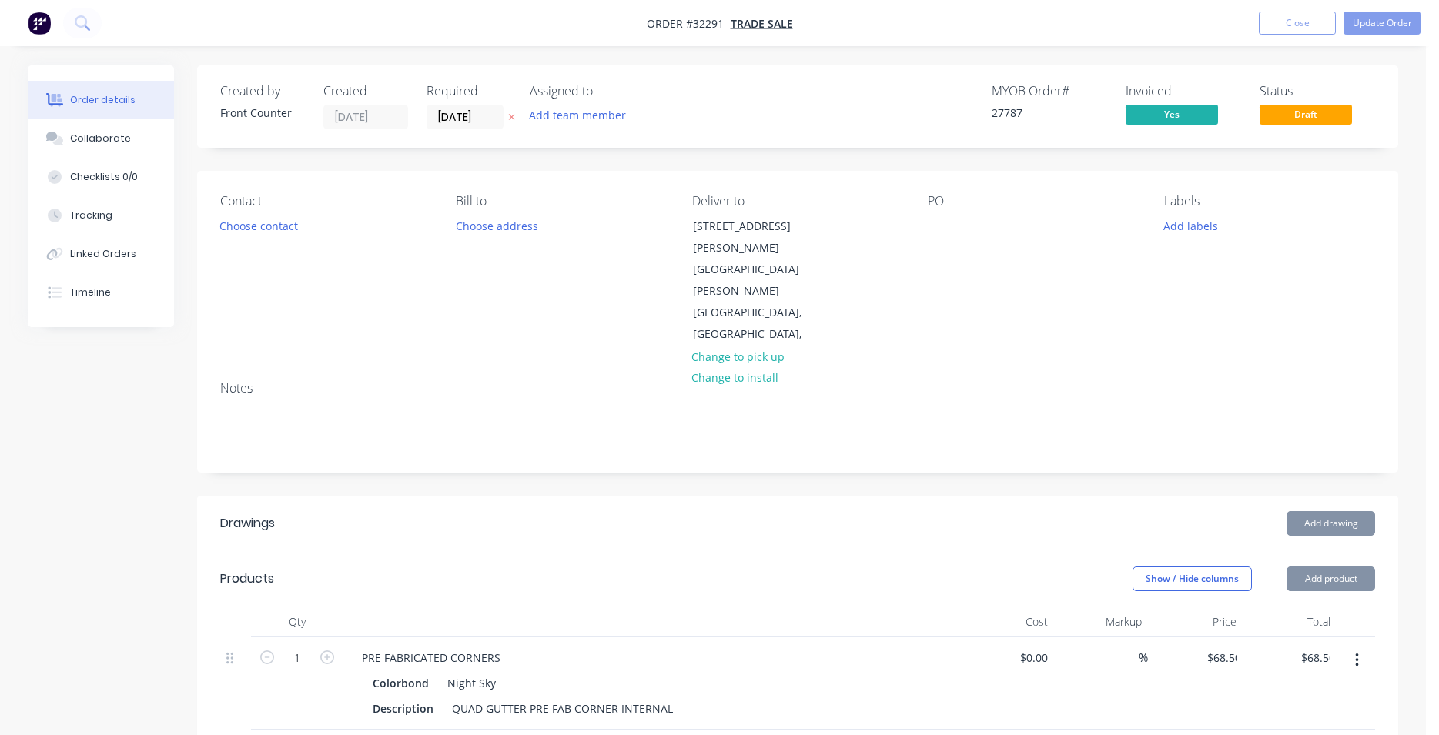
type input "$12.00"
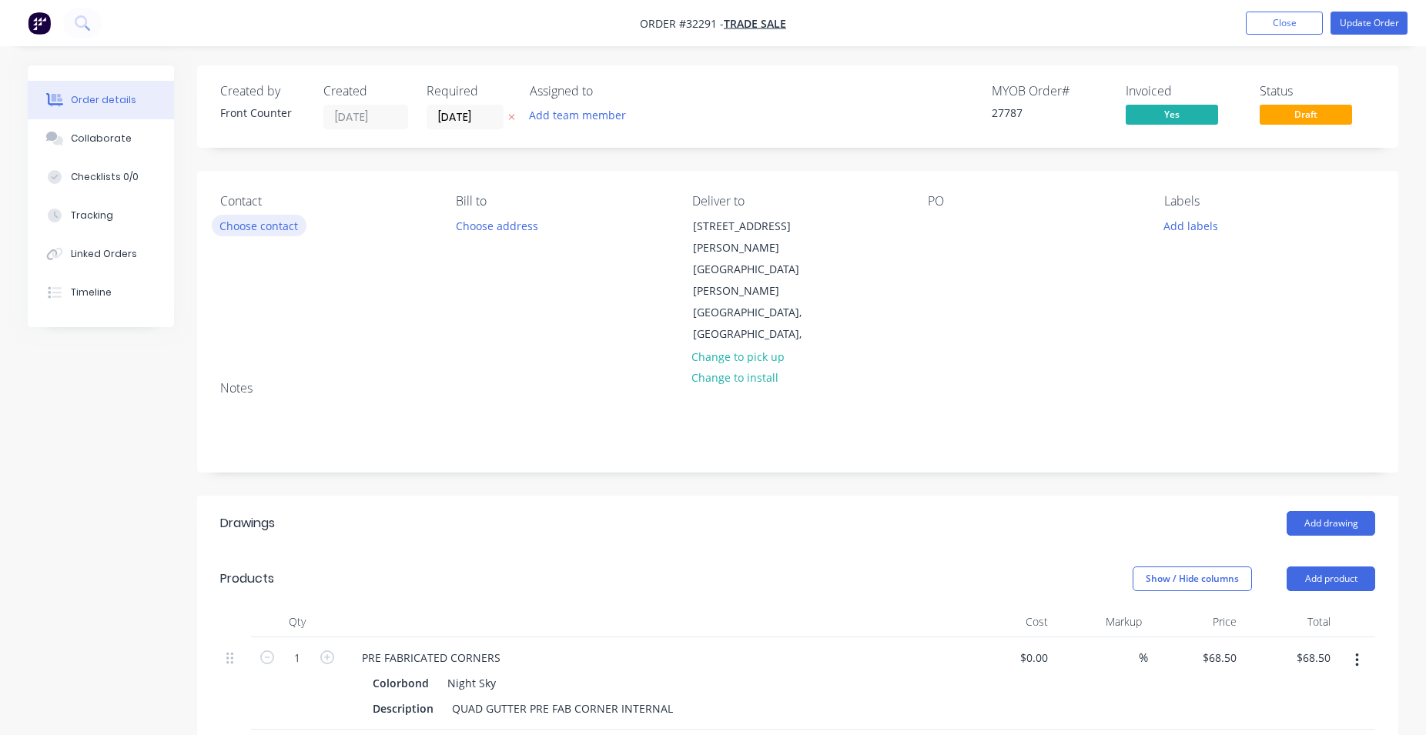
click at [249, 227] on button "Choose contact" at bounding box center [259, 225] width 95 height 21
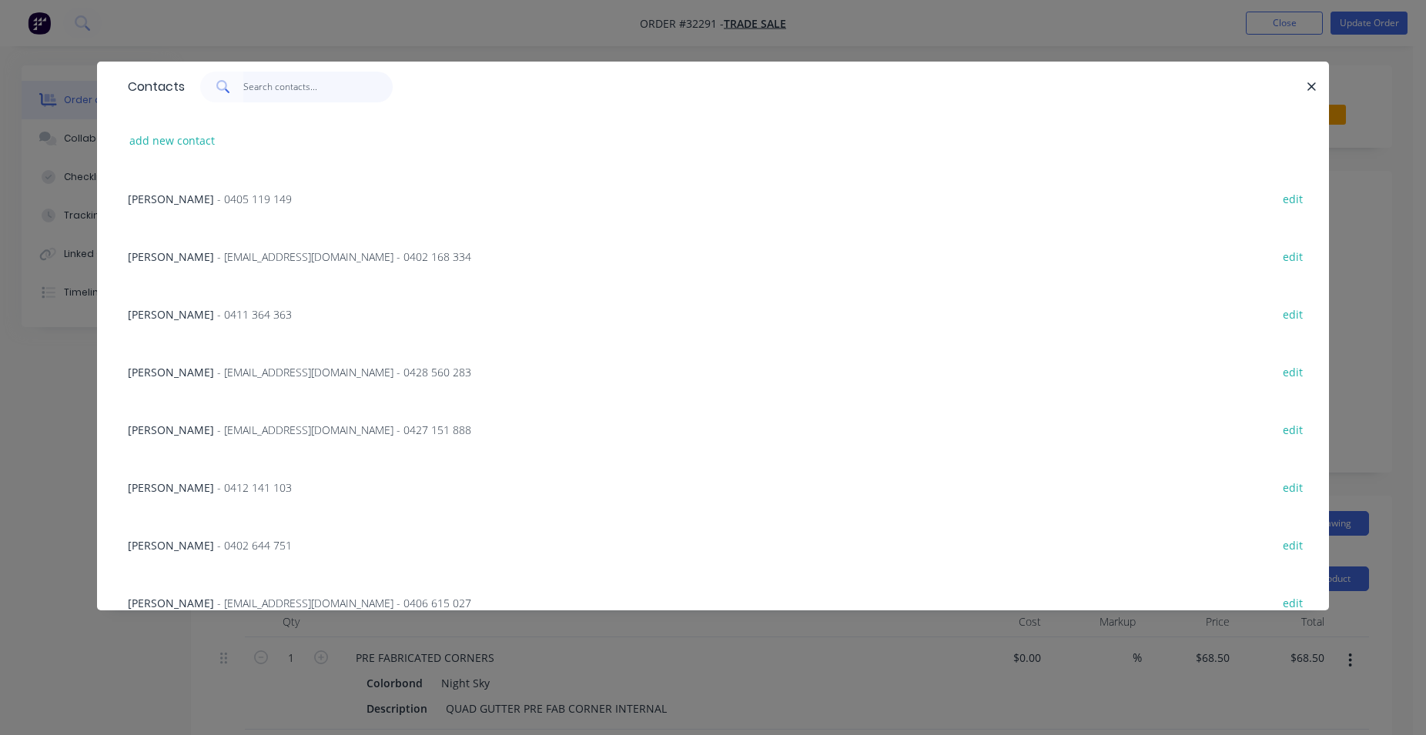
click at [285, 91] on input "text" at bounding box center [318, 87] width 150 height 31
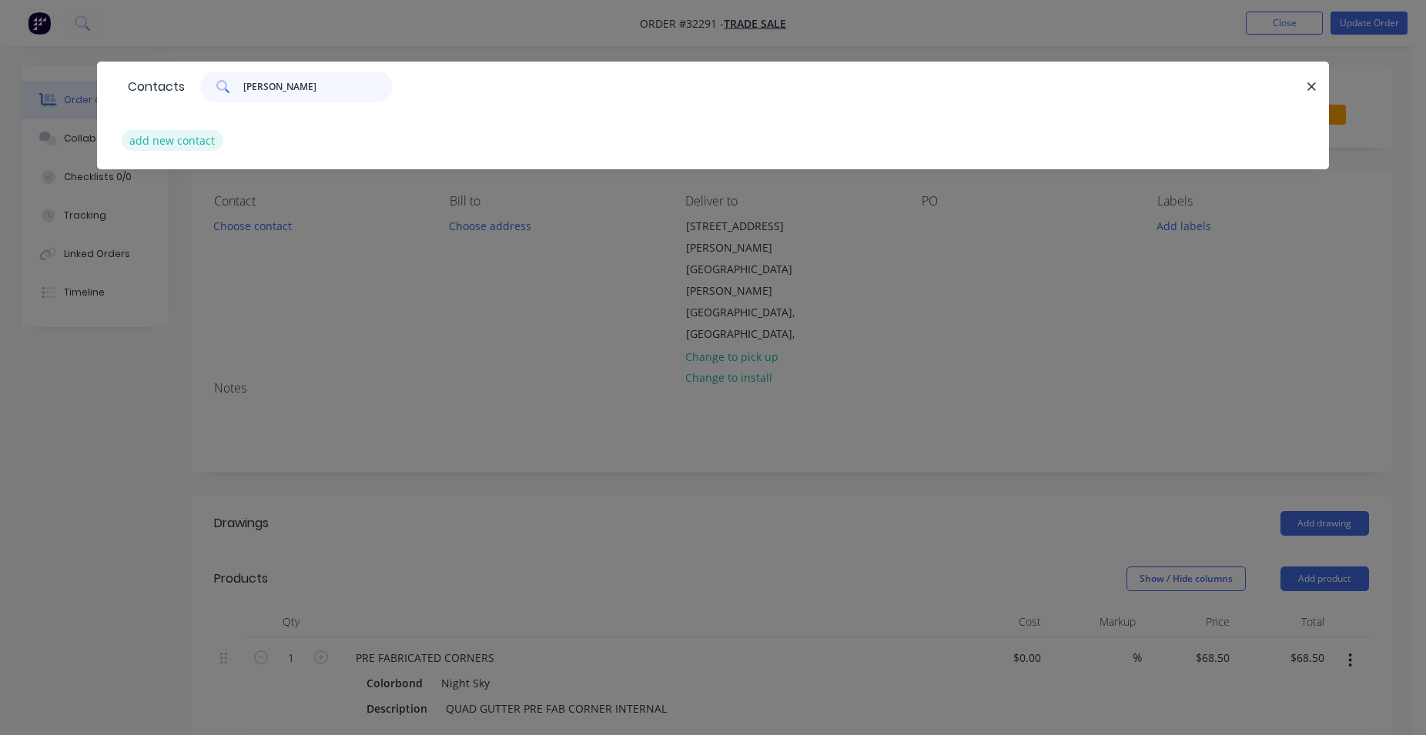
type input "[PERSON_NAME]"
click at [156, 137] on button "add new contact" at bounding box center [173, 140] width 102 height 21
select select "AU"
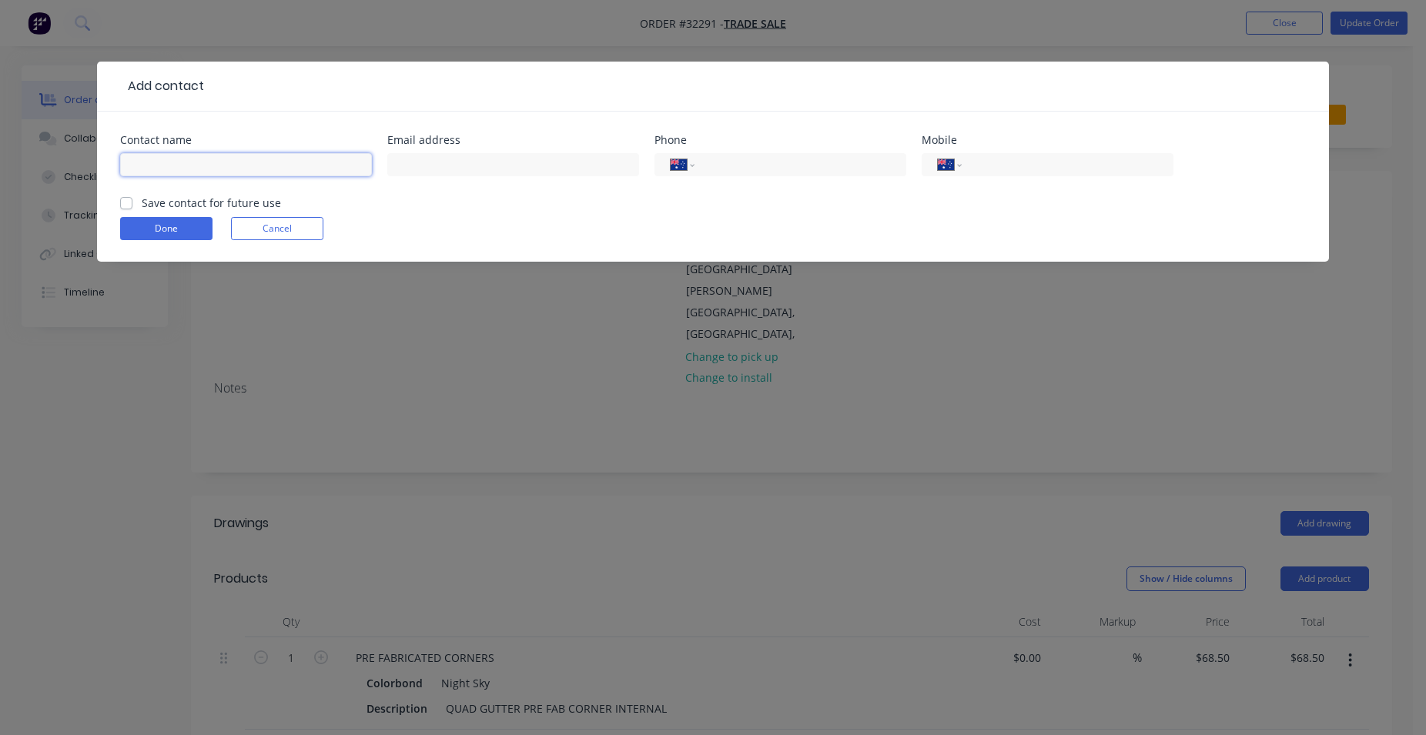
click at [149, 166] on input "text" at bounding box center [246, 164] width 252 height 23
type input "[PERSON_NAME]"
click at [1095, 166] on input "tel" at bounding box center [1064, 165] width 185 height 18
type input "0425 845 312"
click at [142, 206] on label "Save contact for future use" at bounding box center [211, 203] width 139 height 16
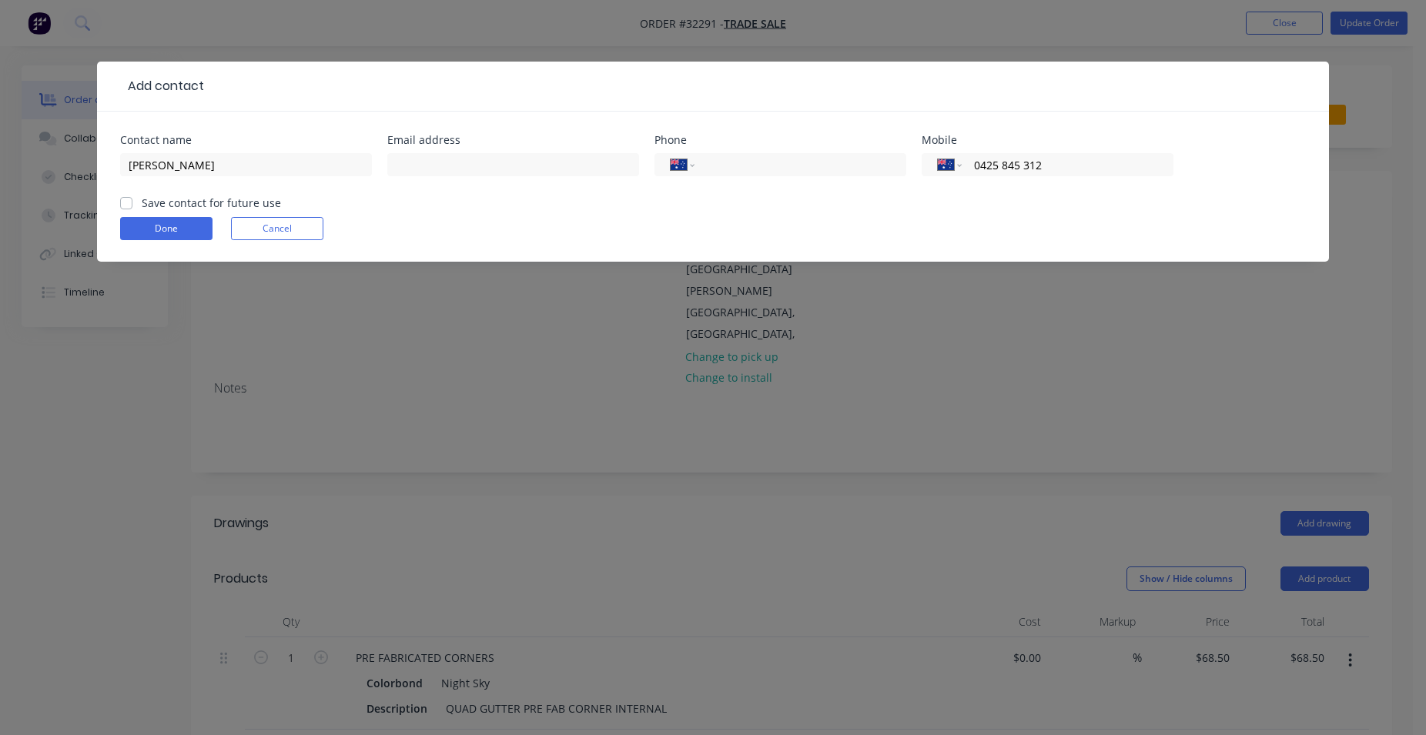
click at [129, 206] on input "Save contact for future use" at bounding box center [126, 202] width 12 height 15
checkbox input "true"
drag, startPoint x: 188, startPoint y: 217, endPoint x: 182, endPoint y: 263, distance: 46.5
click at [188, 216] on form "Contact name [PERSON_NAME] Email address Phone International [GEOGRAPHIC_DATA] …" at bounding box center [713, 198] width 1186 height 127
drag, startPoint x: 187, startPoint y: 233, endPoint x: 276, endPoint y: 310, distance: 117.9
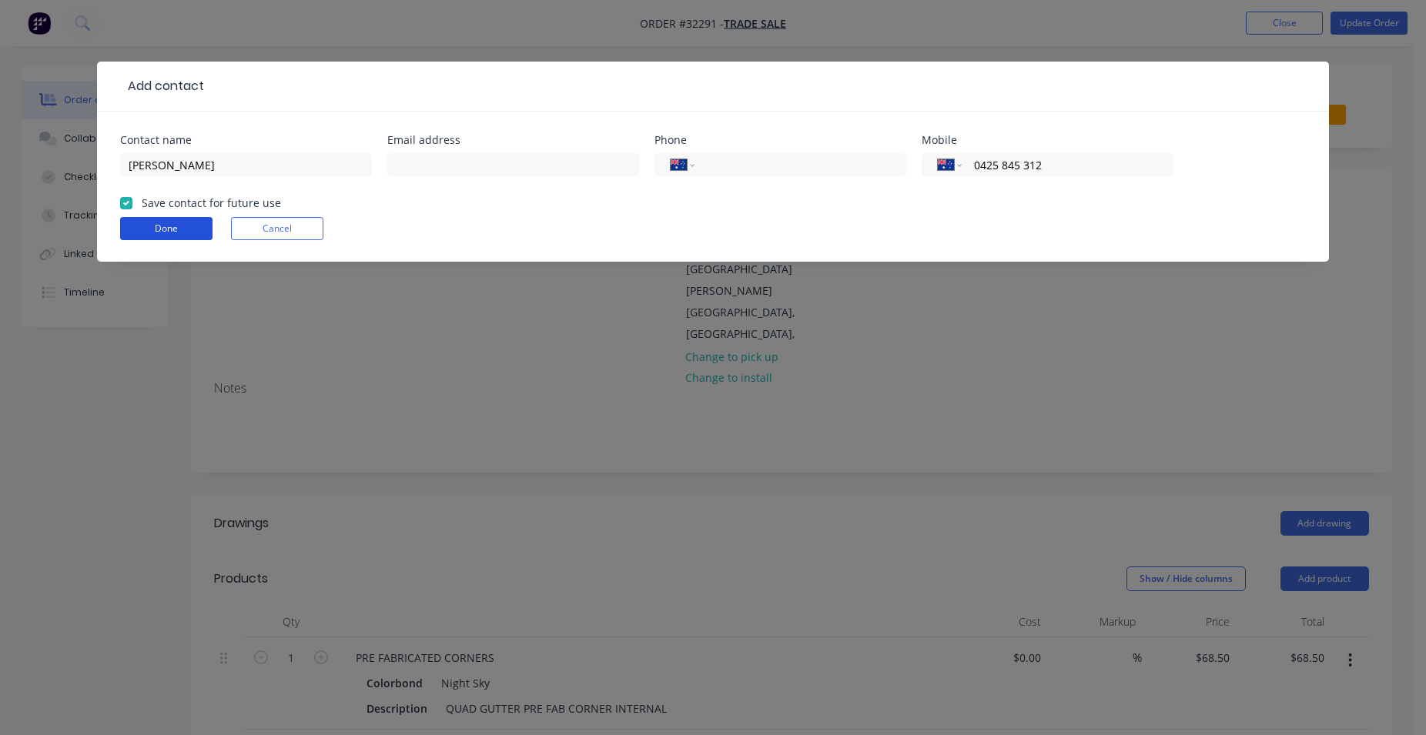
click at [187, 232] on button "Done" at bounding box center [166, 228] width 92 height 23
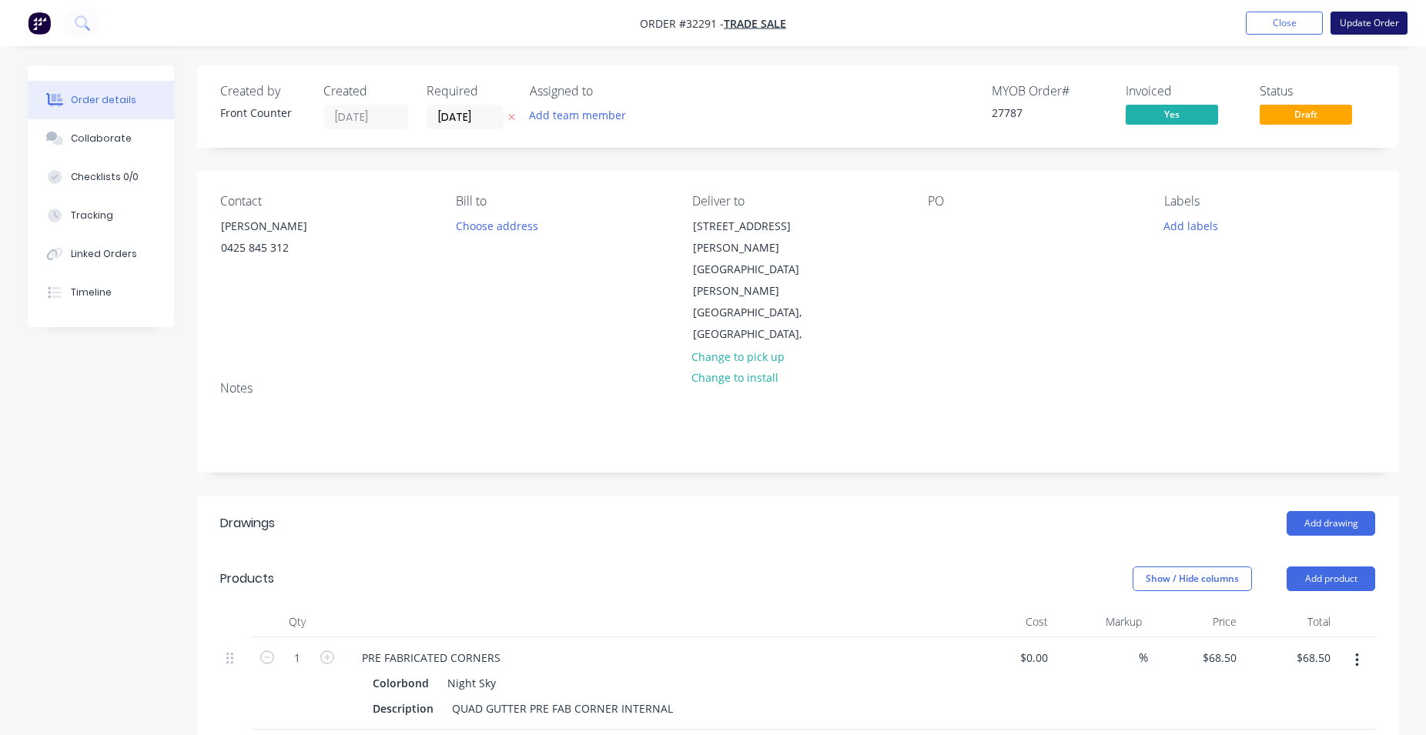
click at [1364, 15] on button "Update Order" at bounding box center [1368, 23] width 77 height 23
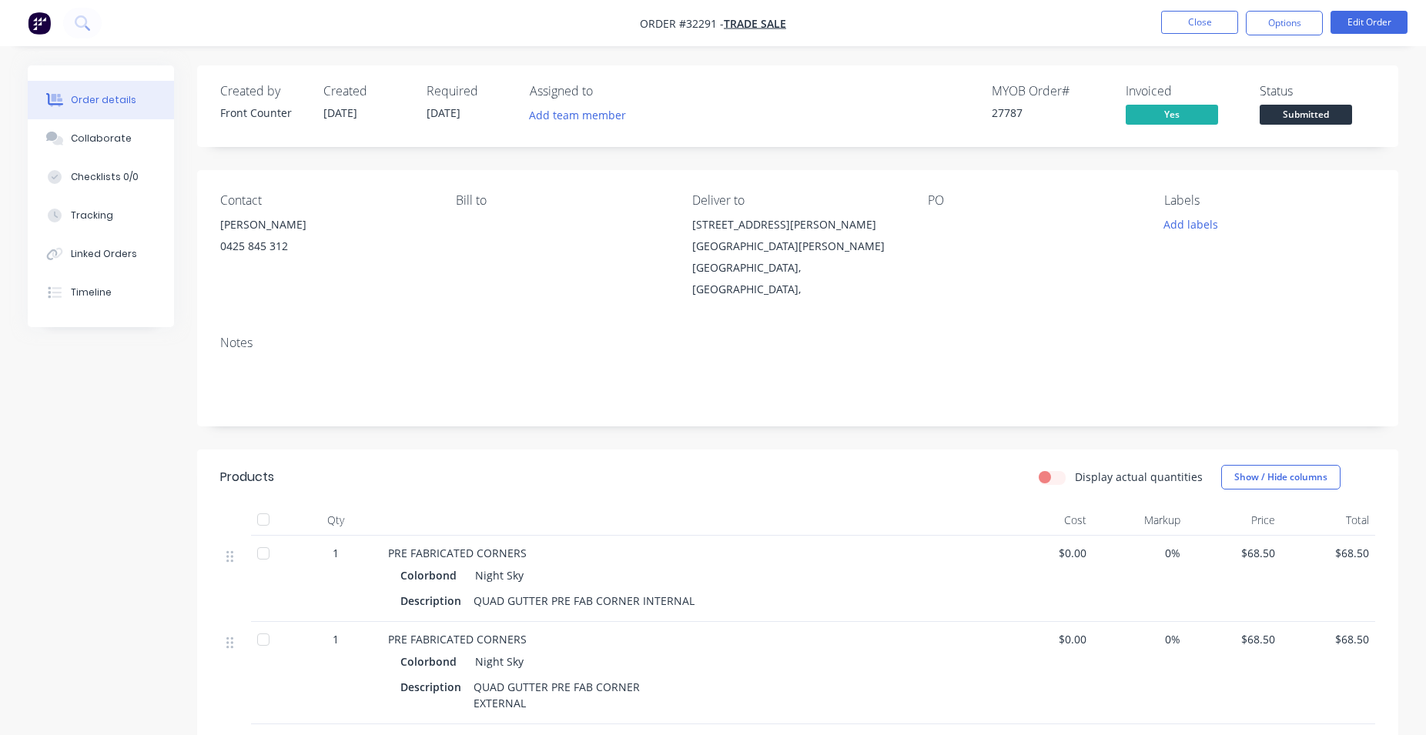
drag, startPoint x: 1295, startPoint y: 114, endPoint x: 1293, endPoint y: 124, distance: 10.3
click at [1295, 114] on span "Submitted" at bounding box center [1306, 114] width 92 height 19
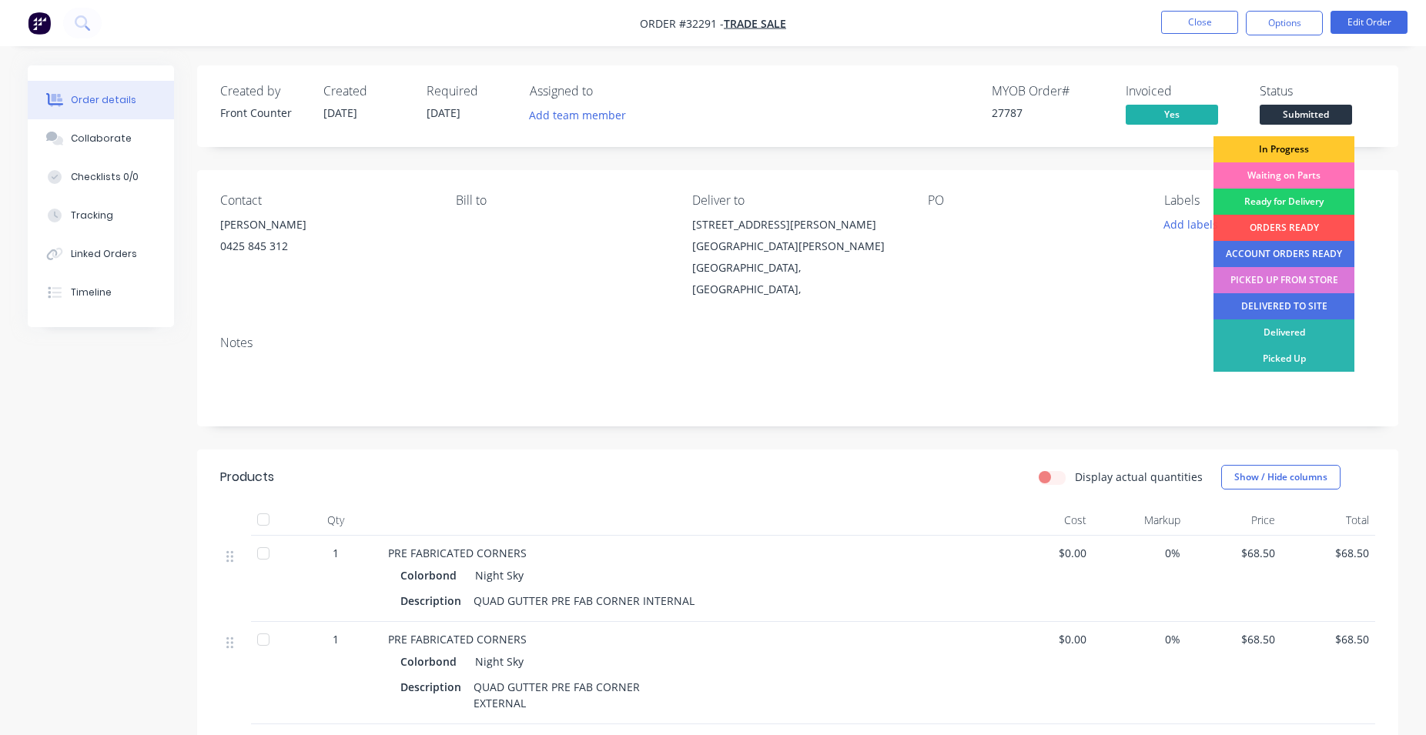
click at [1277, 152] on div "In Progress" at bounding box center [1283, 149] width 141 height 26
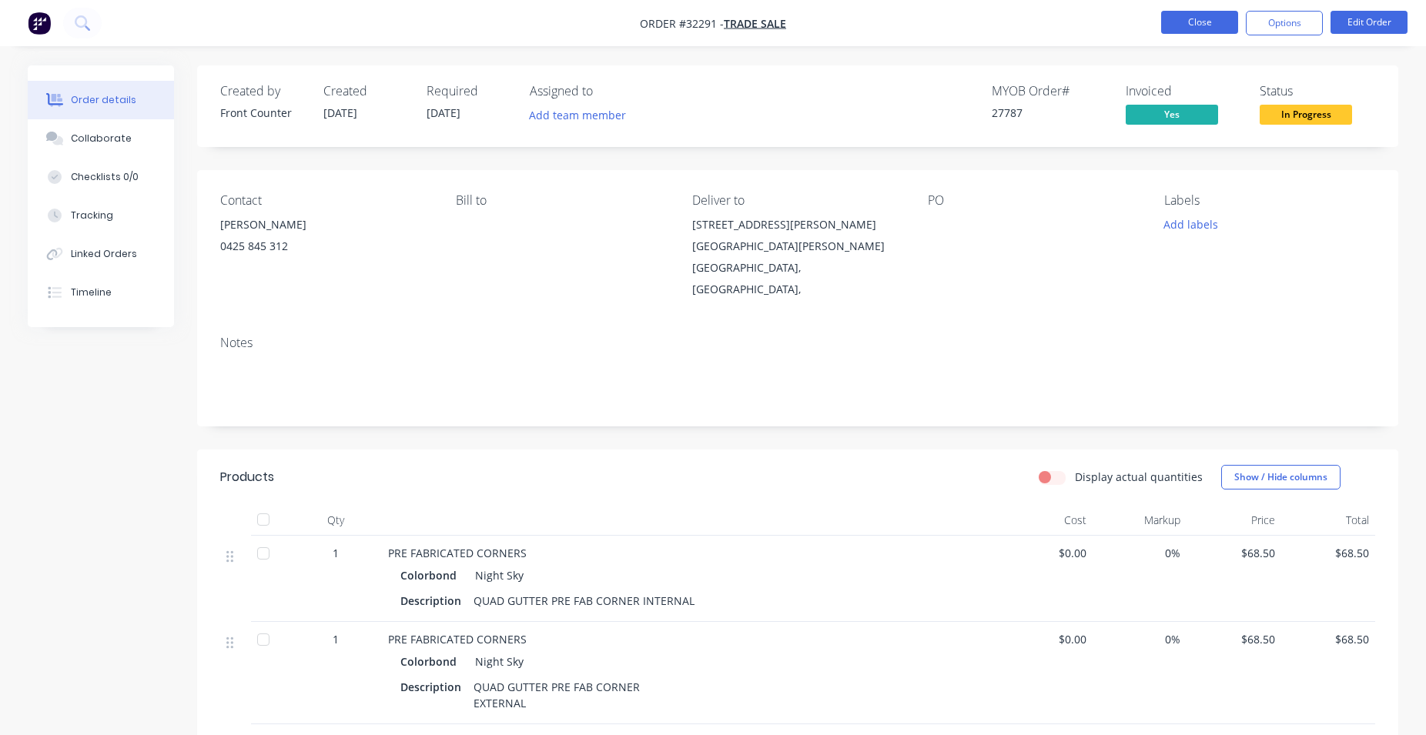
click at [1173, 26] on button "Close" at bounding box center [1199, 22] width 77 height 23
